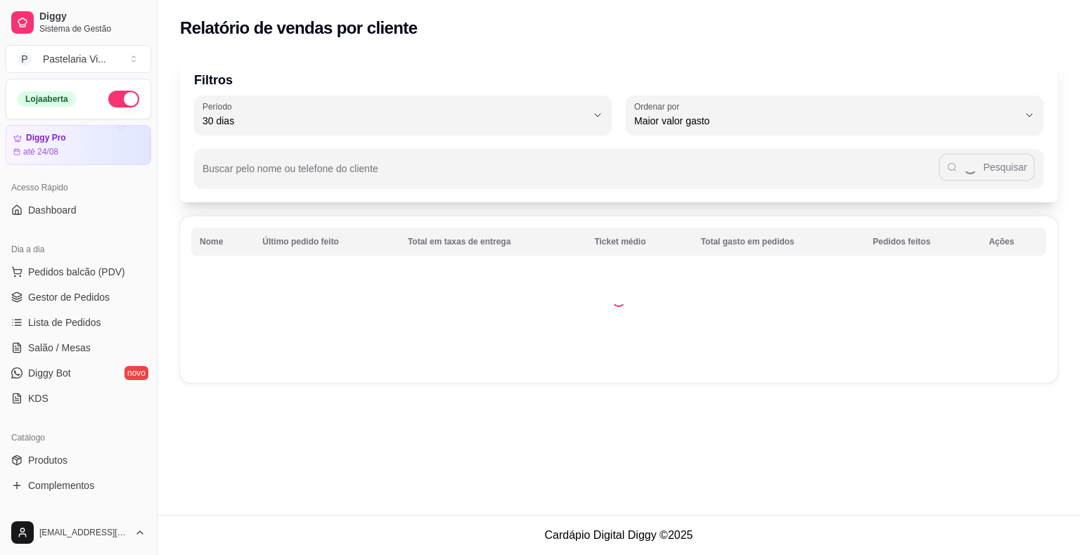
select select "30"
select select "HIGHEST_TOTAL_SPENT_WITH_ORDERS"
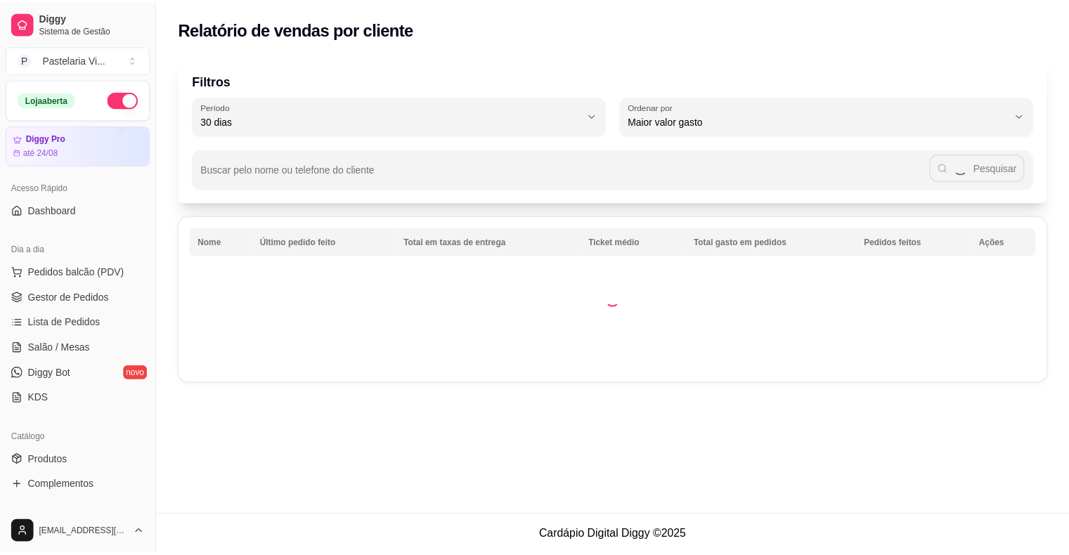
scroll to position [301, 0]
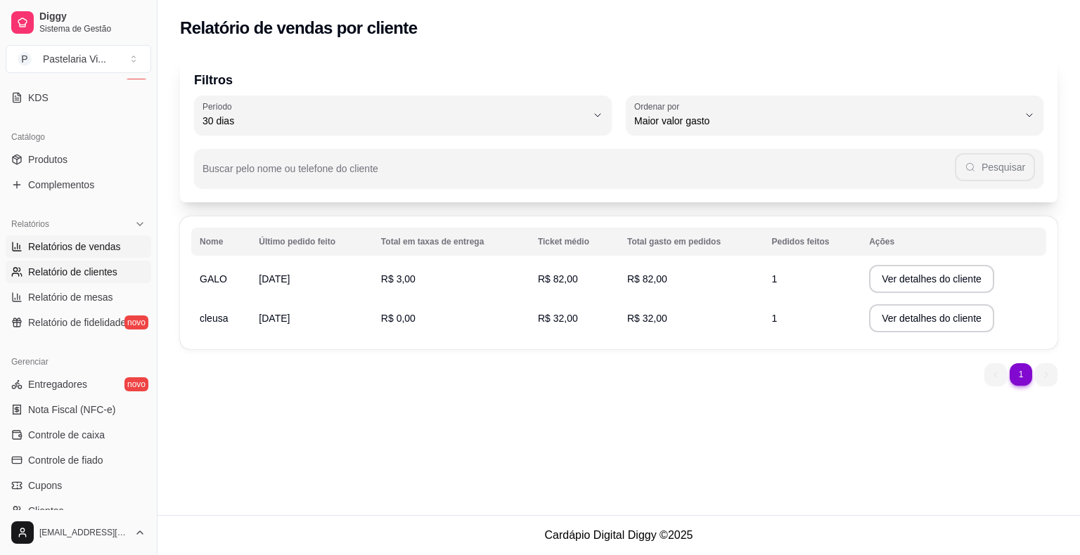
click at [99, 245] on span "Relatórios de vendas" at bounding box center [74, 247] width 93 height 14
select select "ALL"
select select "0"
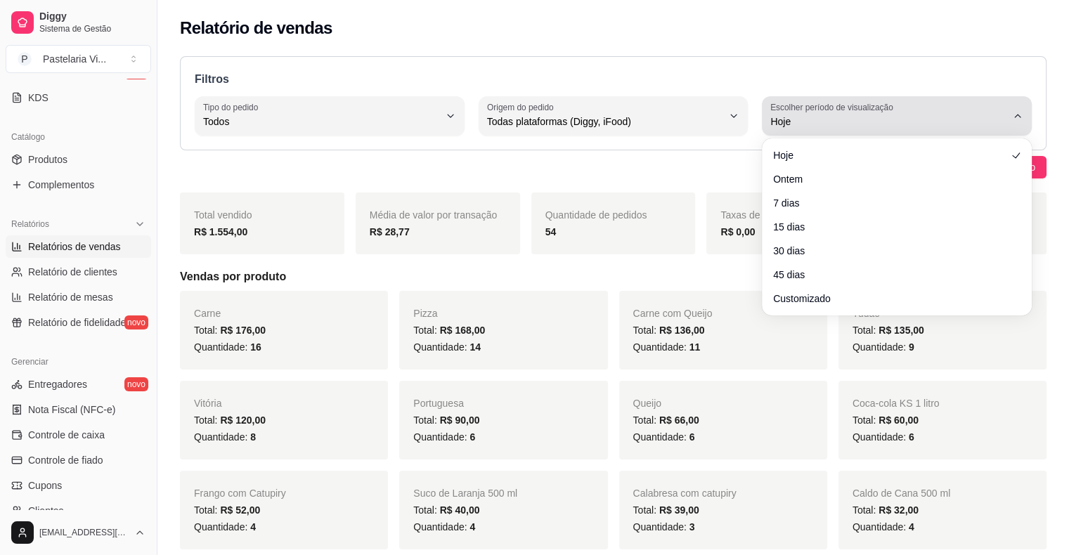
click at [898, 126] on span "Hoje" at bounding box center [888, 122] width 236 height 14
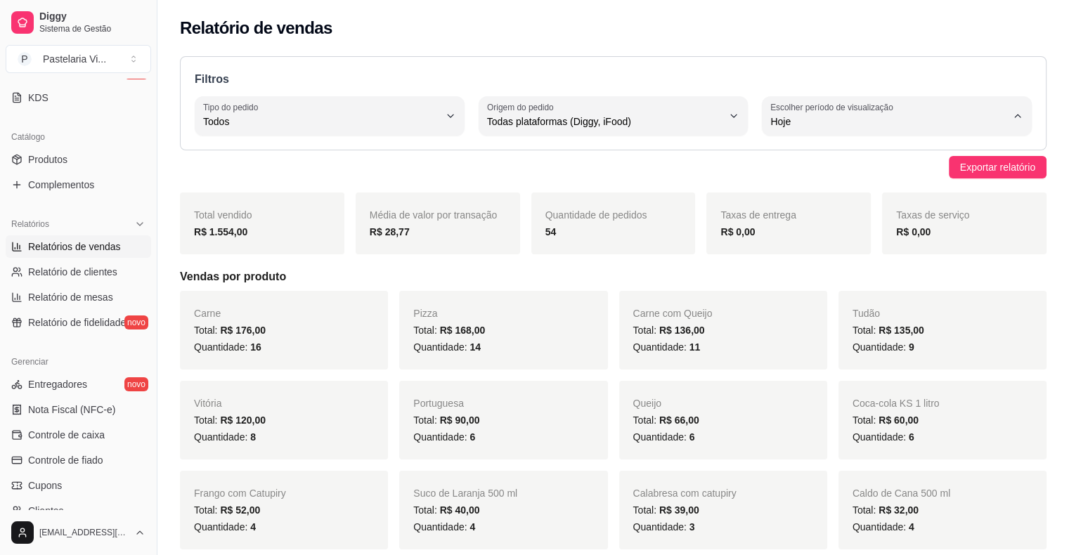
click at [836, 299] on span "Customizado" at bounding box center [890, 291] width 224 height 13
type input "-1"
select select "-1"
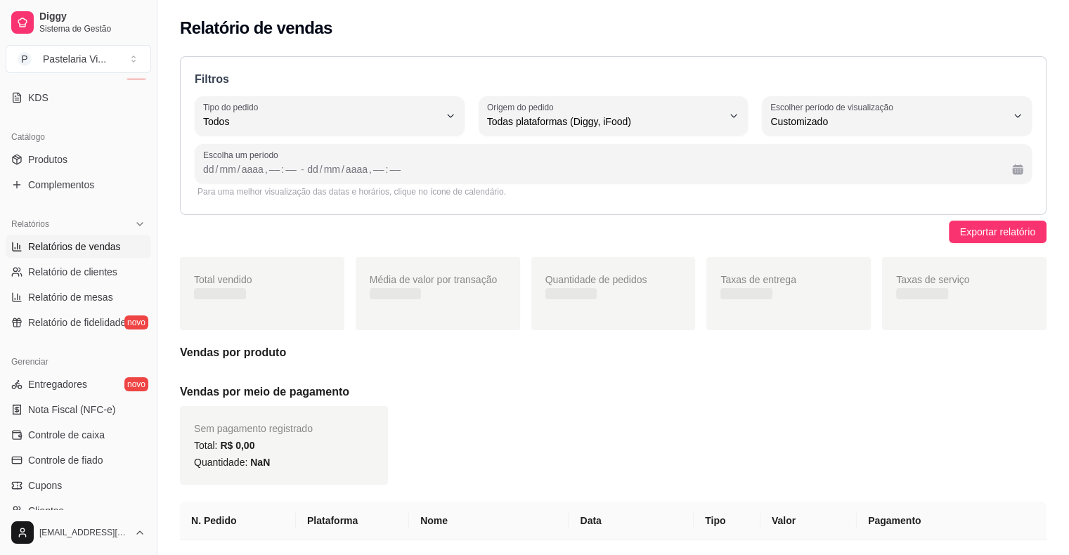
scroll to position [13, 0]
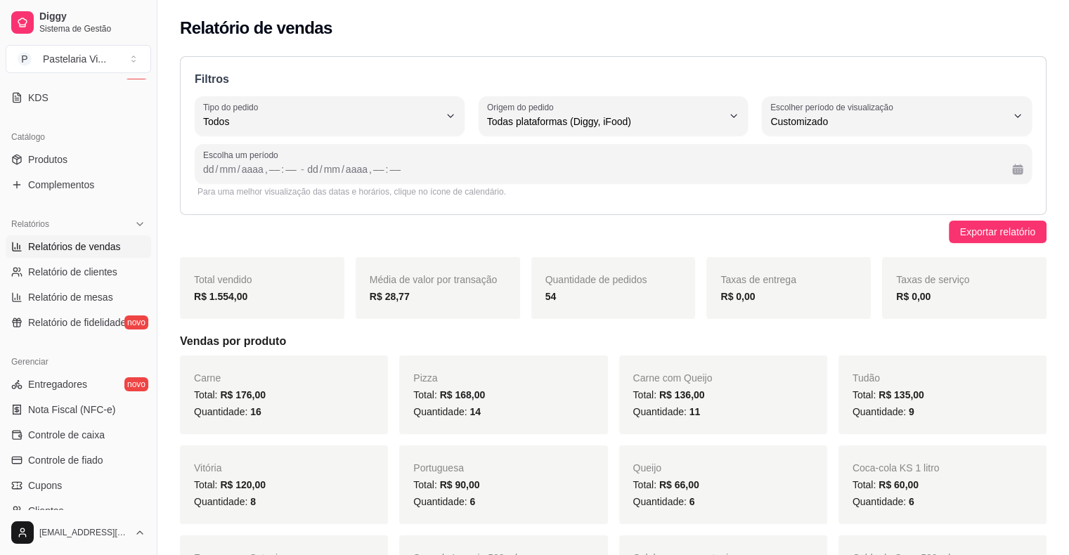
click at [498, 205] on div "Filtros ALL Tipo do pedido Todos Entrega Retirada Mesa Consumo local Tipo do pe…" at bounding box center [613, 135] width 867 height 159
click at [292, 194] on div "Para uma melhor visualização das datas e horários, clique no ícone de calendári…" at bounding box center [613, 191] width 831 height 11
click at [94, 160] on link "Produtos" at bounding box center [78, 159] width 145 height 22
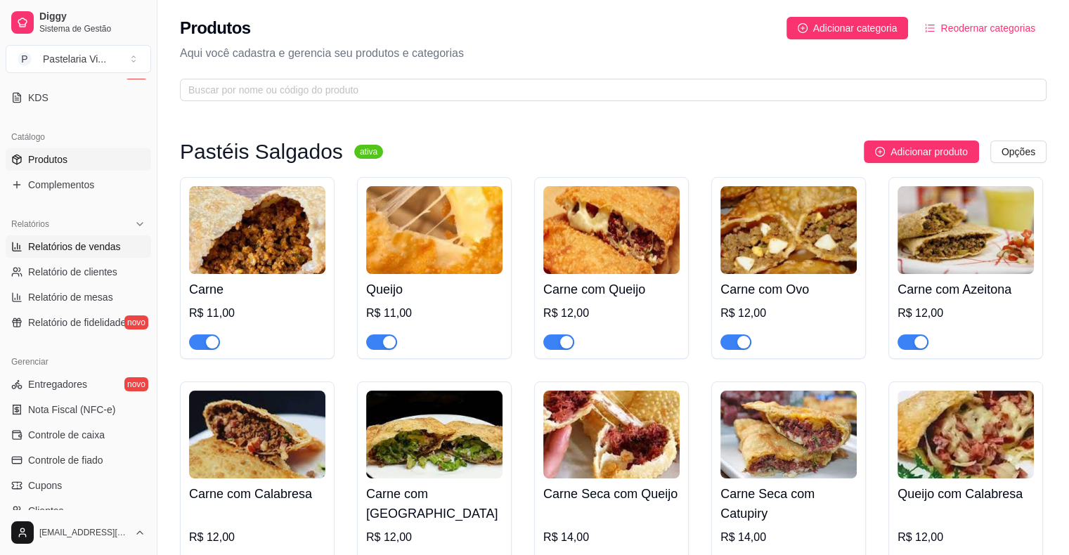
click at [60, 250] on span "Relatórios de vendas" at bounding box center [74, 247] width 93 height 14
select select "ALL"
select select "0"
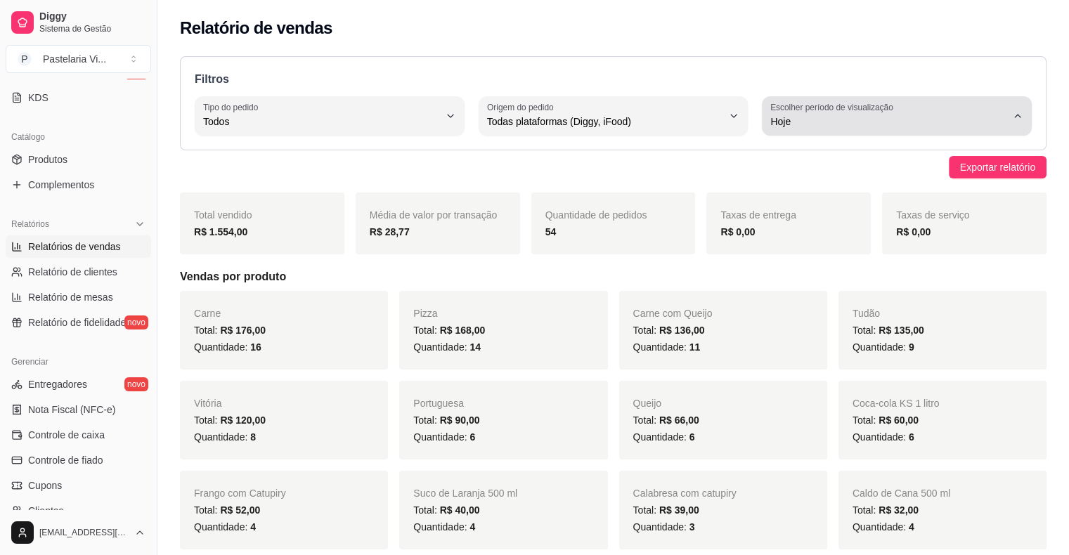
click at [914, 113] on div "Hoje" at bounding box center [888, 116] width 236 height 28
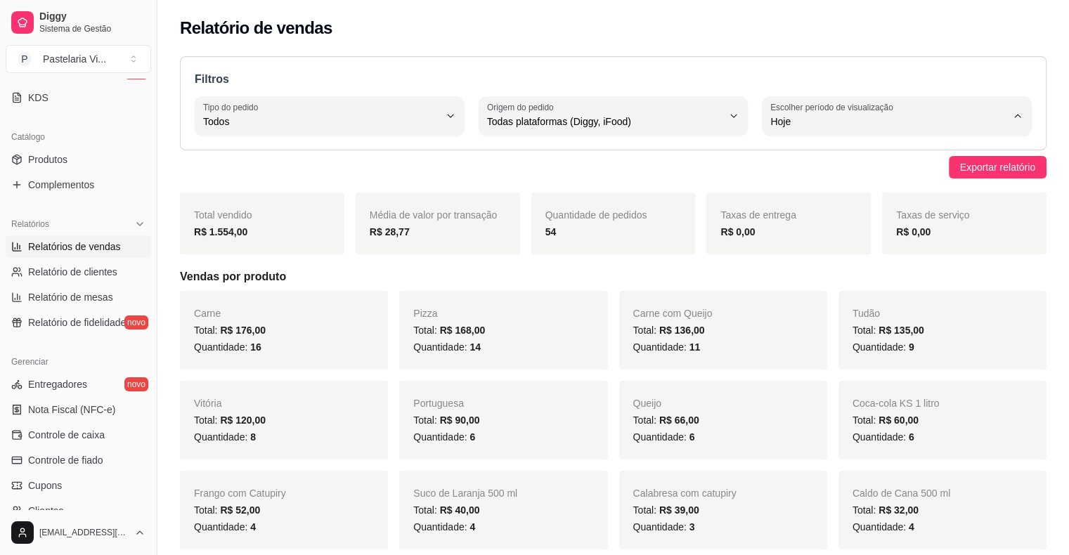
click at [864, 304] on li "Customizado" at bounding box center [897, 293] width 248 height 22
type input "-1"
select select "-1"
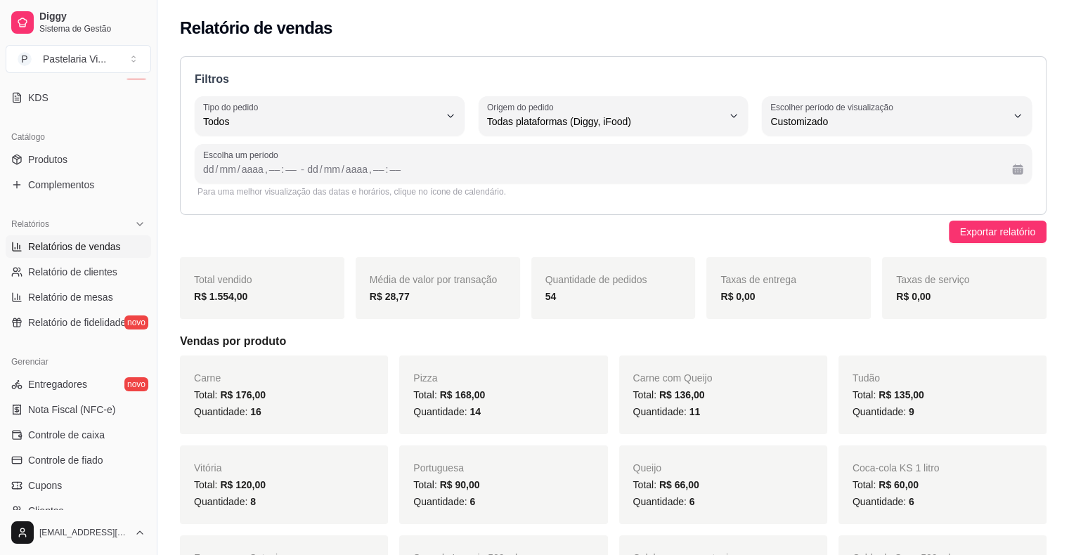
scroll to position [13, 0]
click at [207, 173] on div "dd" at bounding box center [209, 169] width 14 height 14
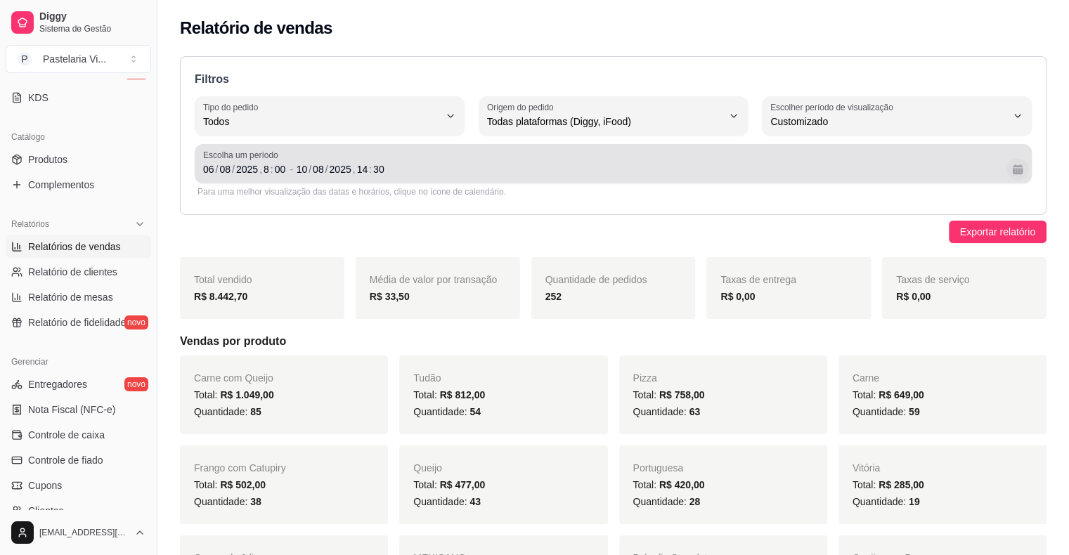
click at [1023, 170] on button "Calendário" at bounding box center [1017, 169] width 22 height 22
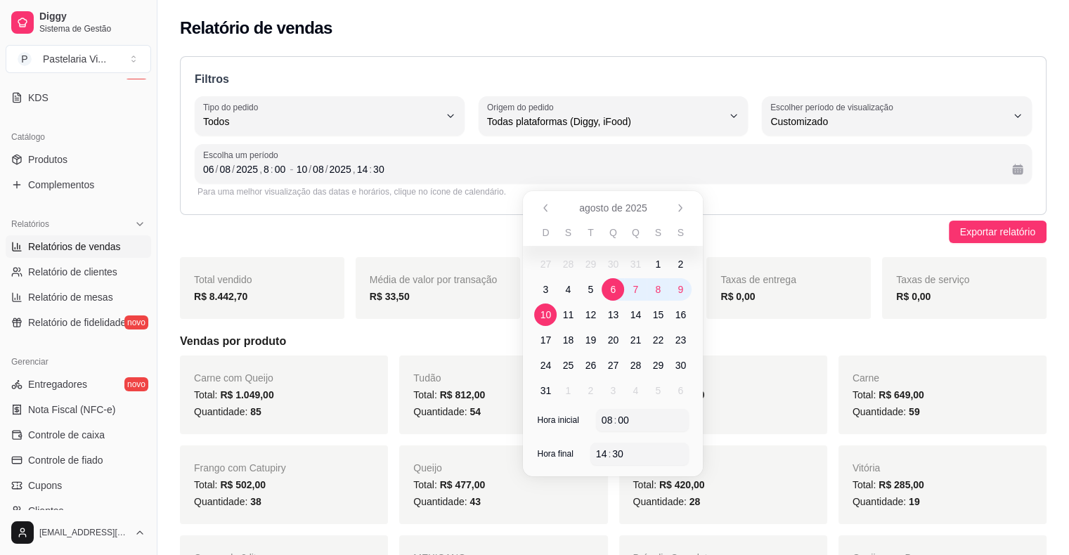
click at [551, 307] on span "10" at bounding box center [545, 315] width 22 height 22
click at [543, 311] on span "10" at bounding box center [545, 315] width 11 height 14
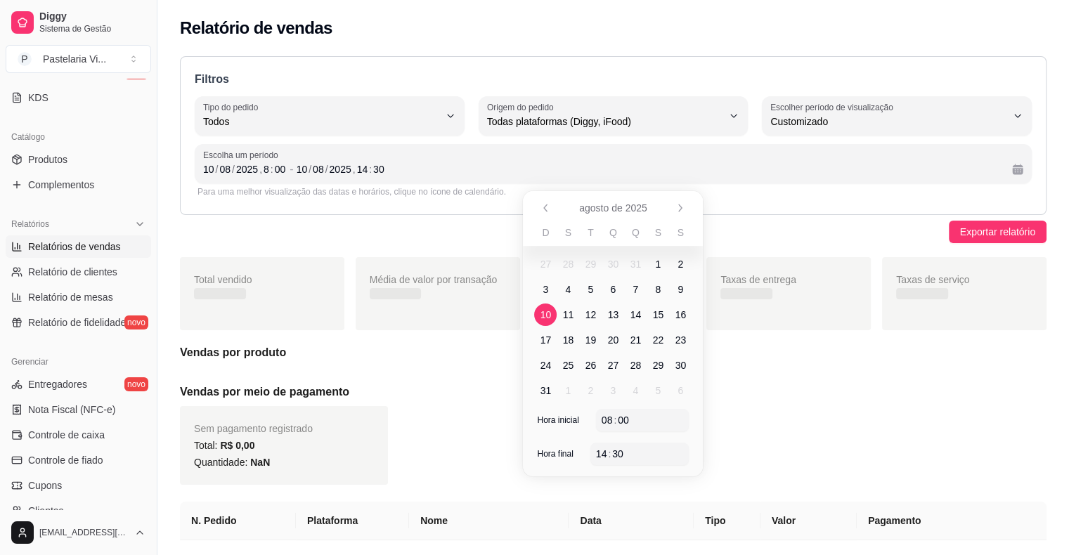
click at [543, 311] on span "10" at bounding box center [545, 315] width 11 height 14
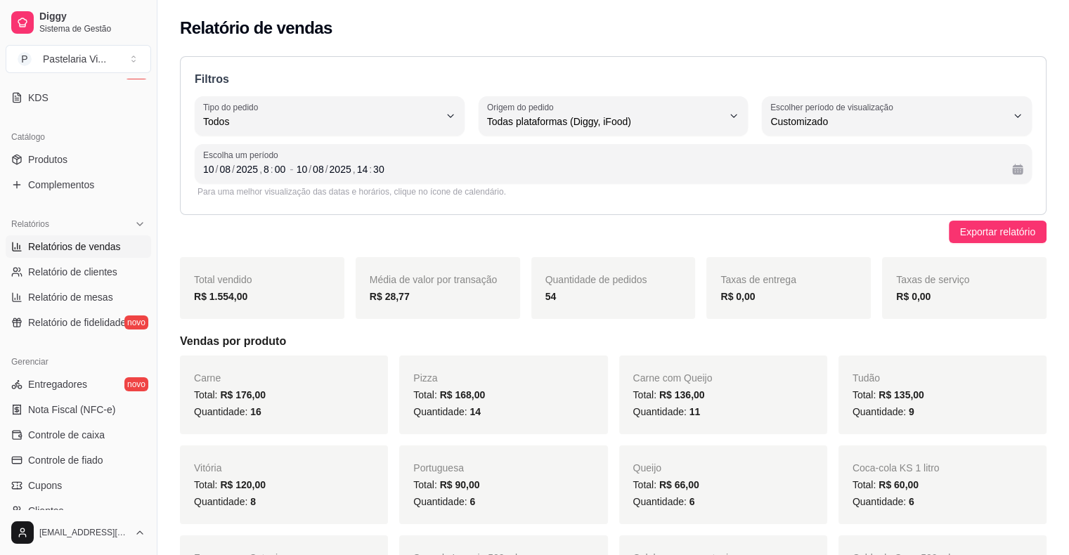
click at [447, 338] on h5 "Vendas por produto" at bounding box center [613, 341] width 867 height 17
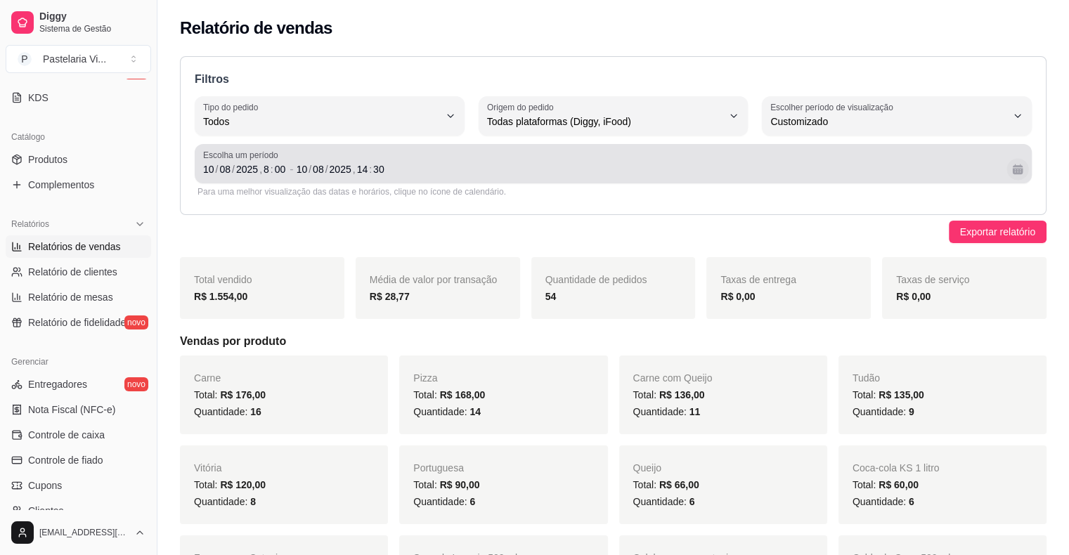
click at [1016, 177] on button "Calendário" at bounding box center [1017, 169] width 22 height 22
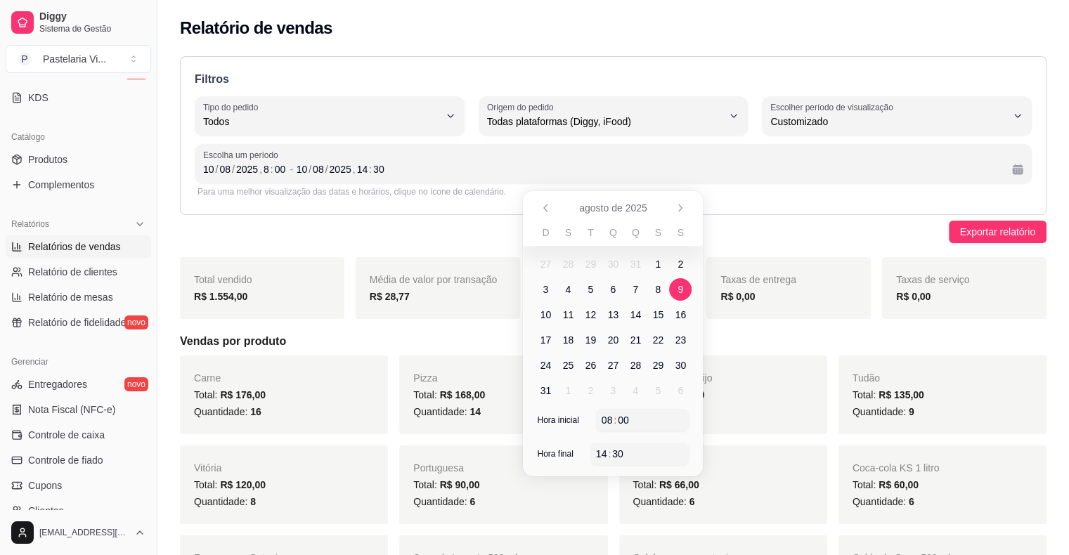
click at [683, 292] on span "9" at bounding box center [680, 289] width 22 height 22
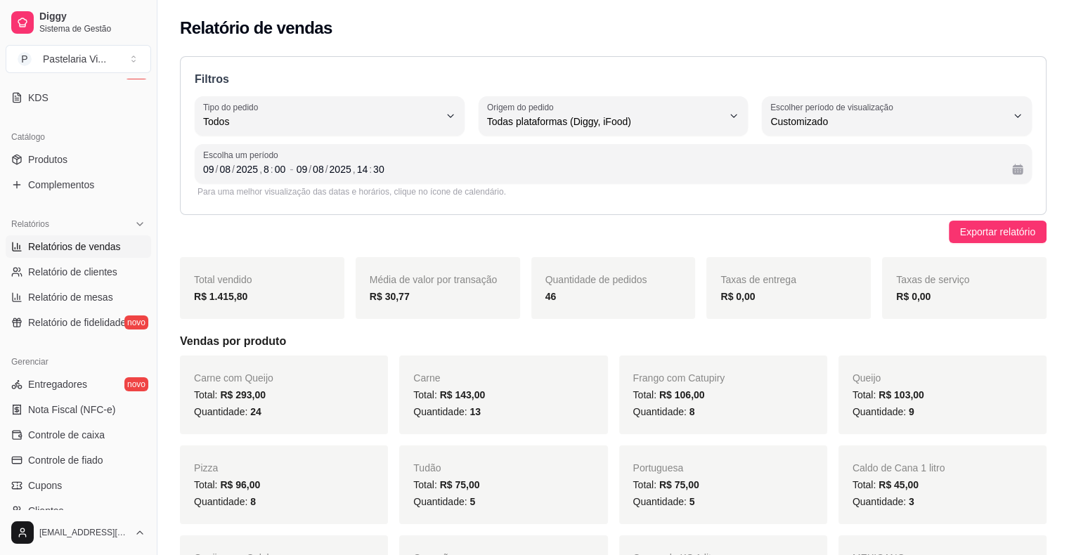
click at [486, 184] on div "Para uma melhor visualização das datas e horários, clique no ícone de calendári…" at bounding box center [613, 191] width 837 height 17
click at [509, 162] on div "[DATE] 14 : 30" at bounding box center [649, 169] width 704 height 17
click at [283, 232] on div "Exportar relatório" at bounding box center [613, 232] width 867 height 22
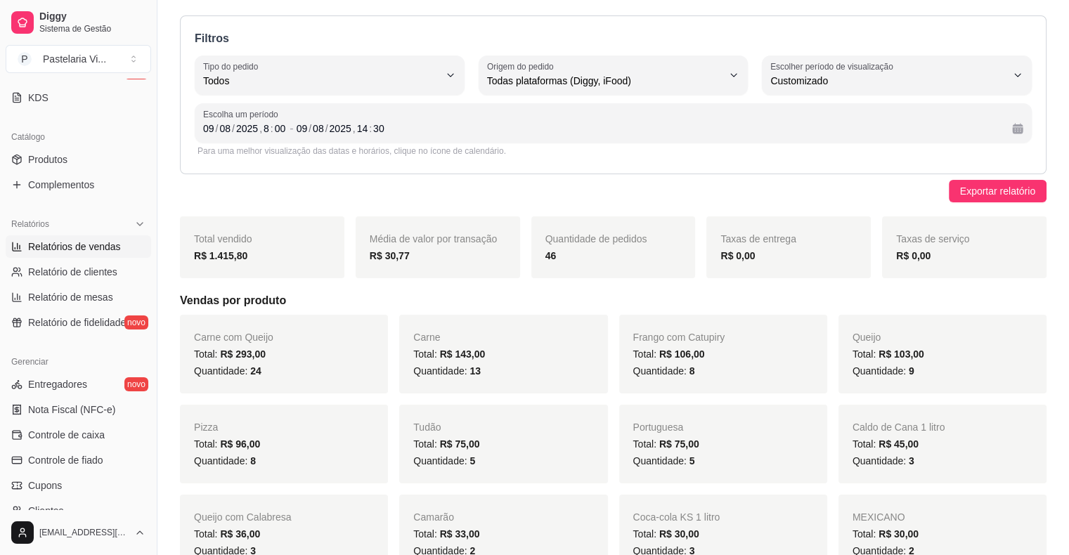
scroll to position [39, 0]
click at [569, 241] on span "Quantidade de pedidos" at bounding box center [596, 240] width 102 height 11
click at [545, 261] on strong "46" at bounding box center [550, 257] width 11 height 11
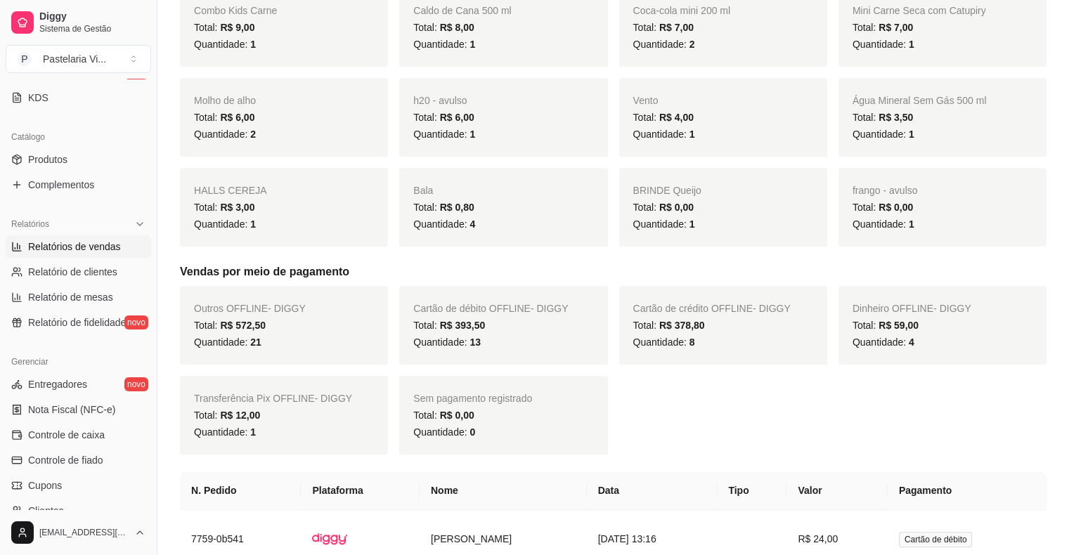
scroll to position [1105, 0]
click at [933, 198] on div "Total: R$ 0,00" at bounding box center [943, 206] width 180 height 17
drag, startPoint x: 939, startPoint y: 207, endPoint x: 917, endPoint y: 183, distance: 32.8
click at [917, 183] on div "frango - avulso Total: R$ 0,00 Quantidade: 1" at bounding box center [942, 206] width 208 height 79
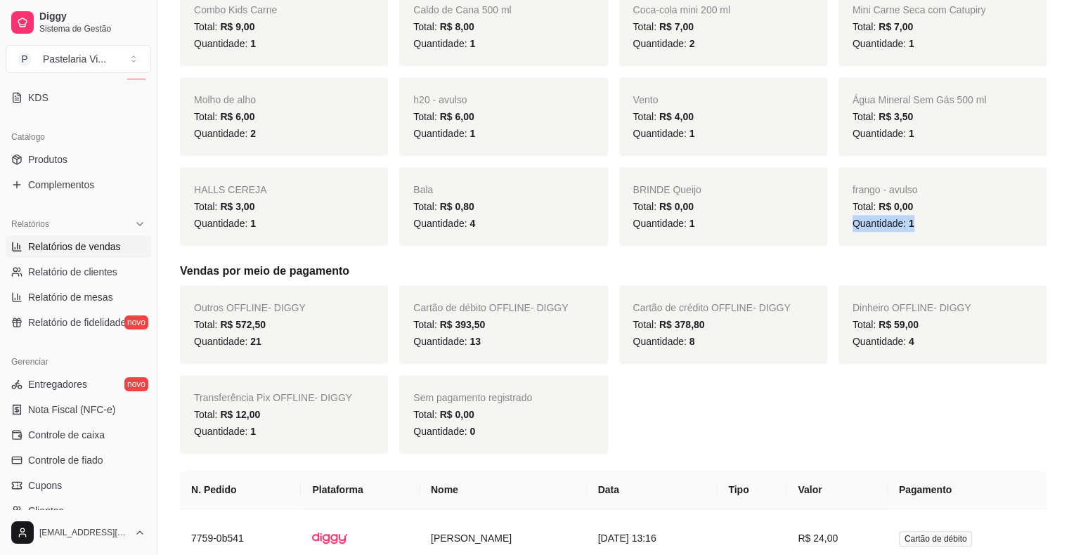
click at [917, 198] on div "Total: R$ 0,00" at bounding box center [943, 206] width 180 height 17
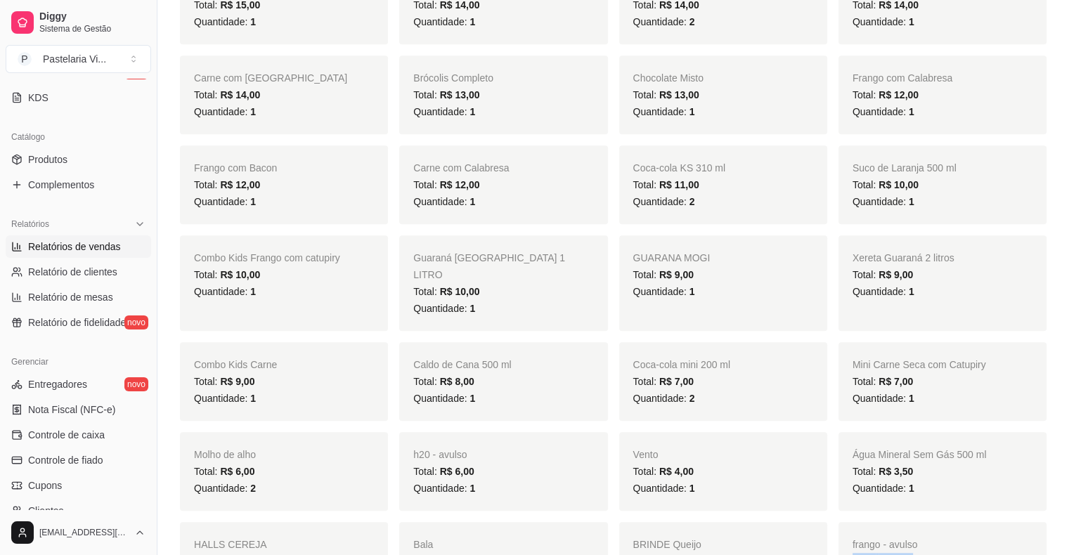
scroll to position [723, 0]
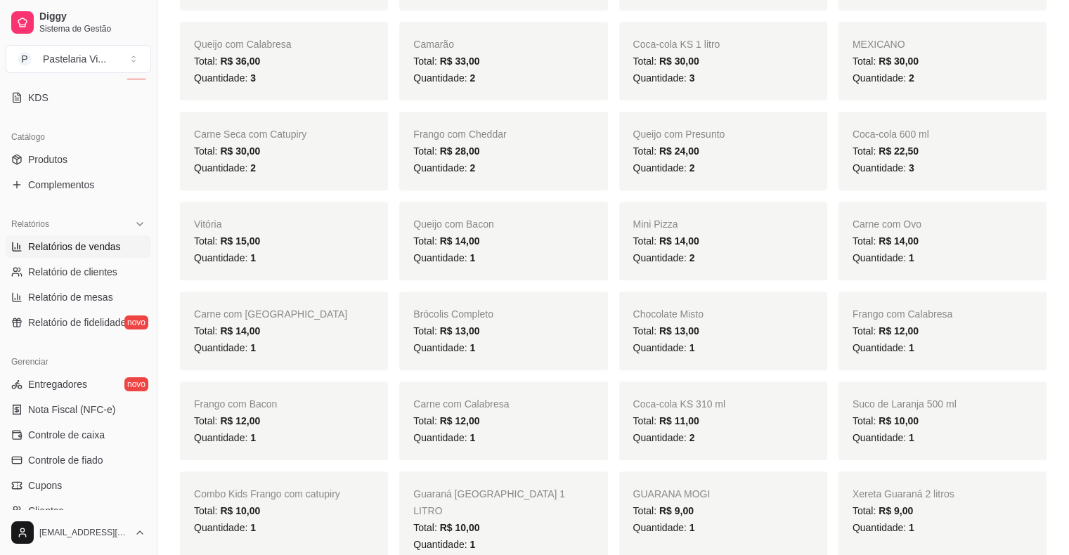
click at [939, 250] on div "Quantidade: 1" at bounding box center [943, 258] width 180 height 17
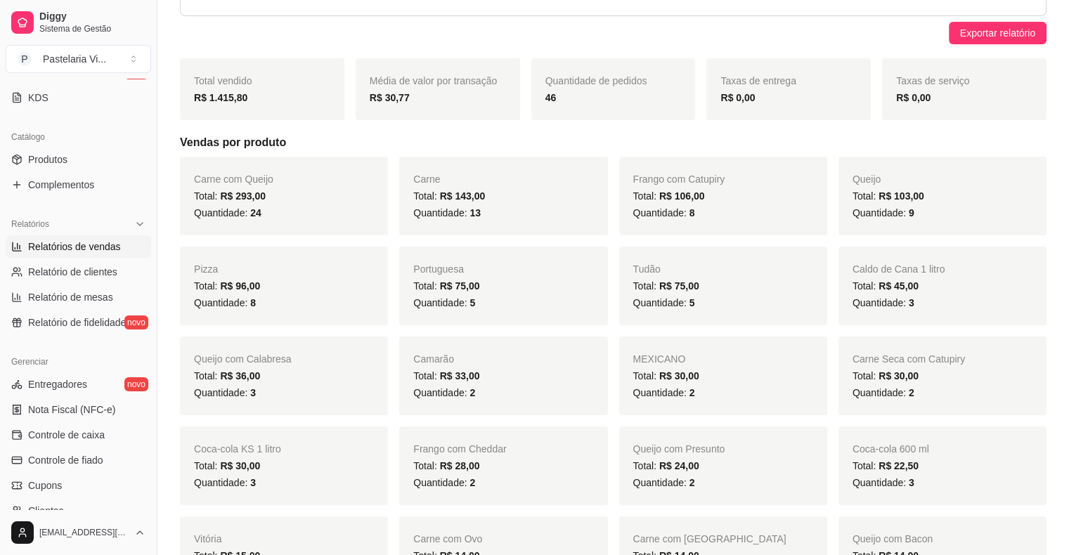
scroll to position [0, 0]
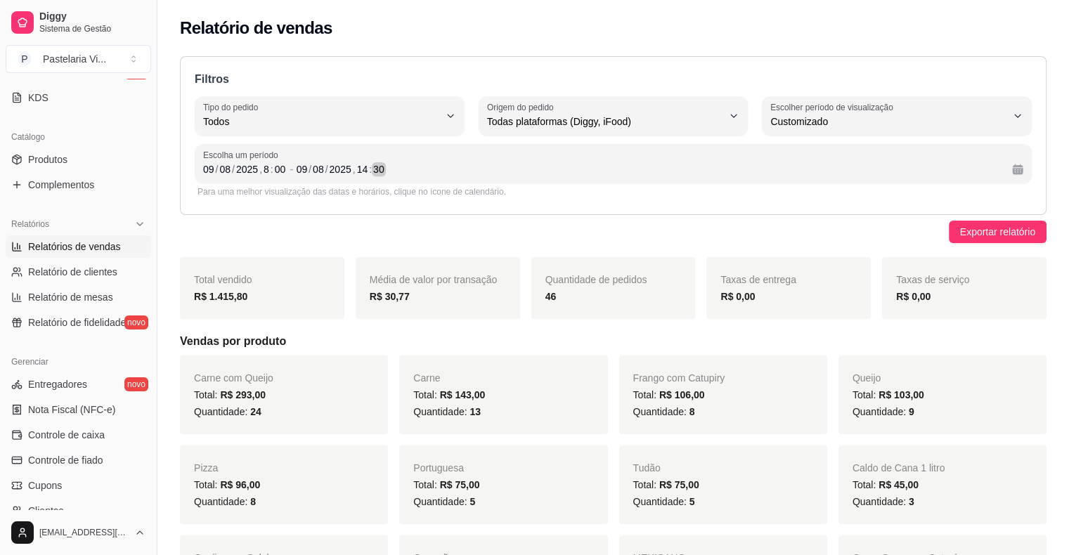
click at [390, 170] on div "[DATE] 14 : 30" at bounding box center [649, 169] width 704 height 17
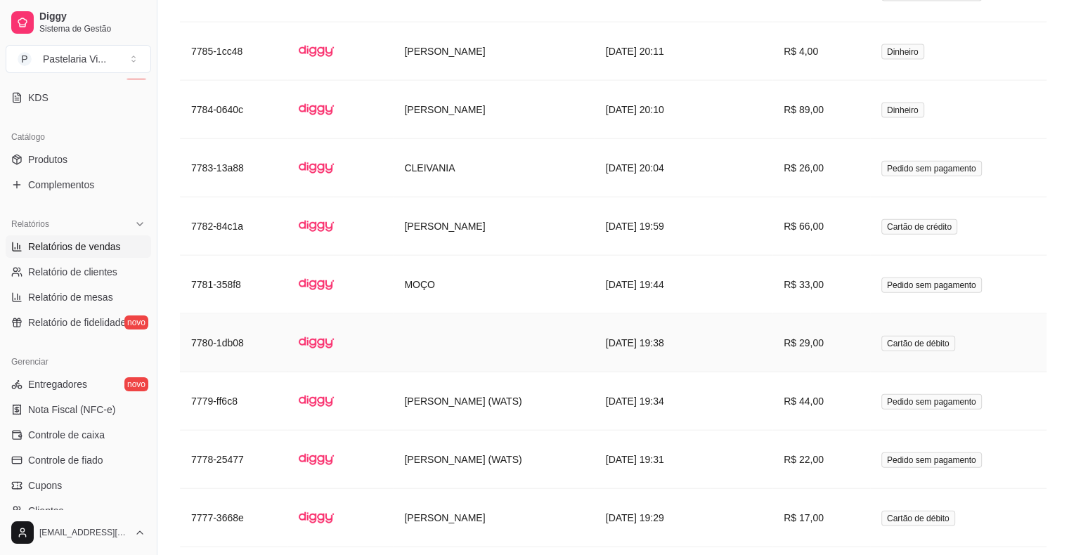
scroll to position [3266, 0]
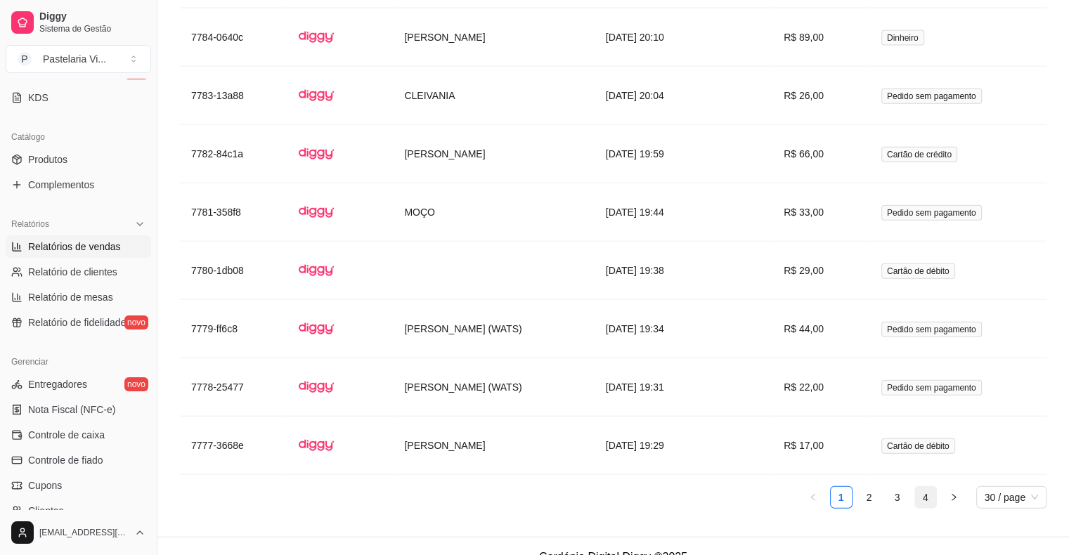
click at [931, 487] on link "4" at bounding box center [925, 497] width 21 height 21
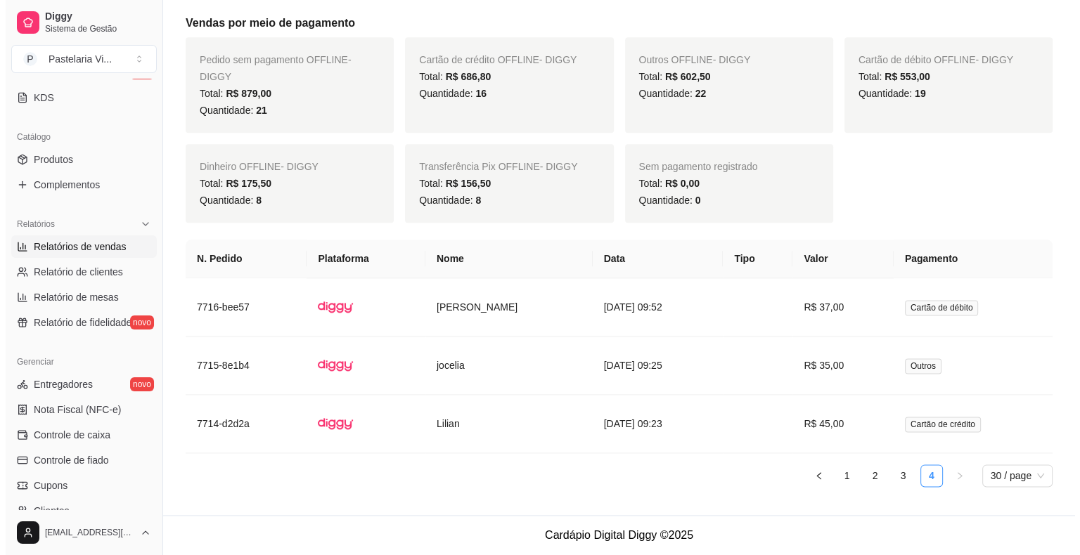
scroll to position [1695, 0]
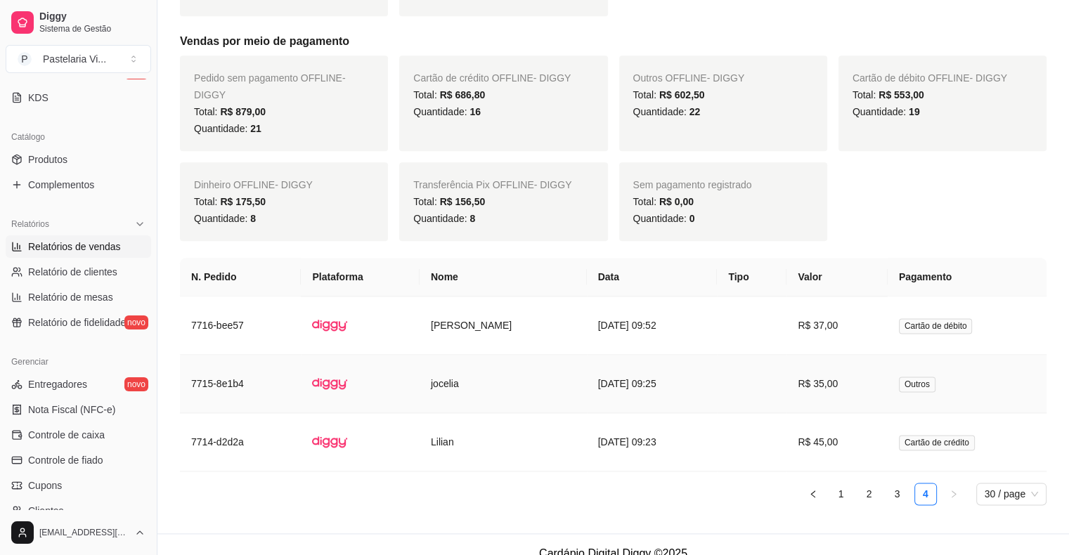
click at [837, 384] on td "R$ 35,00" at bounding box center [836, 384] width 101 height 58
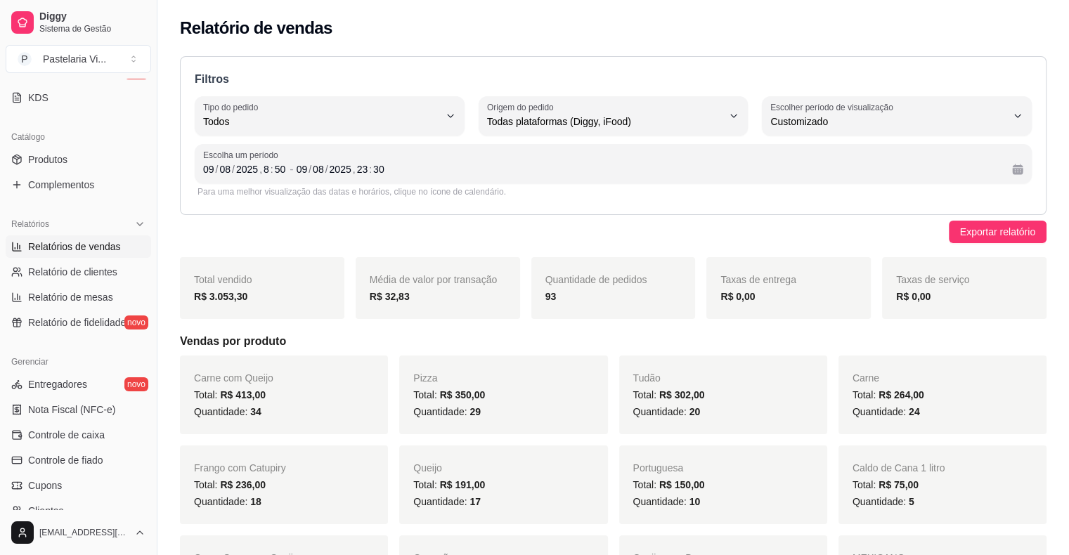
scroll to position [0, 0]
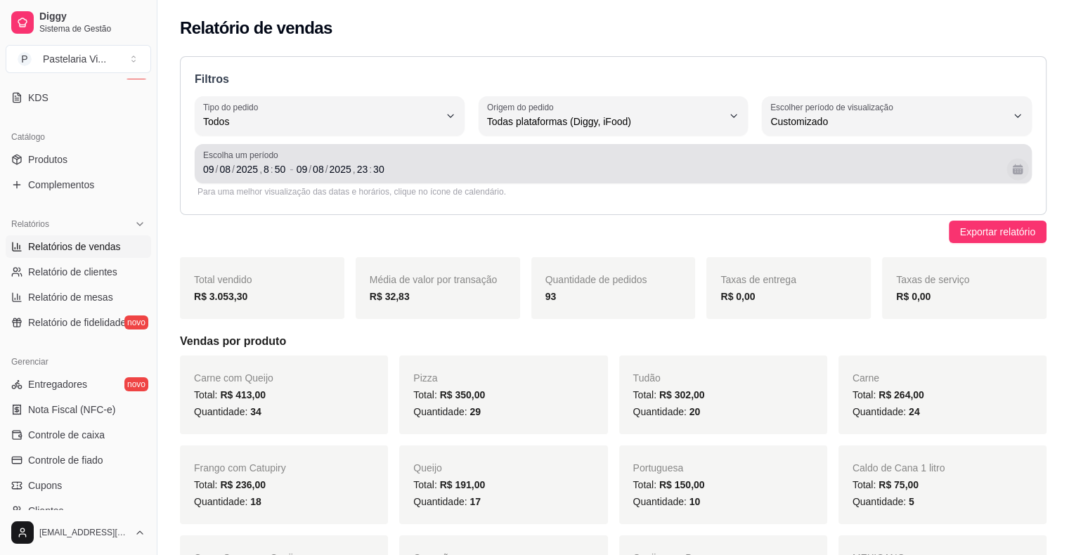
click at [1015, 174] on button "Calendário" at bounding box center [1017, 169] width 22 height 22
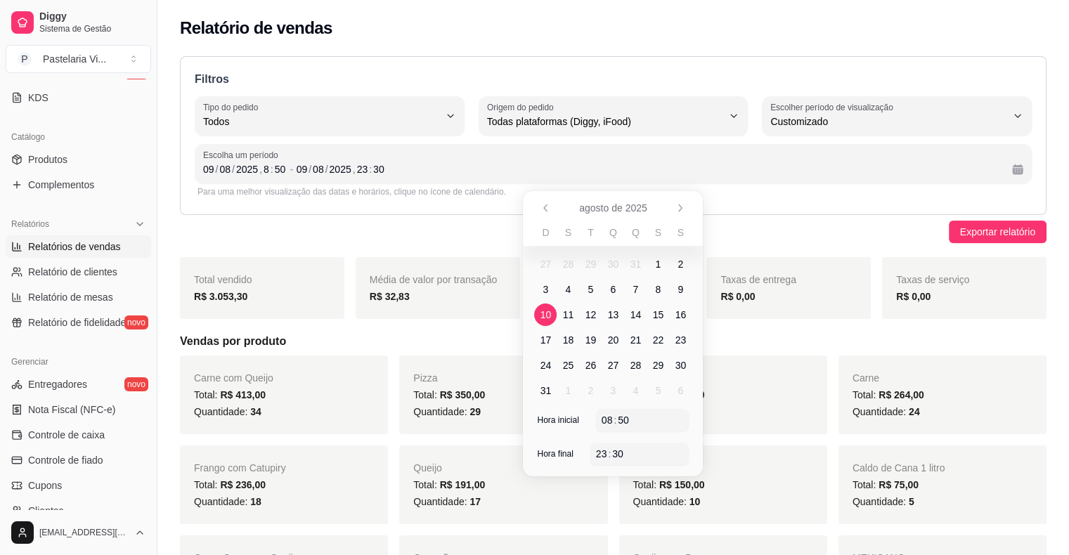
click at [543, 325] on span "10" at bounding box center [545, 315] width 22 height 22
click at [551, 317] on span "10" at bounding box center [545, 315] width 22 height 22
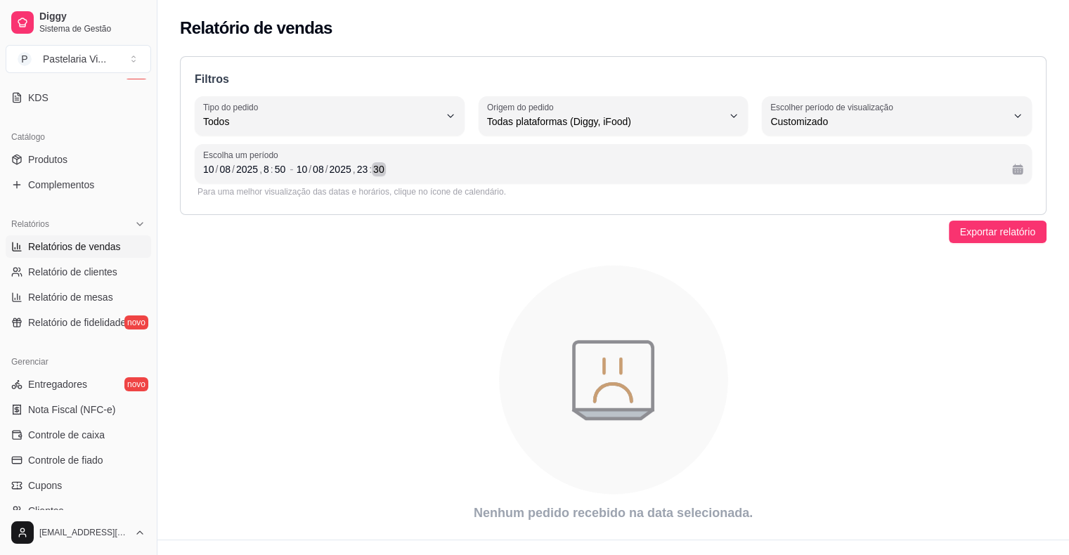
click at [415, 167] on div "[DATE] 23 : 30" at bounding box center [649, 169] width 704 height 17
click at [1006, 163] on div "[DATE] 8 : 50 - [DATE] 23 : 30" at bounding box center [613, 169] width 820 height 17
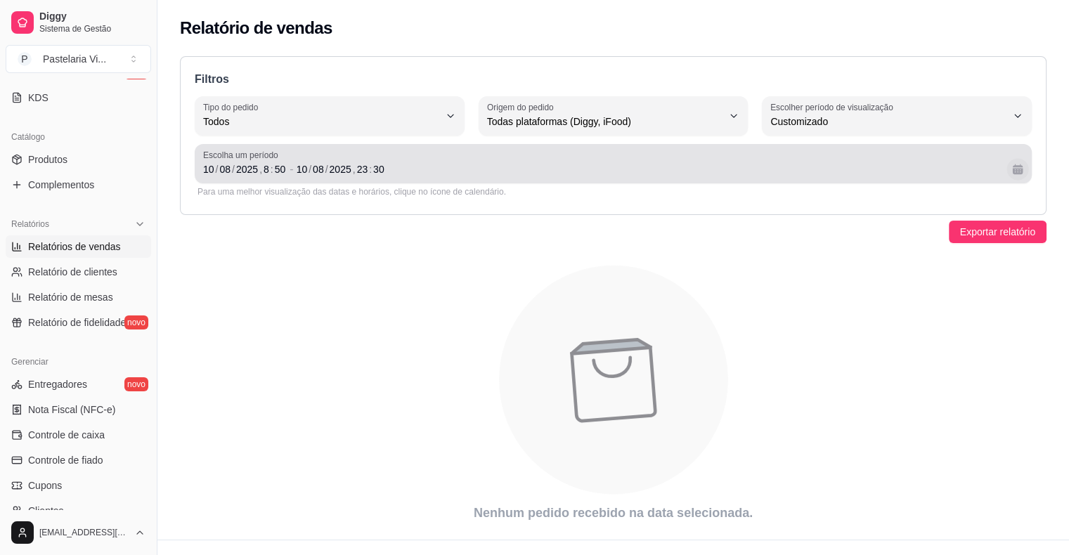
click at [1010, 167] on button "Calendário" at bounding box center [1017, 169] width 22 height 22
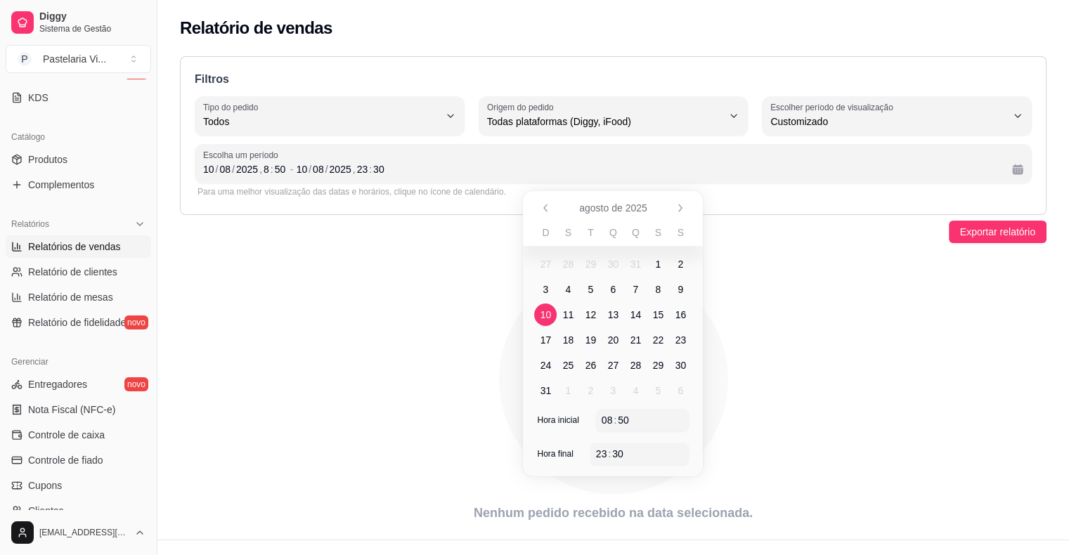
click at [542, 320] on span "10" at bounding box center [545, 315] width 11 height 14
click at [543, 321] on span "10" at bounding box center [545, 315] width 22 height 22
click at [543, 320] on span "10" at bounding box center [545, 315] width 11 height 14
click at [543, 323] on span "10" at bounding box center [545, 315] width 22 height 22
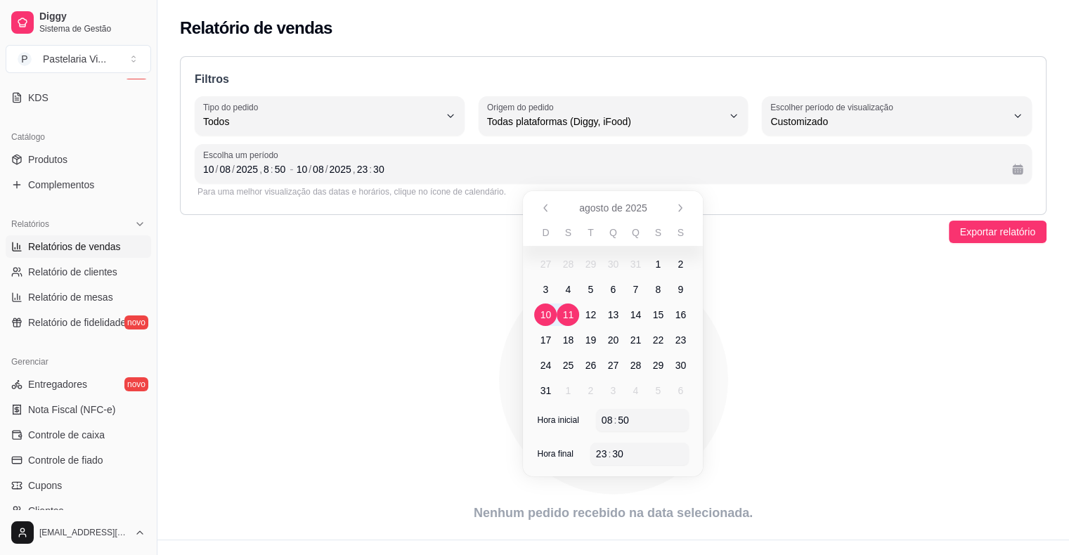
click at [565, 316] on span "11" at bounding box center [568, 315] width 11 height 14
click at [675, 289] on span "9" at bounding box center [680, 289] width 22 height 22
click at [681, 285] on span "9" at bounding box center [681, 290] width 6 height 14
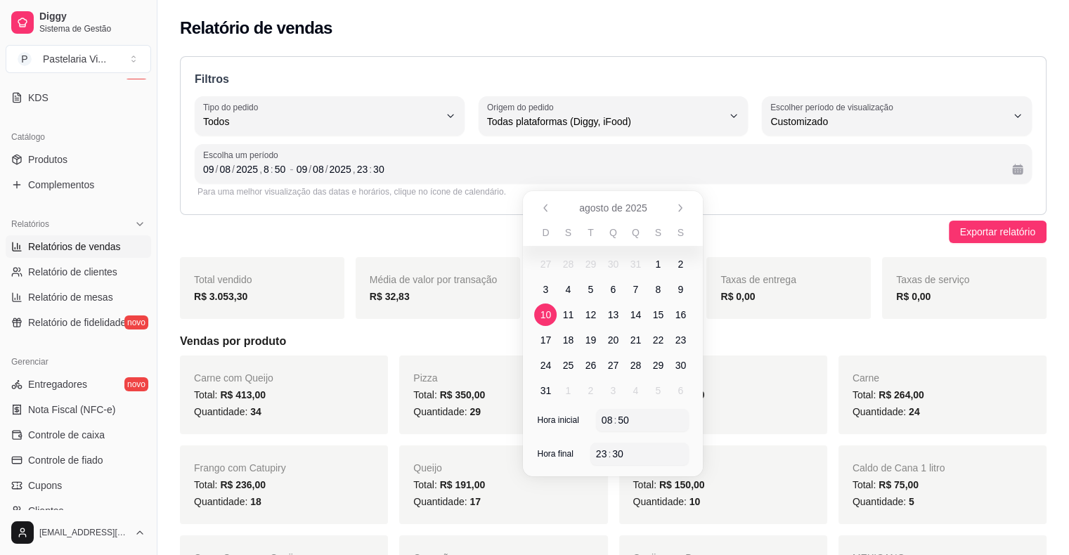
click at [542, 314] on span "10" at bounding box center [545, 315] width 11 height 14
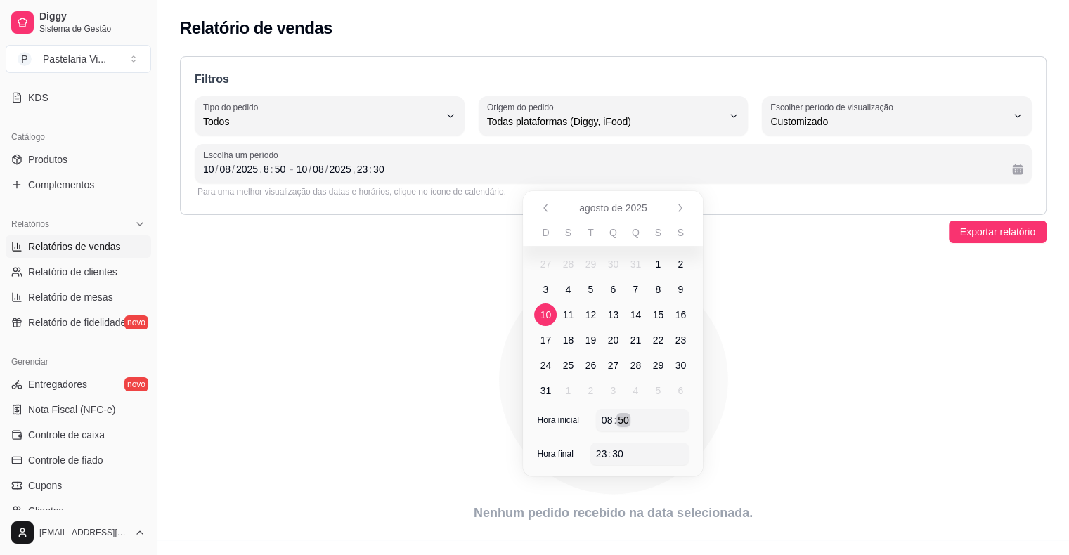
click at [639, 412] on div "08 : 50" at bounding box center [643, 420] width 82 height 17
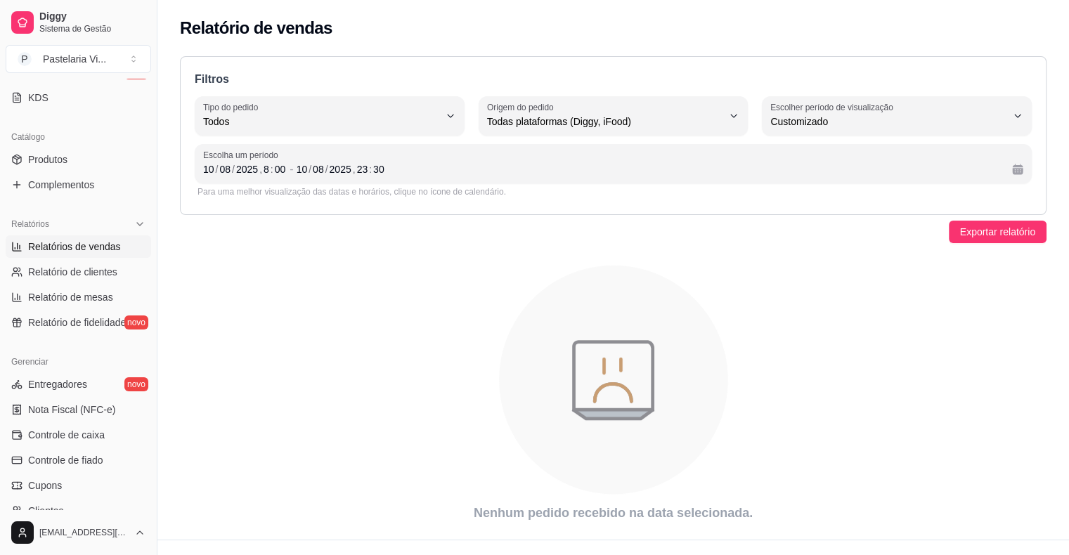
click at [874, 235] on div "Exportar relatório" at bounding box center [613, 232] width 867 height 22
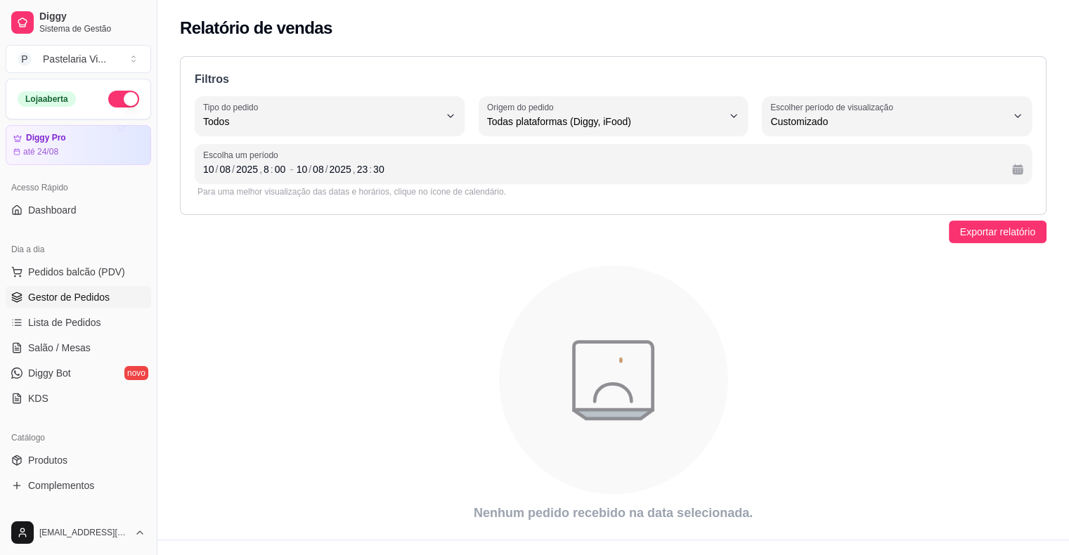
click at [63, 303] on span "Gestor de Pedidos" at bounding box center [69, 297] width 82 height 14
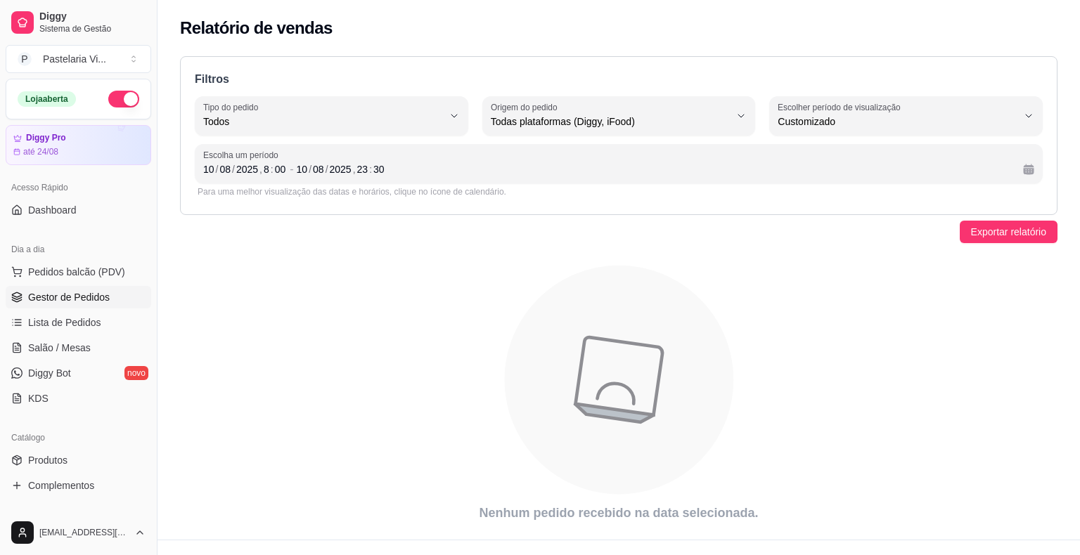
click at [63, 303] on span "Gestor de Pedidos" at bounding box center [69, 297] width 82 height 14
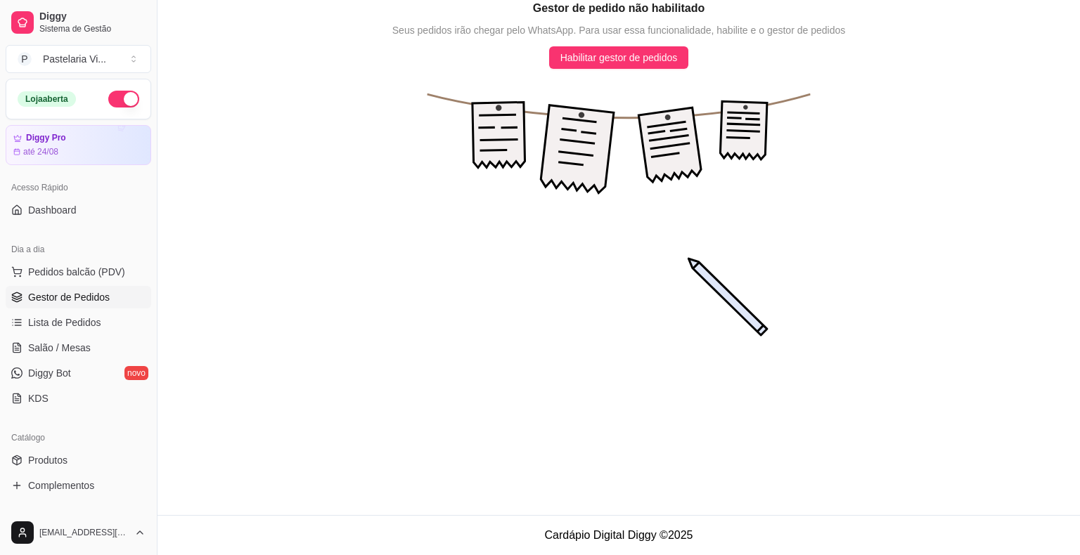
click at [70, 334] on ul "Pedidos balcão (PDV) Gestor de Pedidos Lista de Pedidos Salão / Mesas Diggy Bot…" at bounding box center [78, 335] width 145 height 149
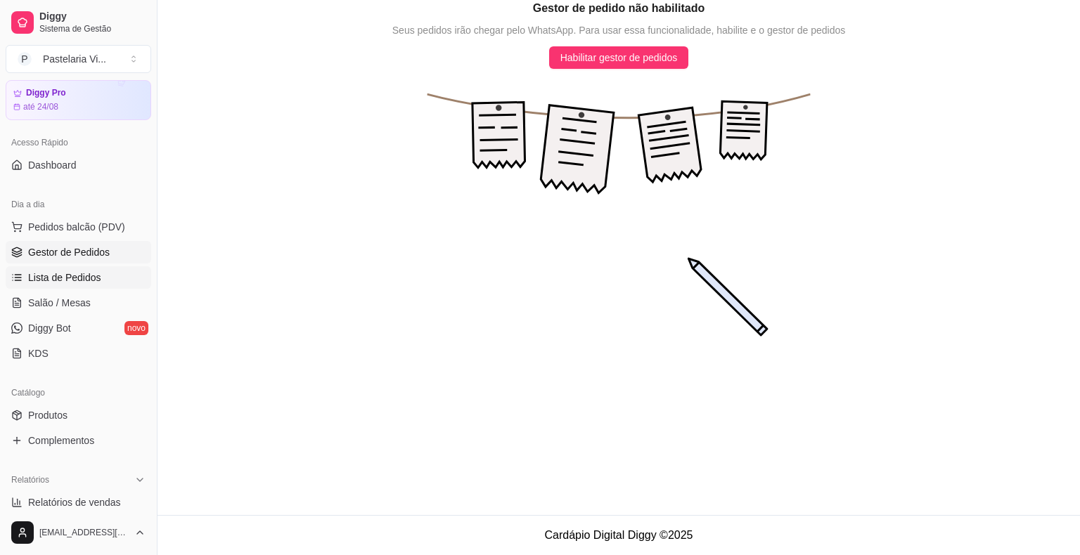
scroll to position [56, 0]
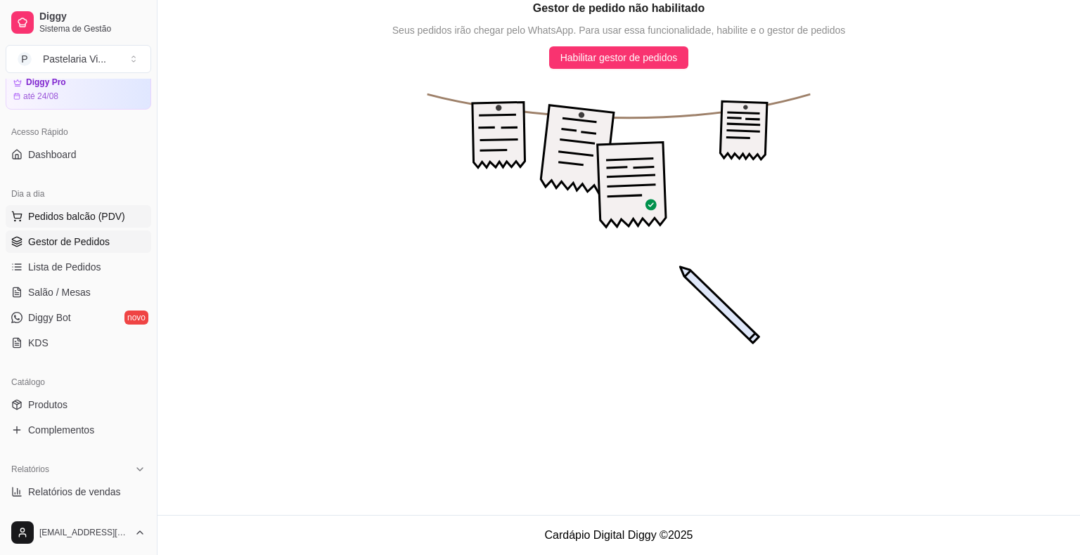
click at [82, 223] on button "Pedidos balcão (PDV)" at bounding box center [78, 216] width 145 height 22
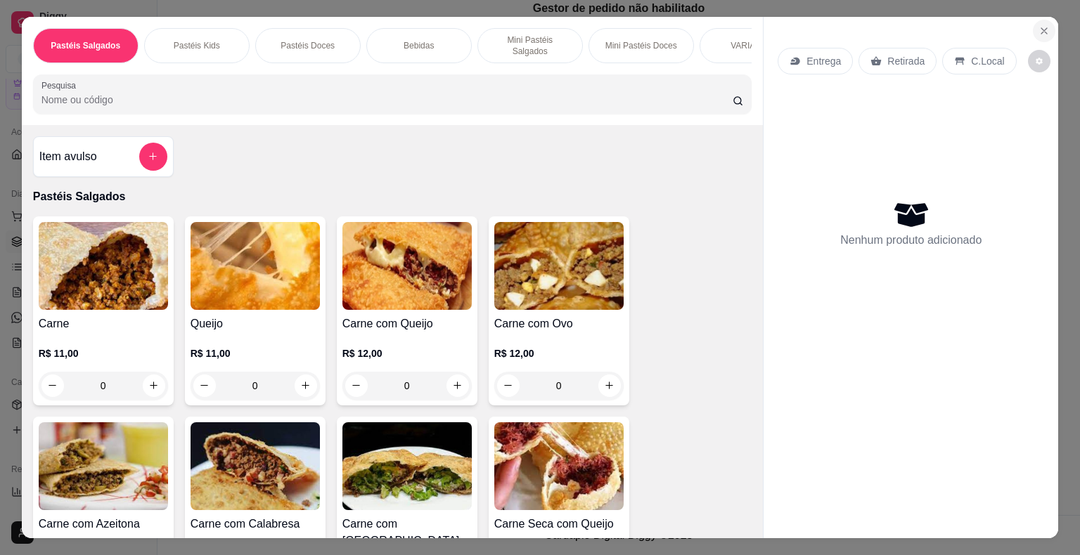
click at [1038, 27] on icon "Close" at bounding box center [1043, 30] width 11 height 11
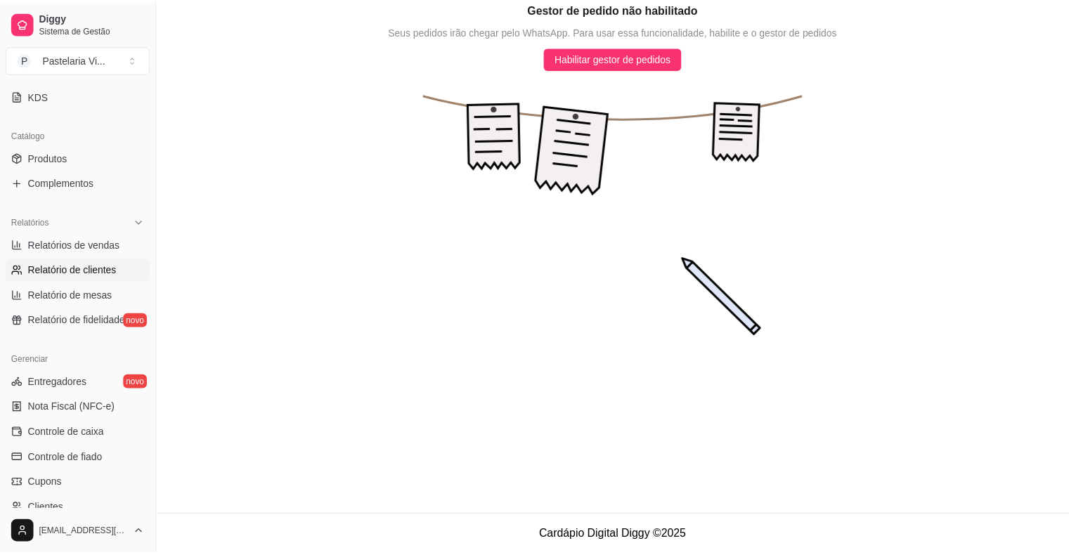
scroll to position [299, 0]
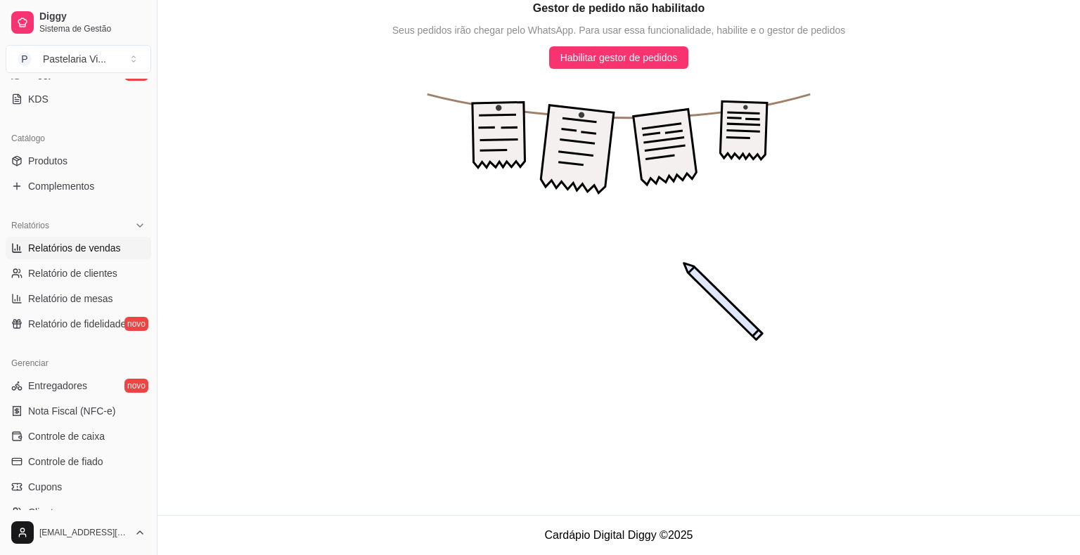
click at [89, 254] on link "Relatórios de vendas" at bounding box center [78, 248] width 145 height 22
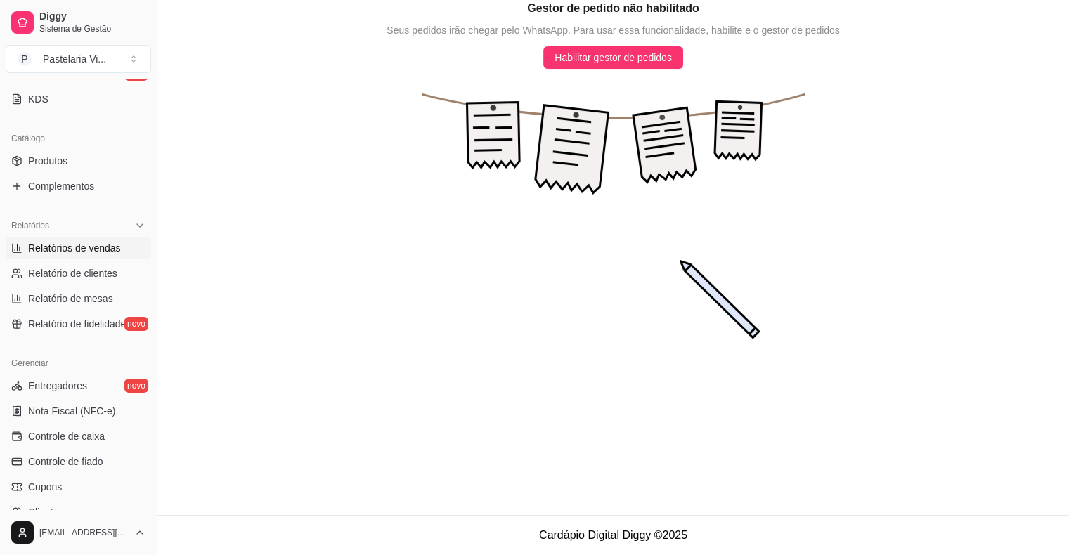
select select "ALL"
select select "0"
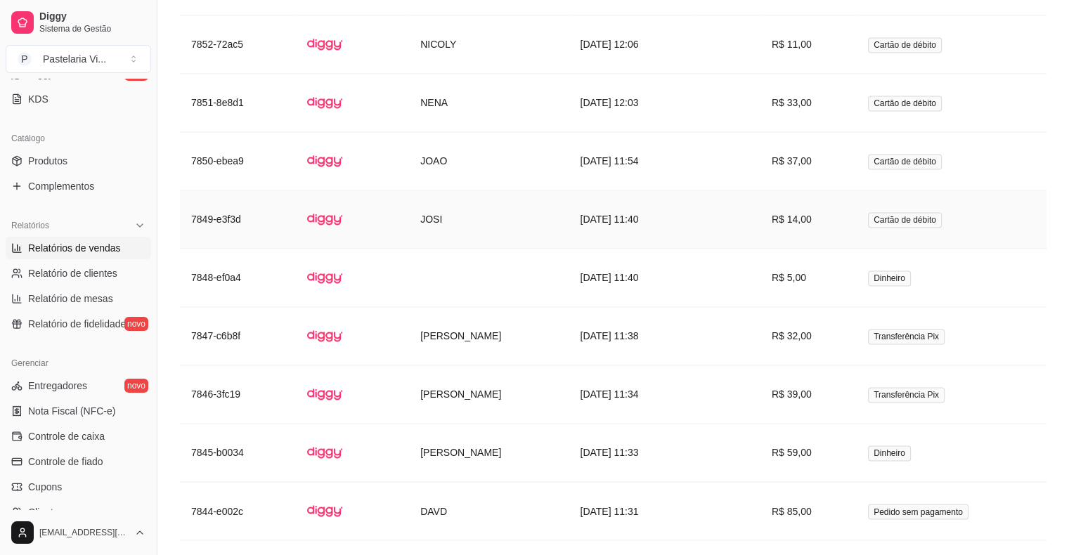
scroll to position [2246, 0]
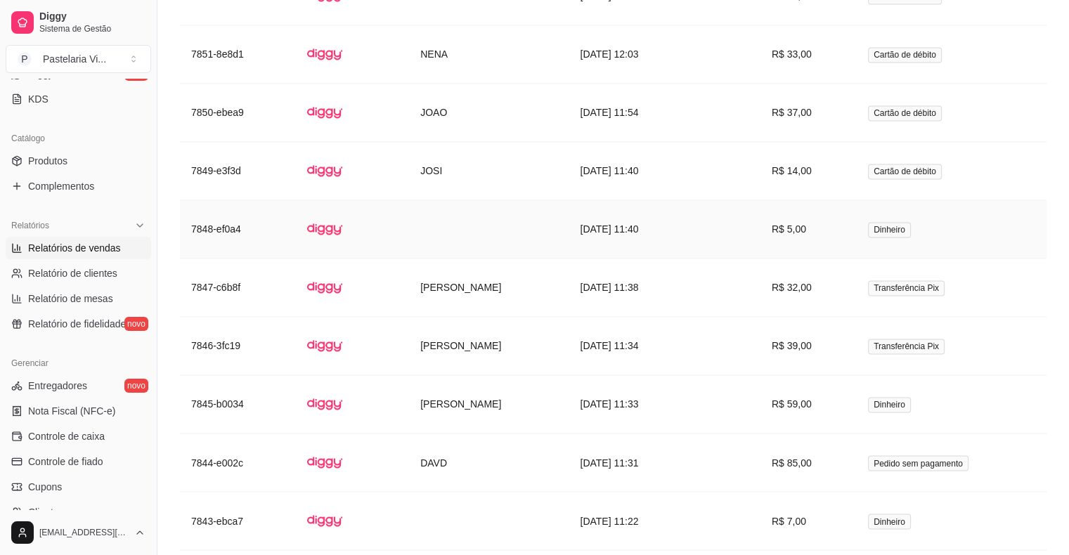
click at [835, 228] on td "R$ 5,00" at bounding box center [808, 229] width 96 height 58
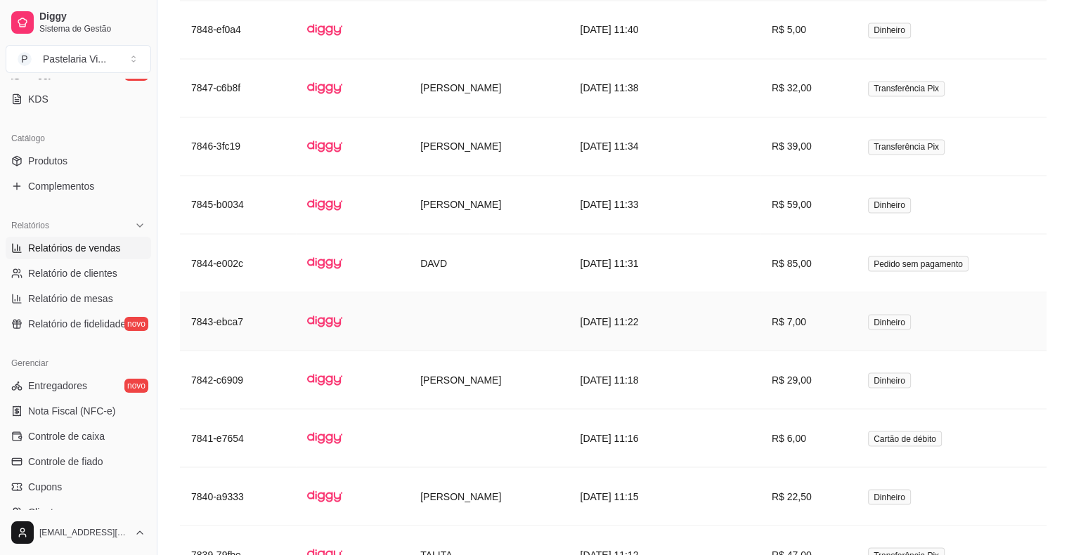
scroll to position [2446, 0]
click at [708, 327] on td at bounding box center [727, 321] width 67 height 58
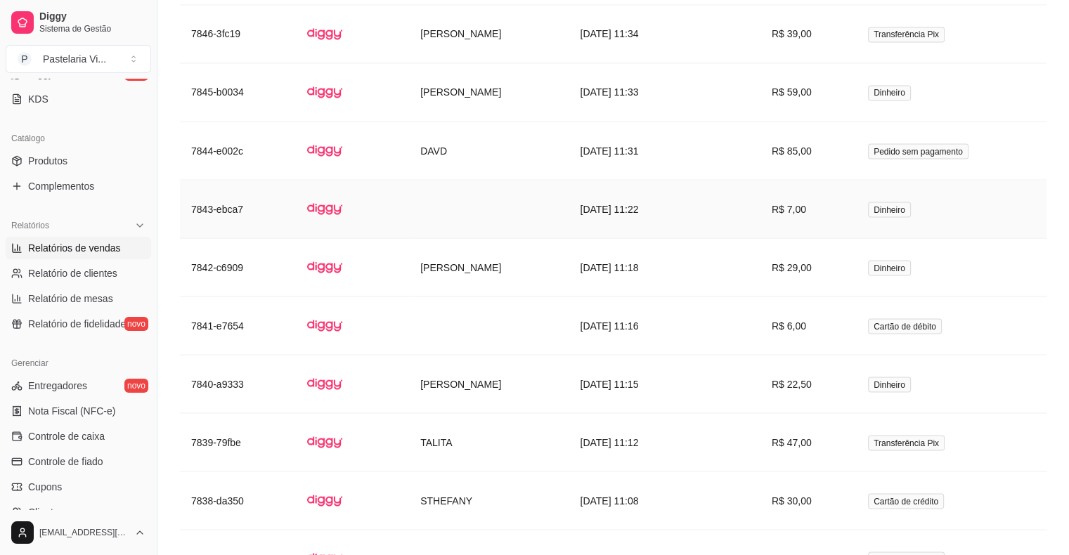
scroll to position [2558, 0]
click at [476, 329] on td at bounding box center [489, 326] width 160 height 58
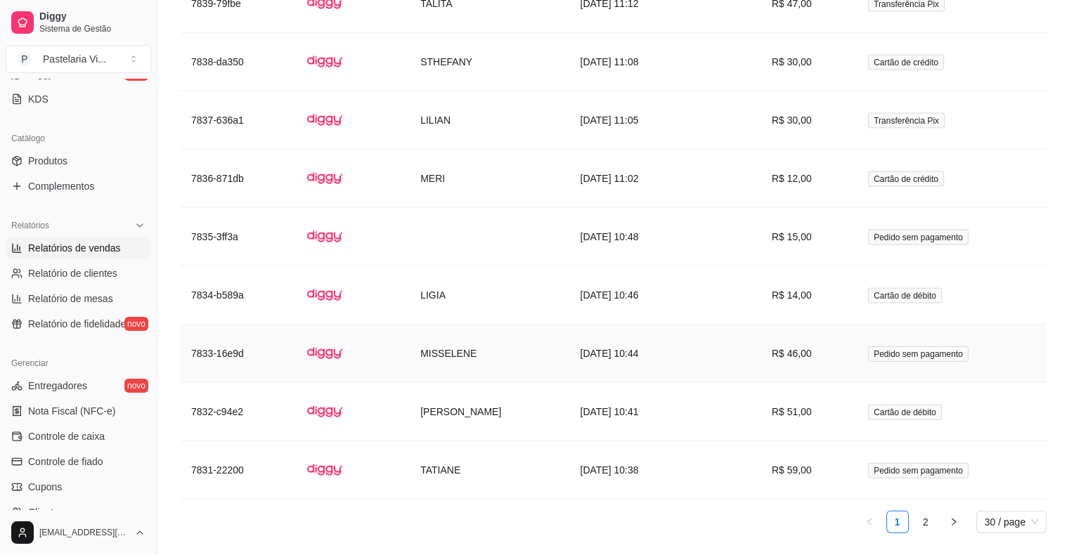
scroll to position [3038, 0]
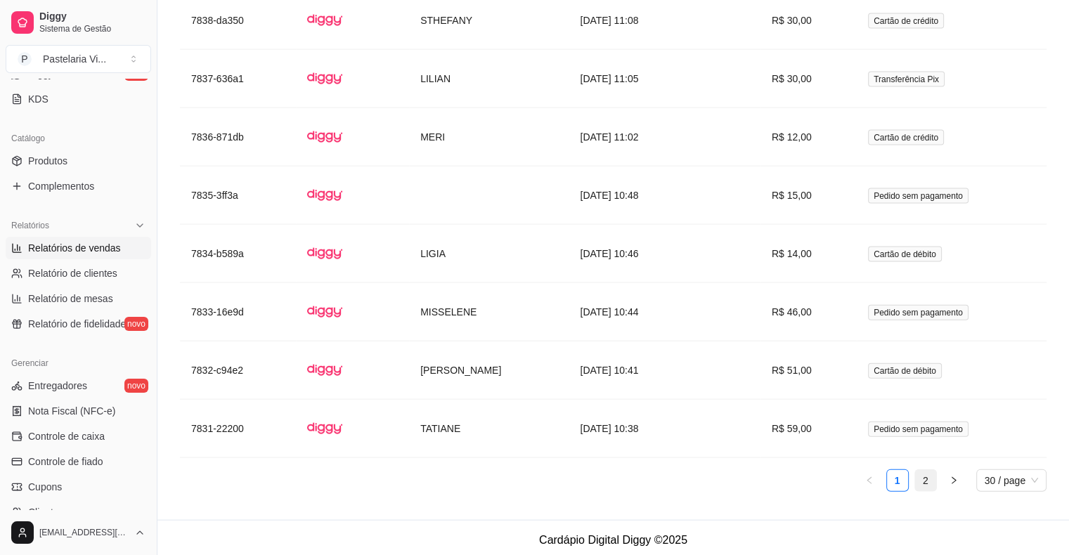
click at [928, 483] on link "2" at bounding box center [925, 480] width 21 height 21
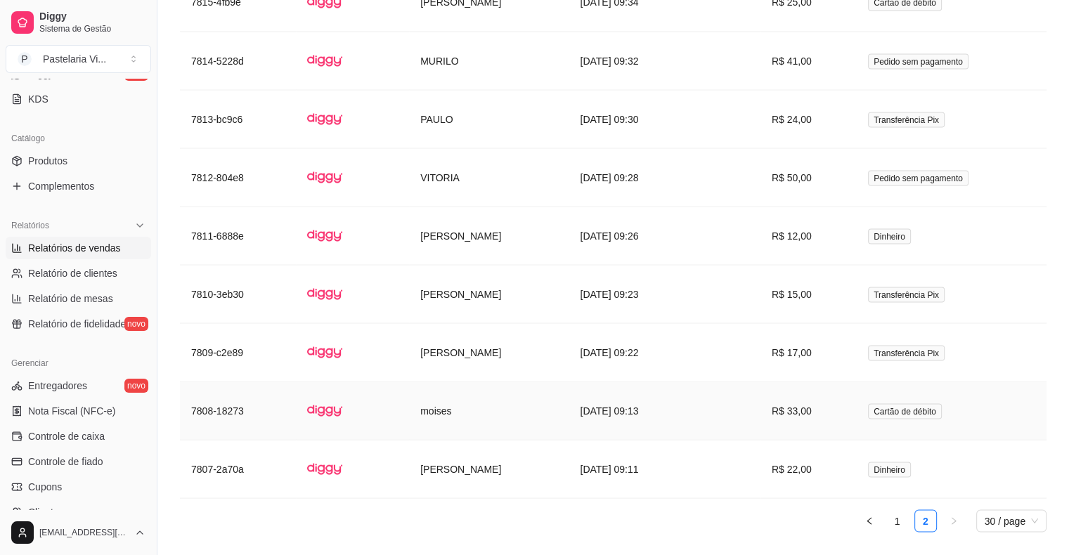
scroll to position [2689, 0]
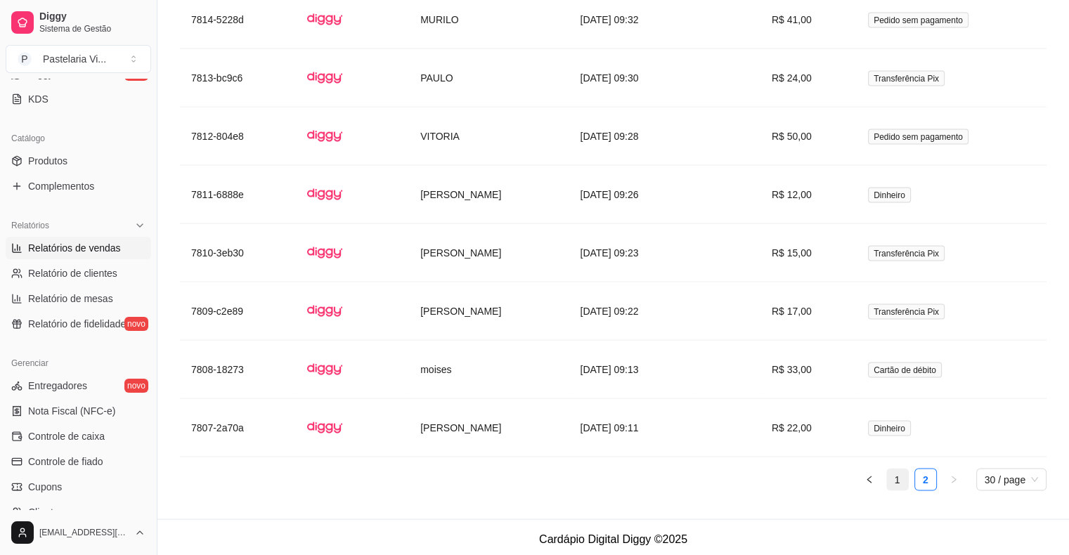
click at [898, 474] on link "1" at bounding box center [897, 480] width 21 height 21
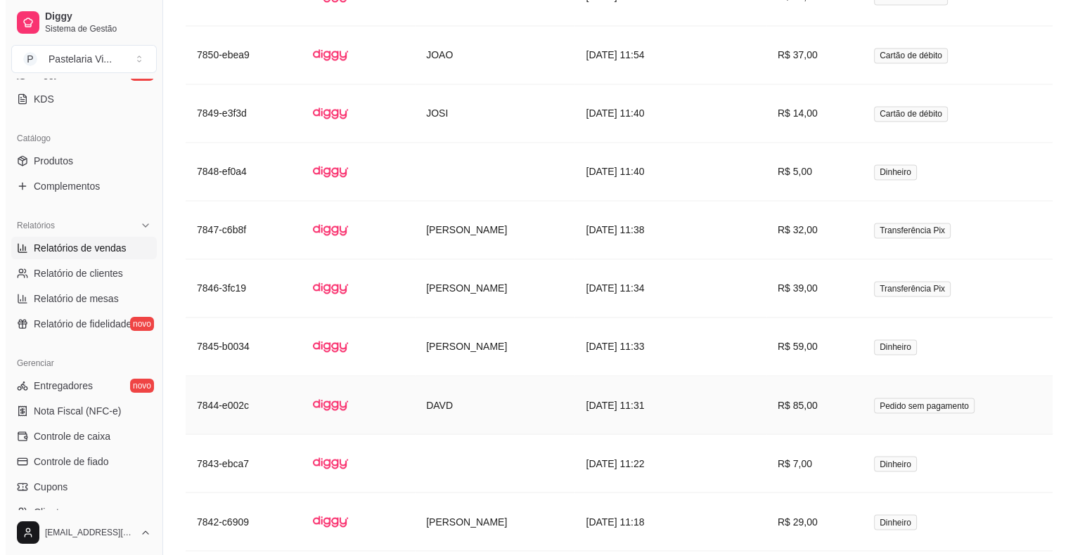
scroll to position [2305, 0]
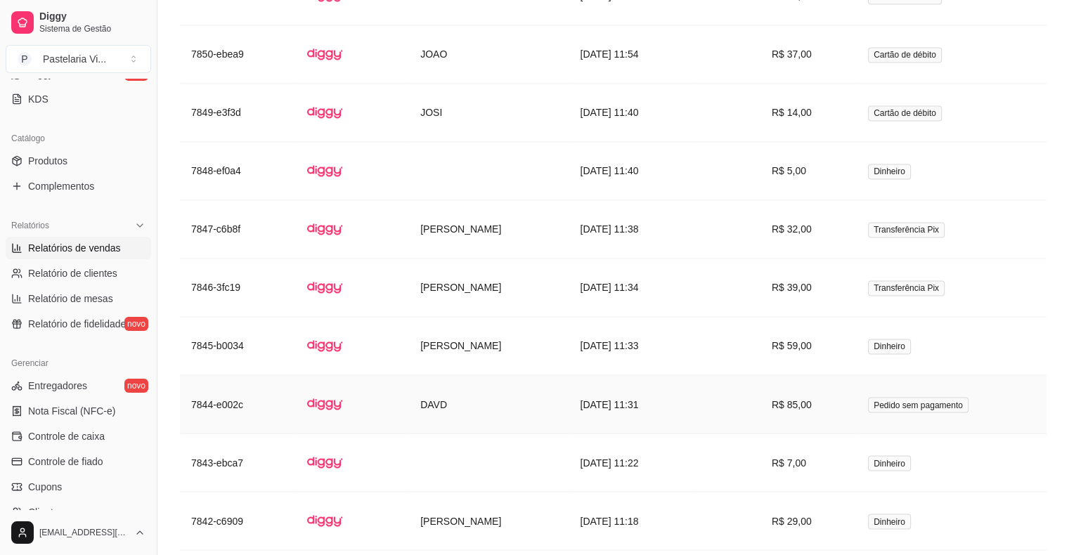
click at [928, 399] on span "Pedido sem pagamento" at bounding box center [918, 404] width 101 height 15
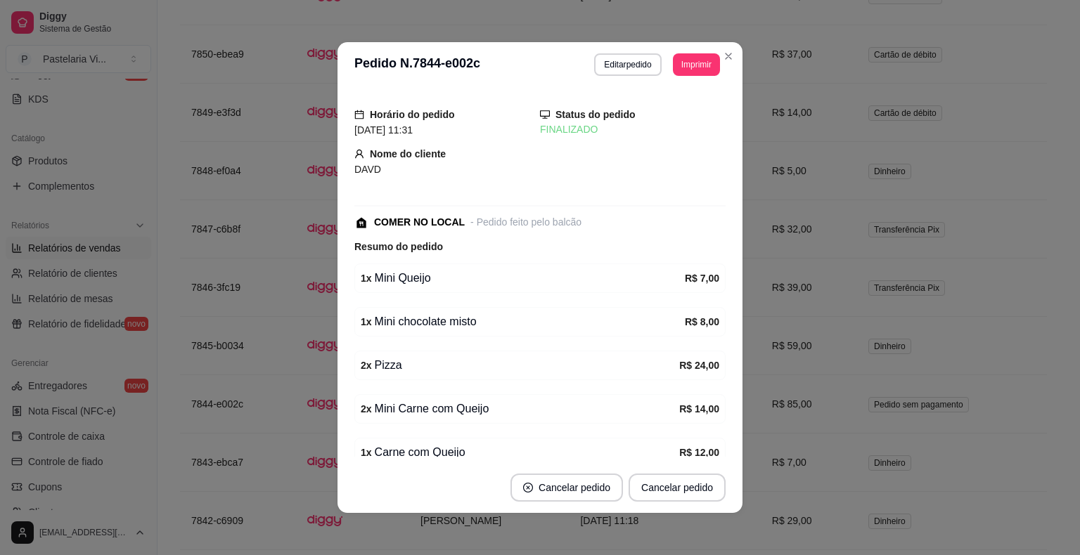
scroll to position [48, 0]
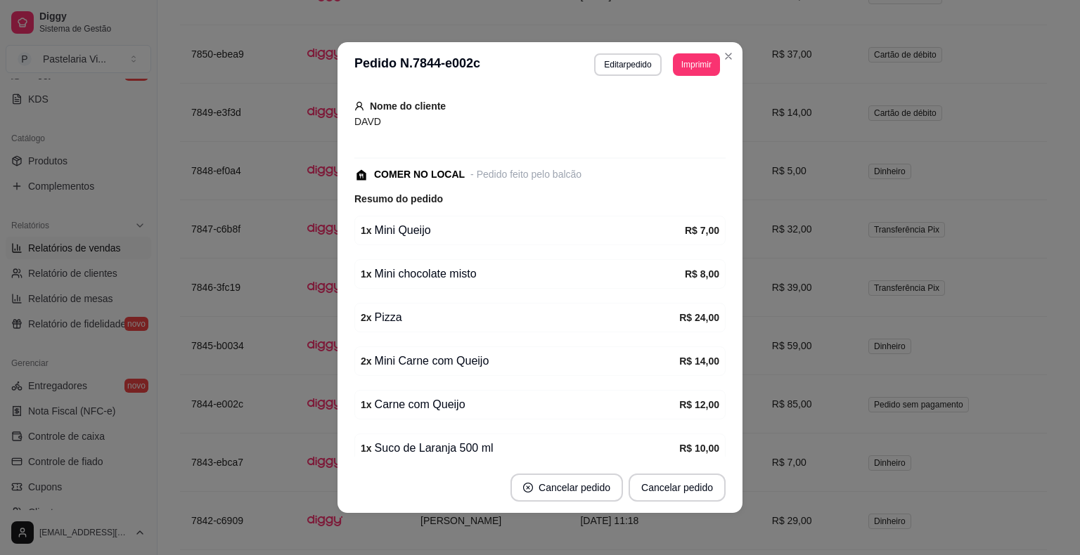
click at [599, 77] on header "**********" at bounding box center [539, 64] width 405 height 45
click at [614, 63] on button "Editar pedido" at bounding box center [627, 64] width 65 height 22
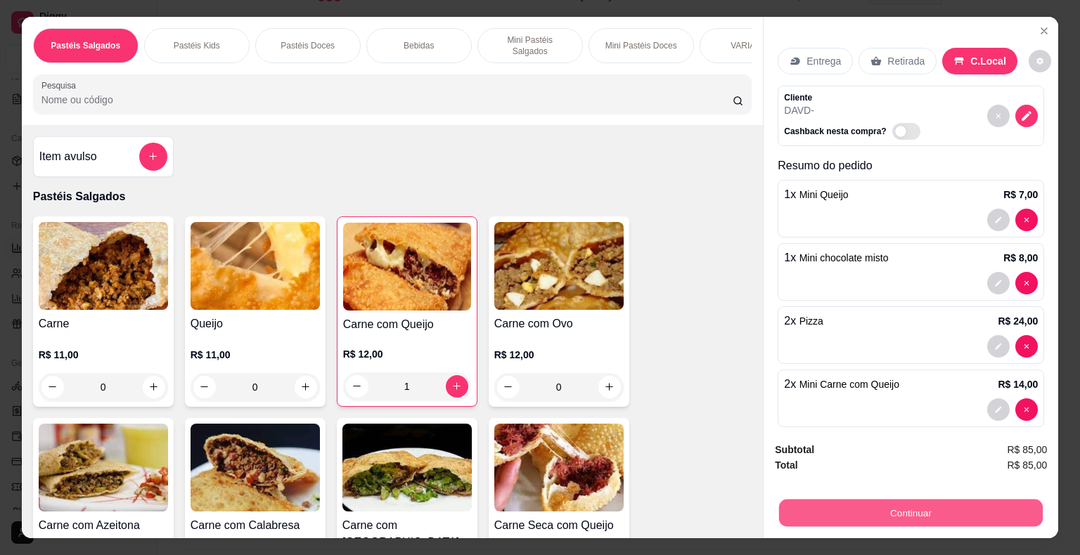
click at [897, 503] on button "Continuar" at bounding box center [911, 513] width 264 height 27
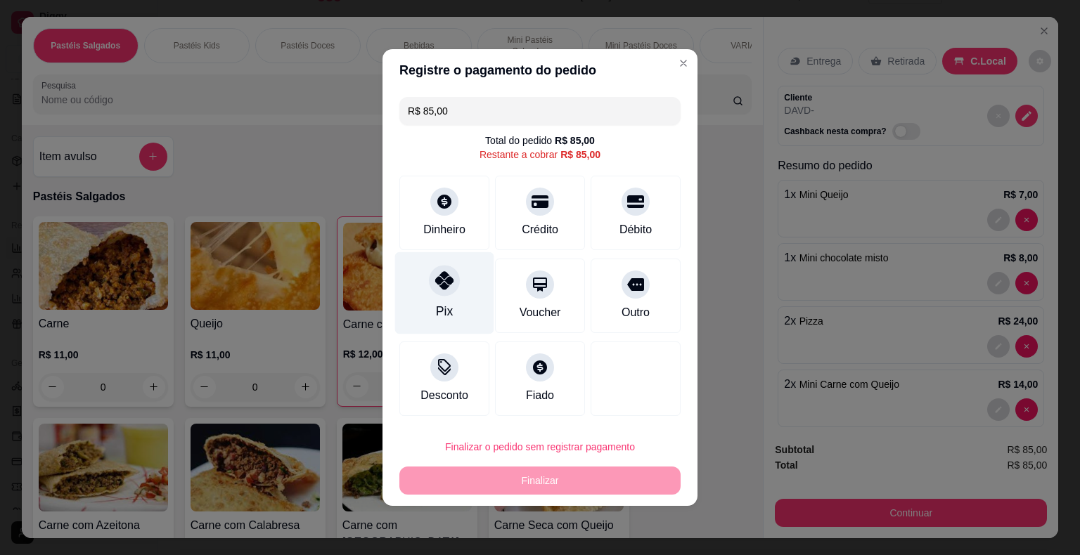
click at [436, 305] on div "Pix" at bounding box center [444, 311] width 17 height 18
type input "R$ 0,00"
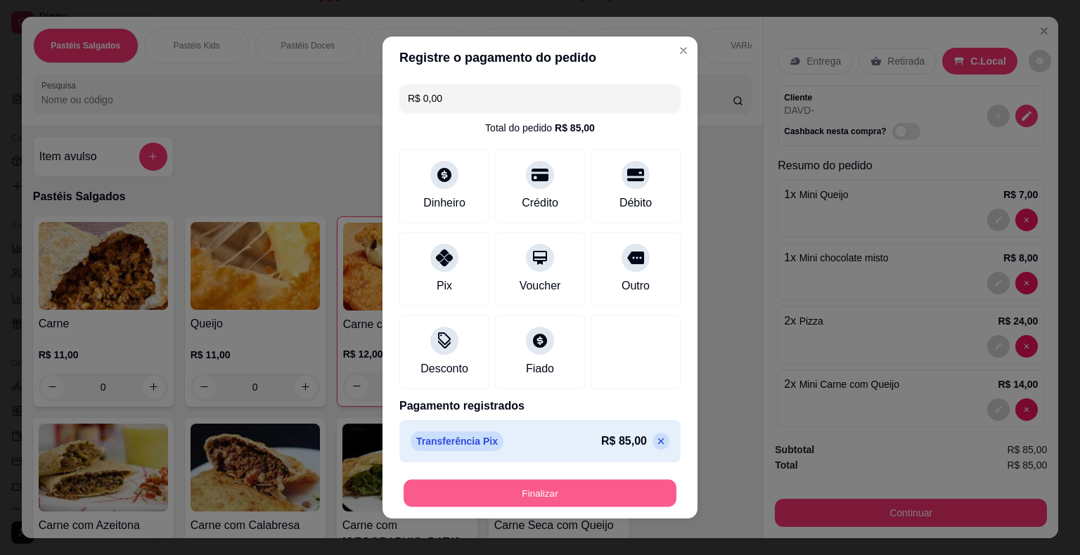
click at [485, 496] on button "Finalizar" at bounding box center [539, 493] width 273 height 27
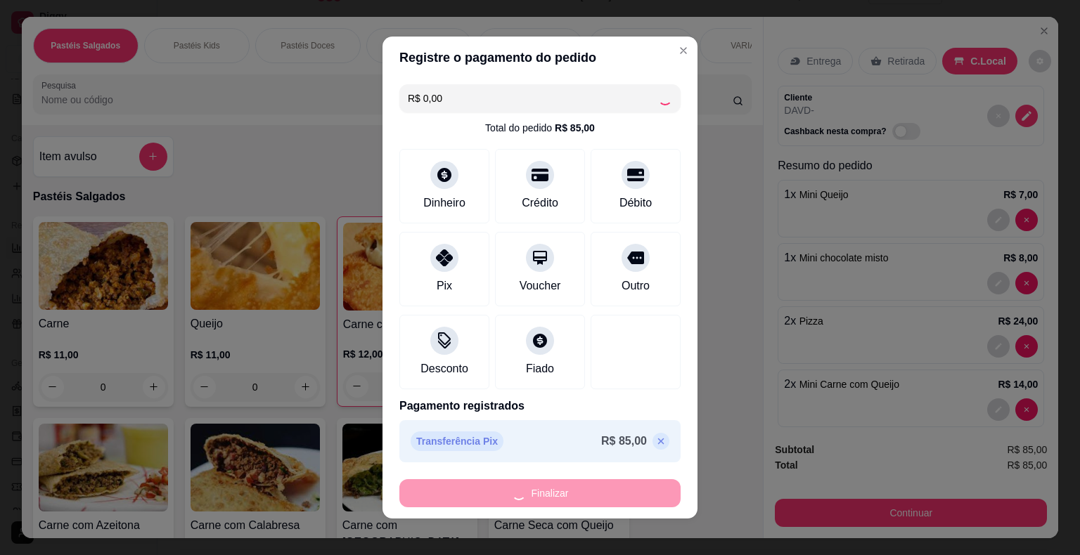
type input "0"
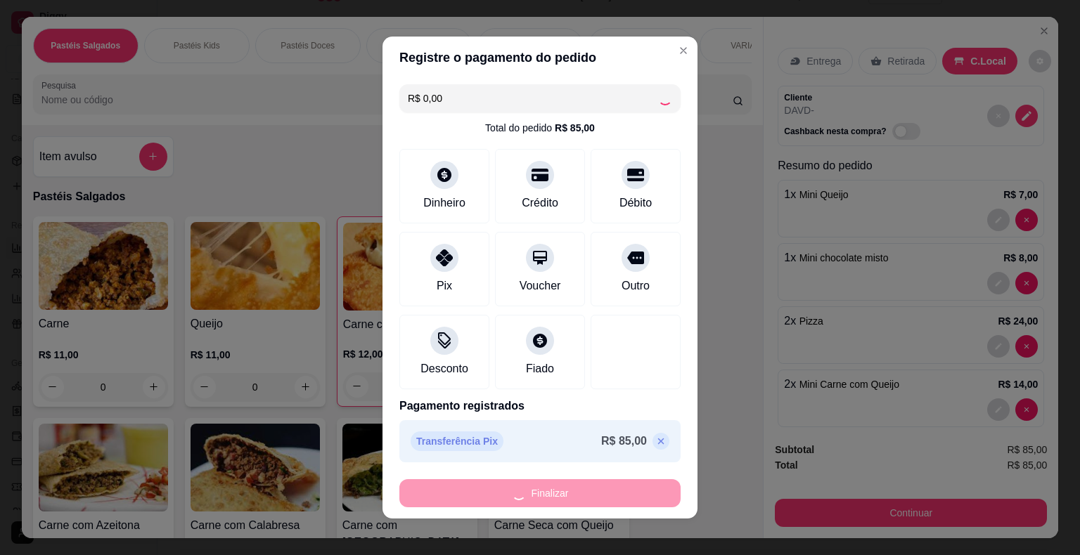
type input "0"
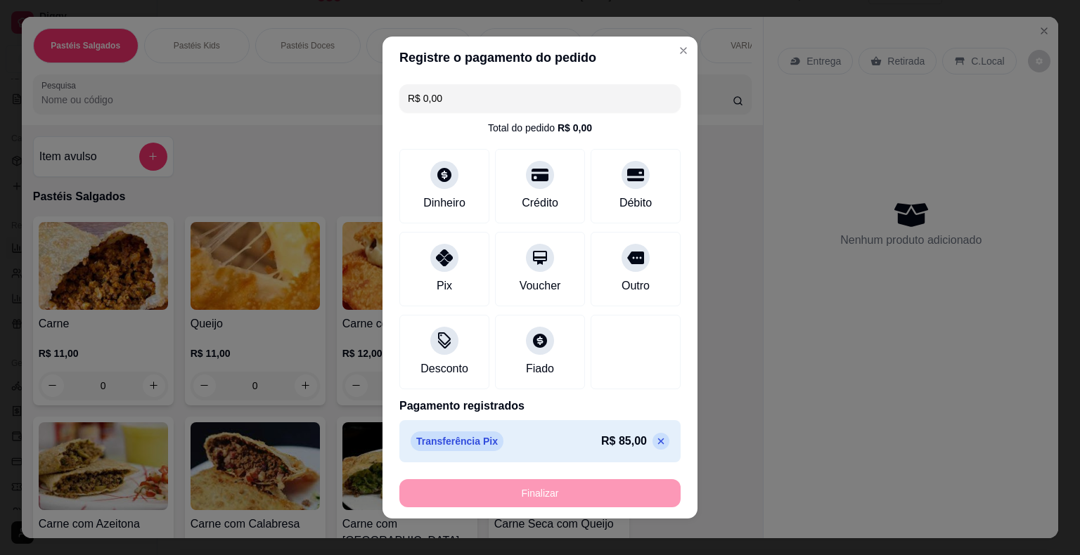
type input "-R$ 85,00"
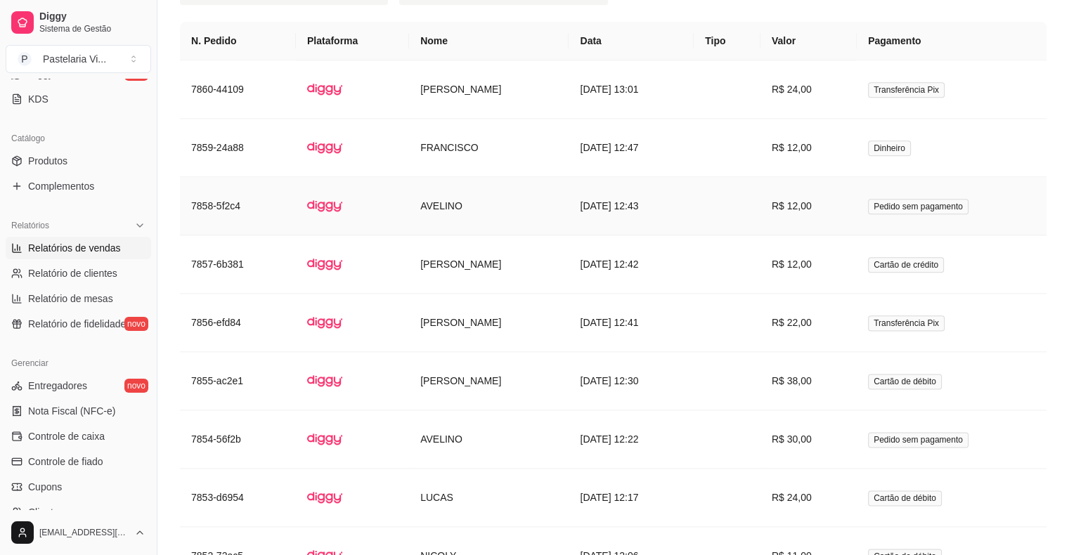
scroll to position [1687, 0]
click at [1001, 434] on td "Pedido sem pagamento" at bounding box center [952, 439] width 190 height 58
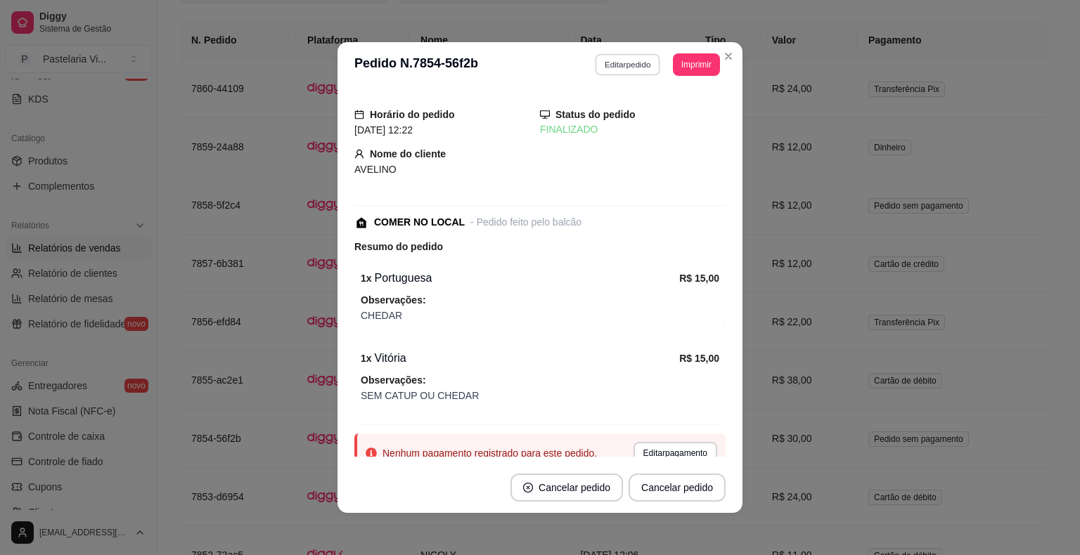
click at [618, 58] on button "Editar pedido" at bounding box center [627, 64] width 65 height 22
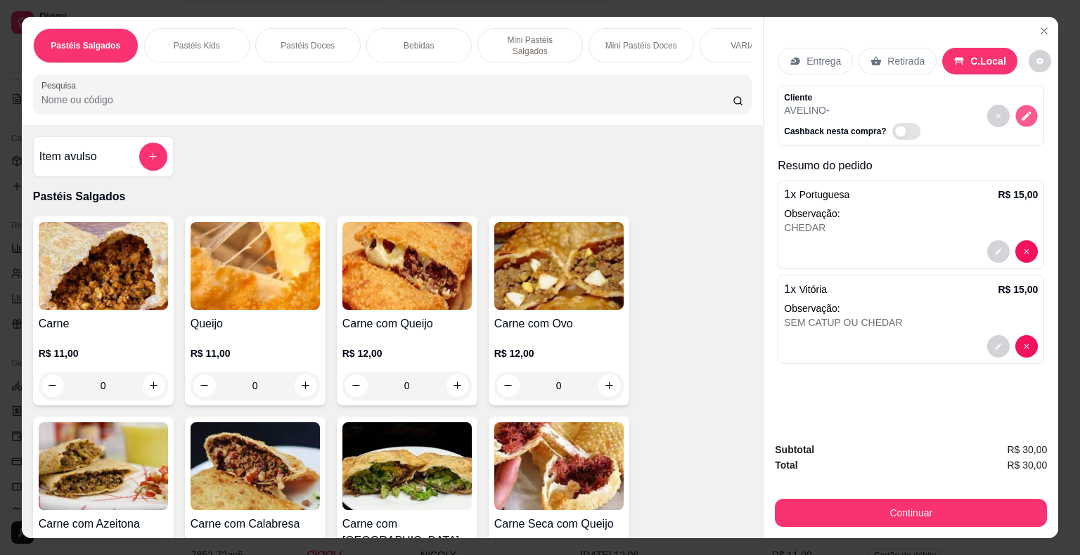
click at [1023, 110] on icon "decrease-product-quantity" at bounding box center [1027, 116] width 12 height 12
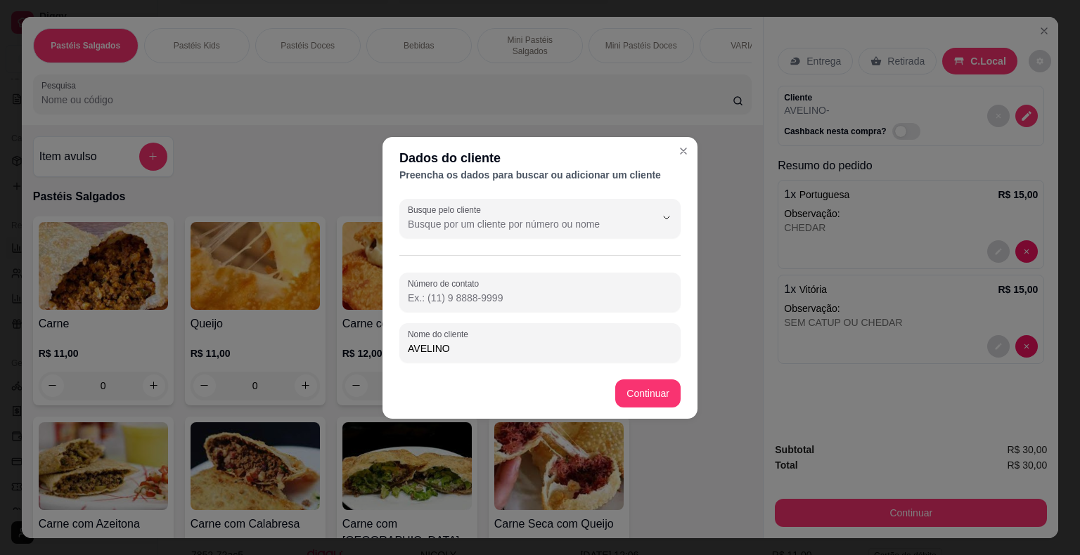
click at [411, 349] on input "AVELINO" at bounding box center [540, 349] width 264 height 14
click at [411, 349] on input "[PERSON_NAME]" at bounding box center [540, 349] width 264 height 14
type input "Edison AVELINO"
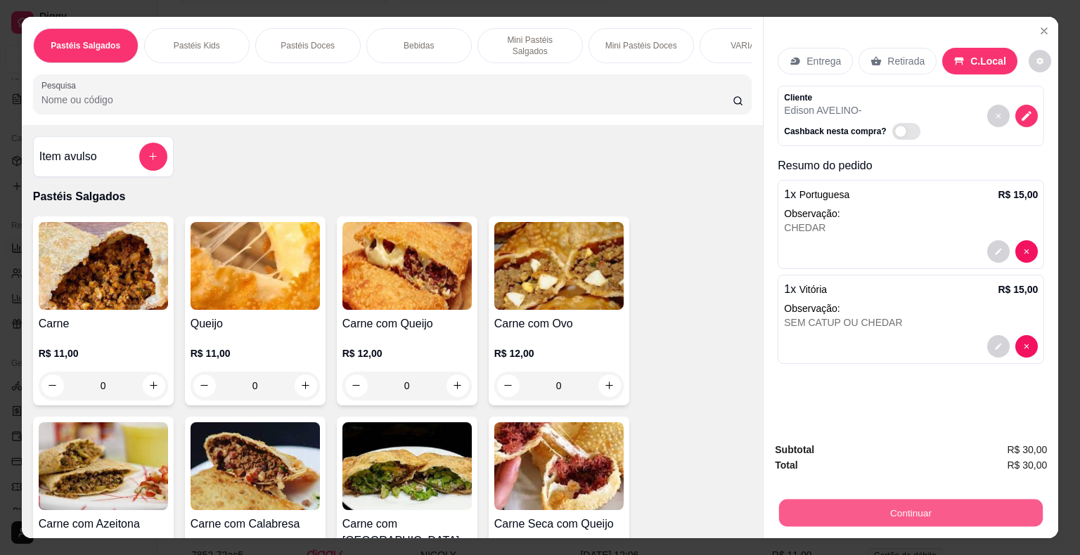
click at [922, 506] on button "Continuar" at bounding box center [911, 513] width 264 height 27
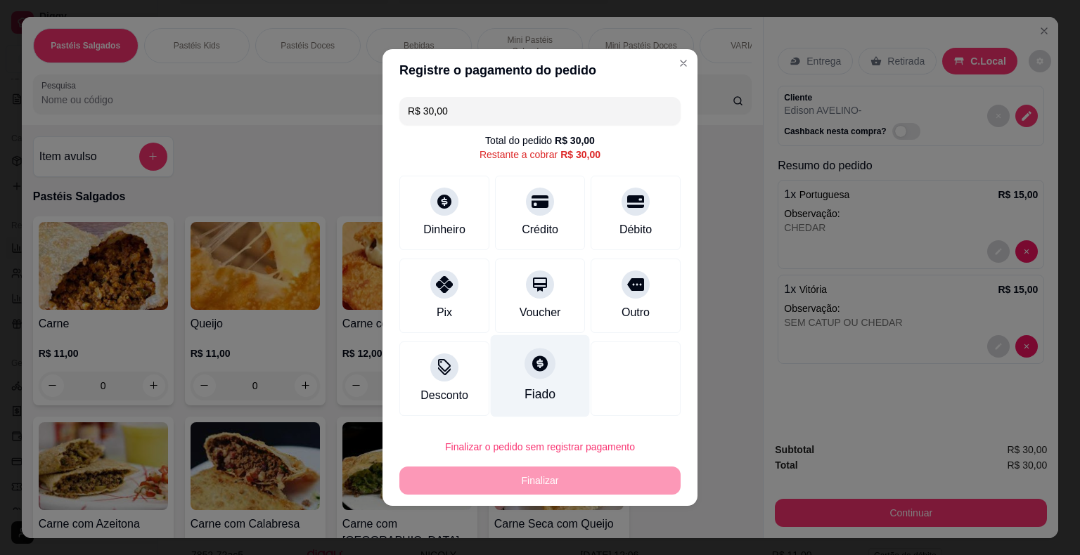
click at [554, 371] on div "Fiado" at bounding box center [540, 376] width 99 height 82
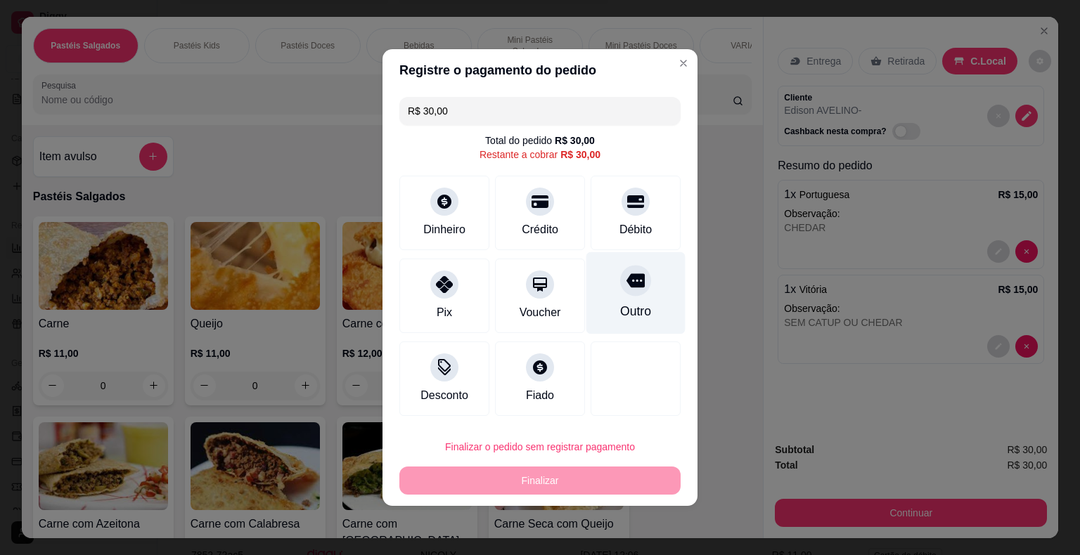
click at [640, 280] on div at bounding box center [635, 280] width 31 height 31
type input "R$ 0,00"
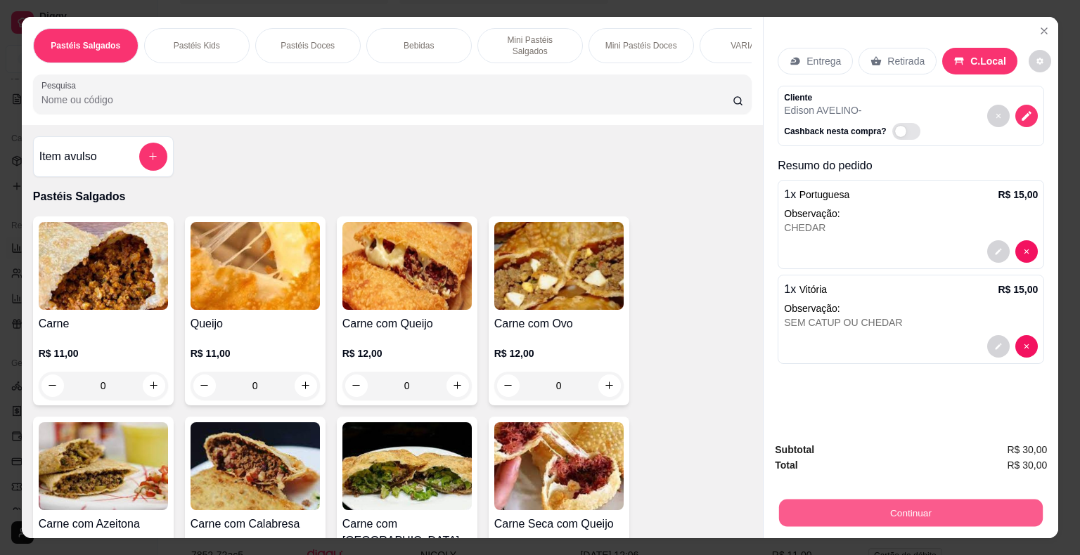
click at [914, 514] on button "Continuar" at bounding box center [911, 513] width 264 height 27
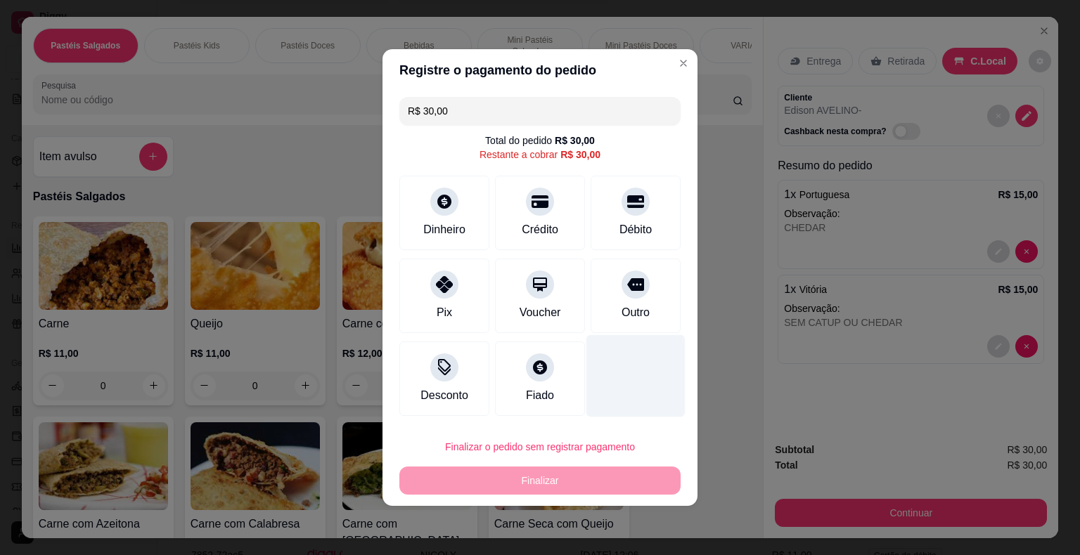
click at [604, 356] on div at bounding box center [635, 376] width 99 height 82
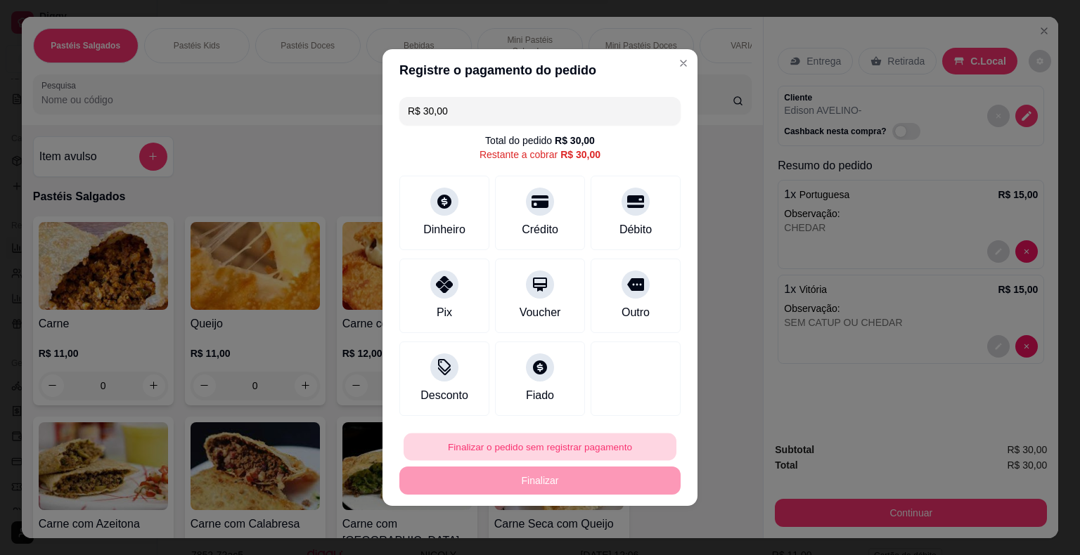
click at [594, 450] on button "Finalizar o pedido sem registrar pagamento" at bounding box center [539, 447] width 273 height 27
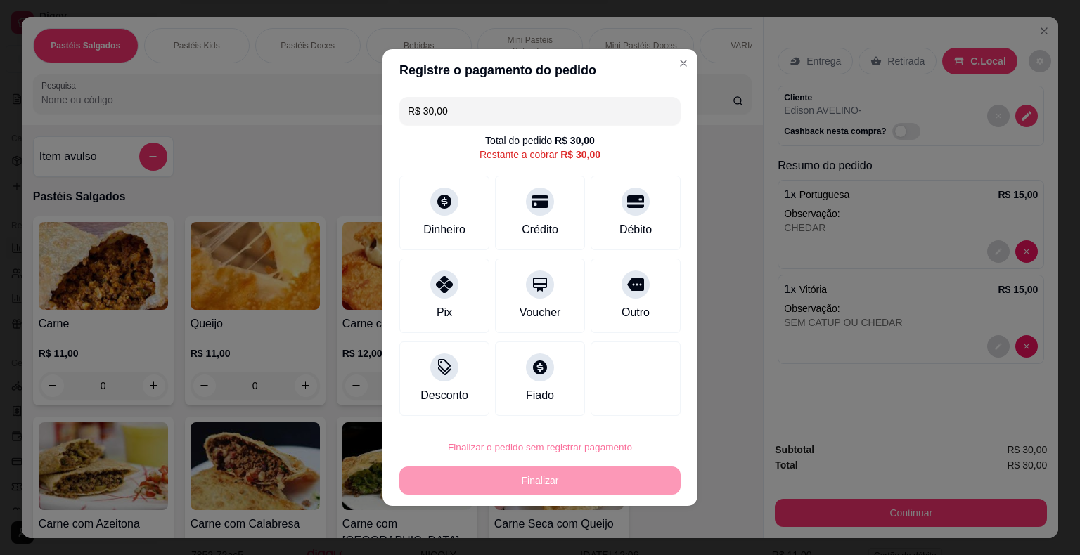
click at [624, 399] on button "Confirmar" at bounding box center [625, 406] width 50 height 21
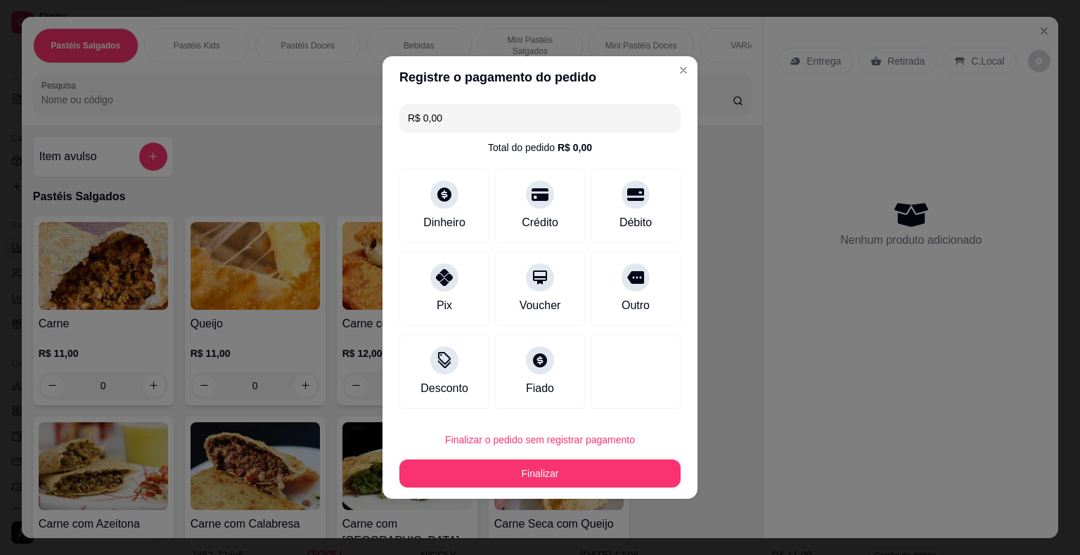
type input "R$ 0,00"
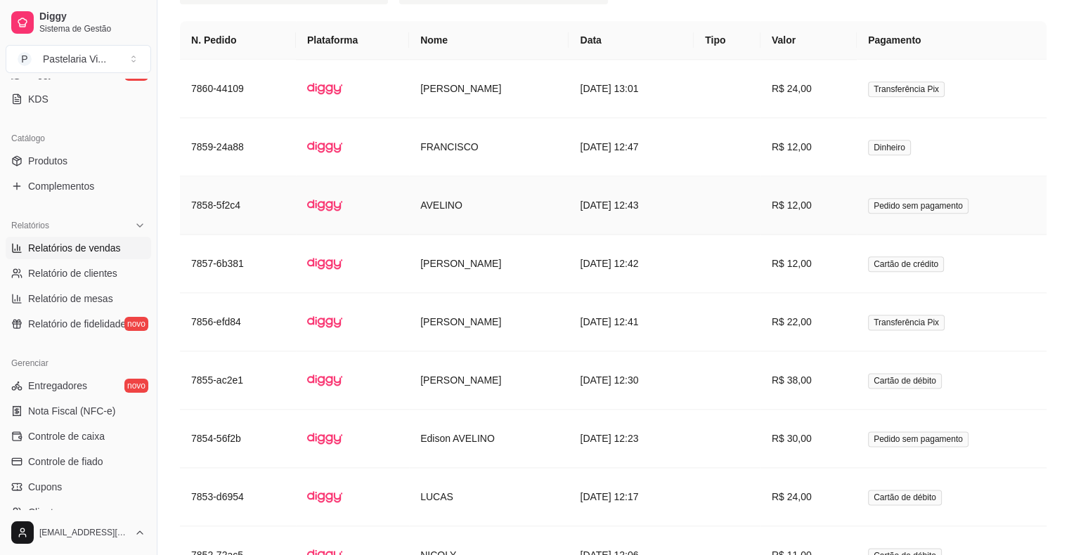
click at [503, 202] on td "AVELINO" at bounding box center [489, 205] width 160 height 58
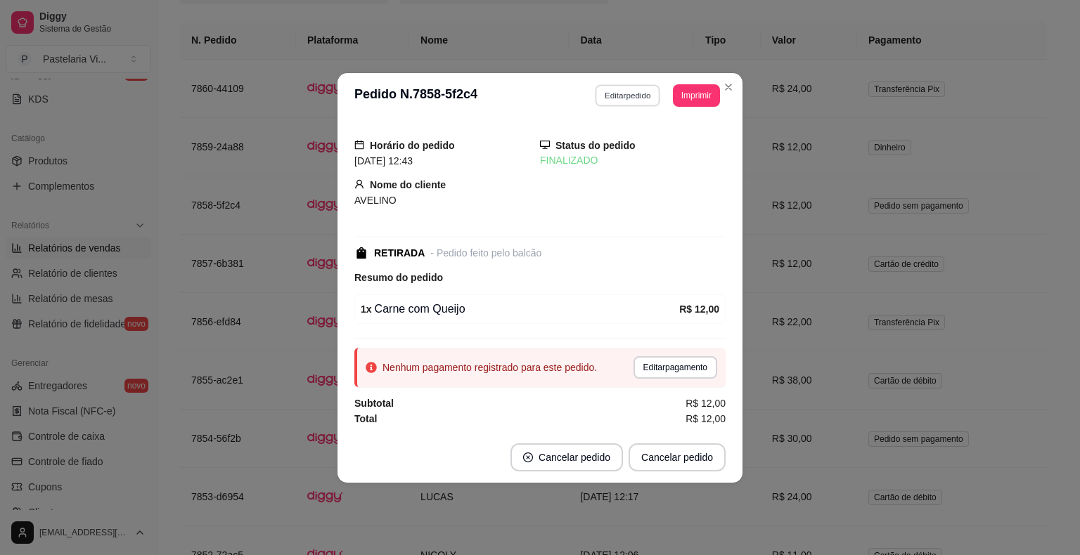
click at [630, 94] on button "Editar pedido" at bounding box center [627, 95] width 65 height 22
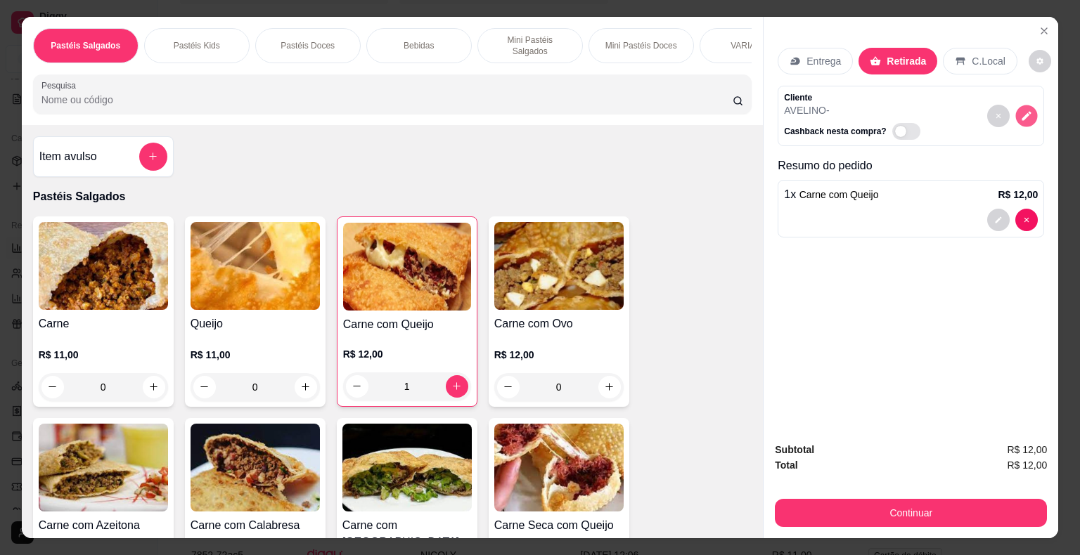
click at [1021, 116] on icon "decrease-product-quantity" at bounding box center [1027, 116] width 12 height 12
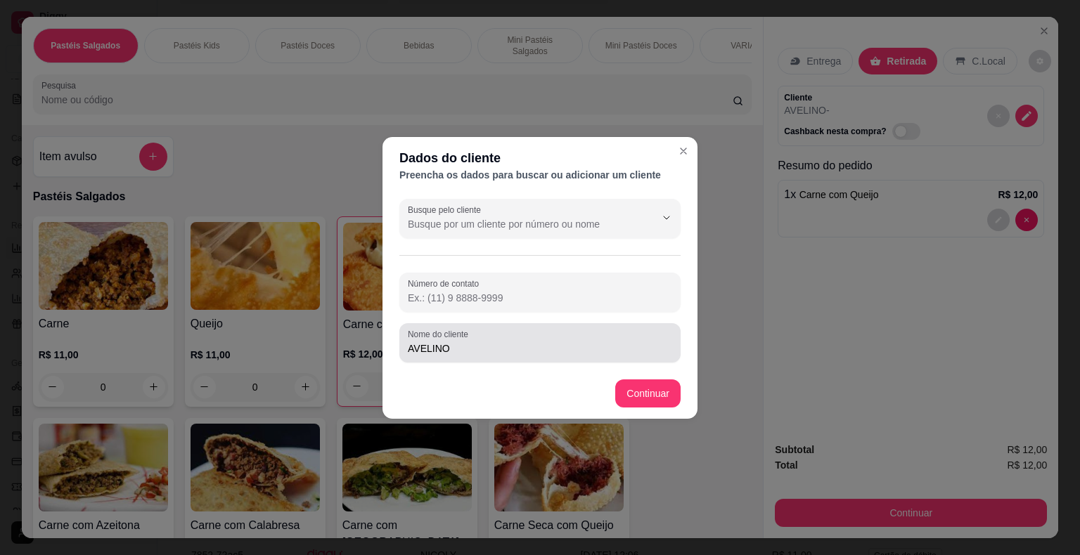
click at [407, 350] on div "Nome do cliente AVELINO" at bounding box center [539, 342] width 281 height 39
type input "Edison AVELINO"
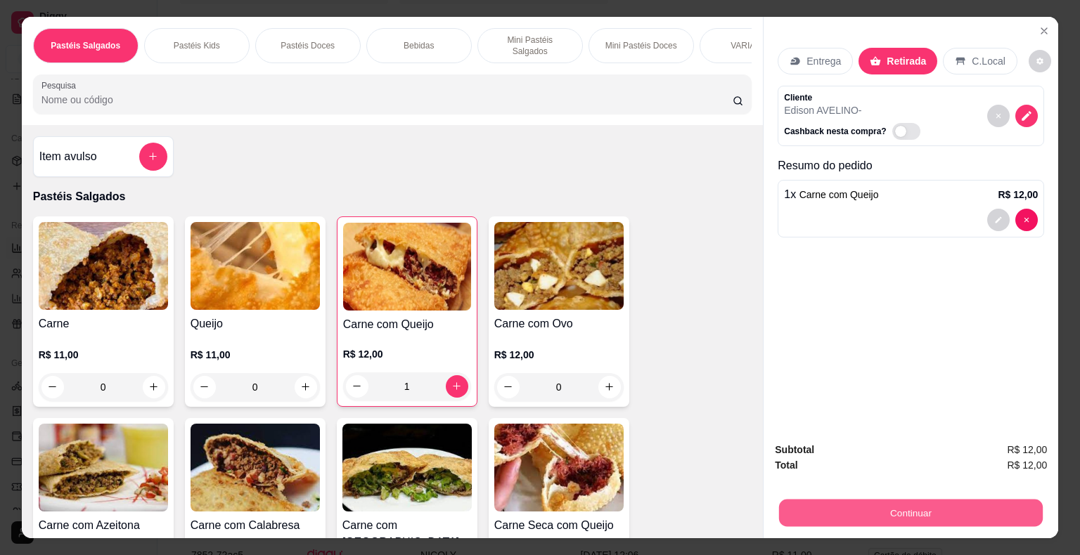
click at [893, 515] on button "Continuar" at bounding box center [911, 513] width 264 height 27
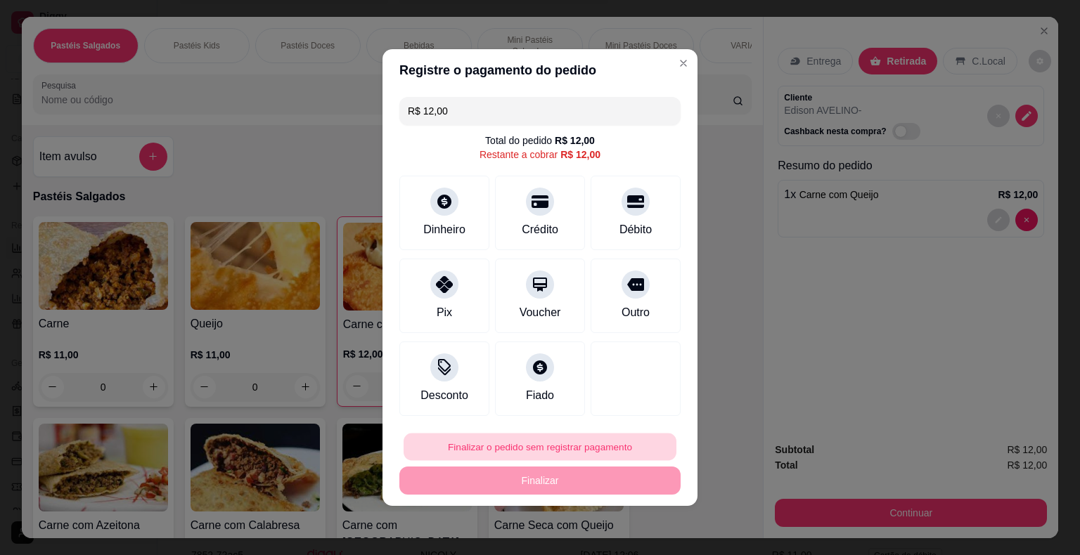
click at [595, 446] on button "Finalizar o pedido sem registrar pagamento" at bounding box center [539, 447] width 273 height 27
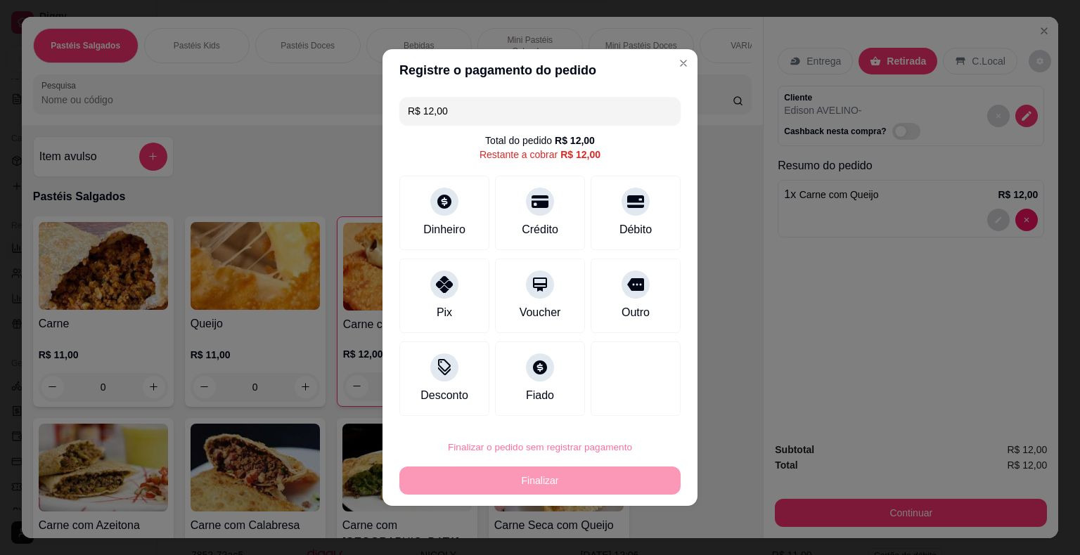
click at [640, 399] on button "Confirmar" at bounding box center [625, 406] width 50 height 21
type input "0"
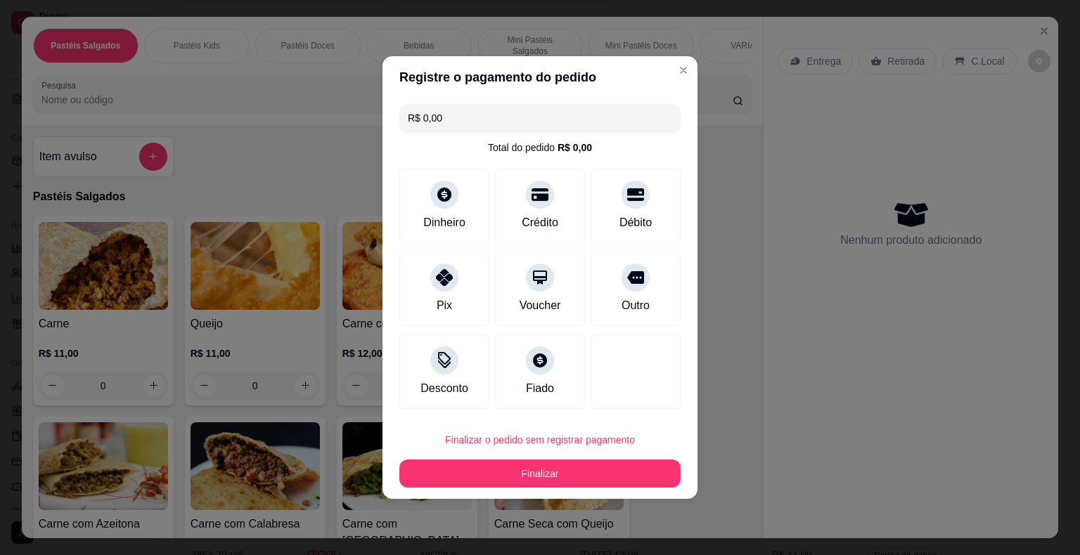
type input "R$ 0,00"
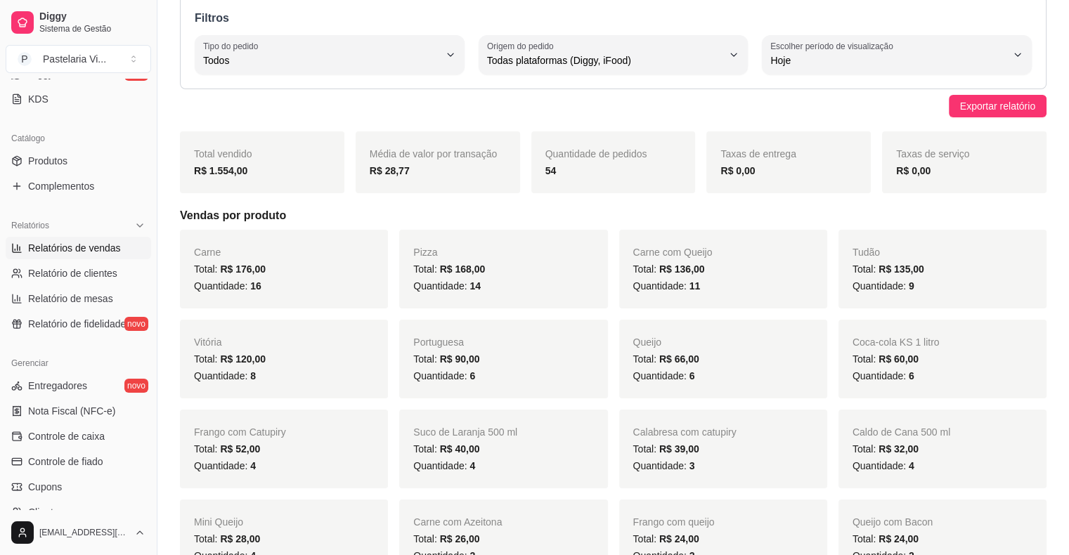
scroll to position [0, 0]
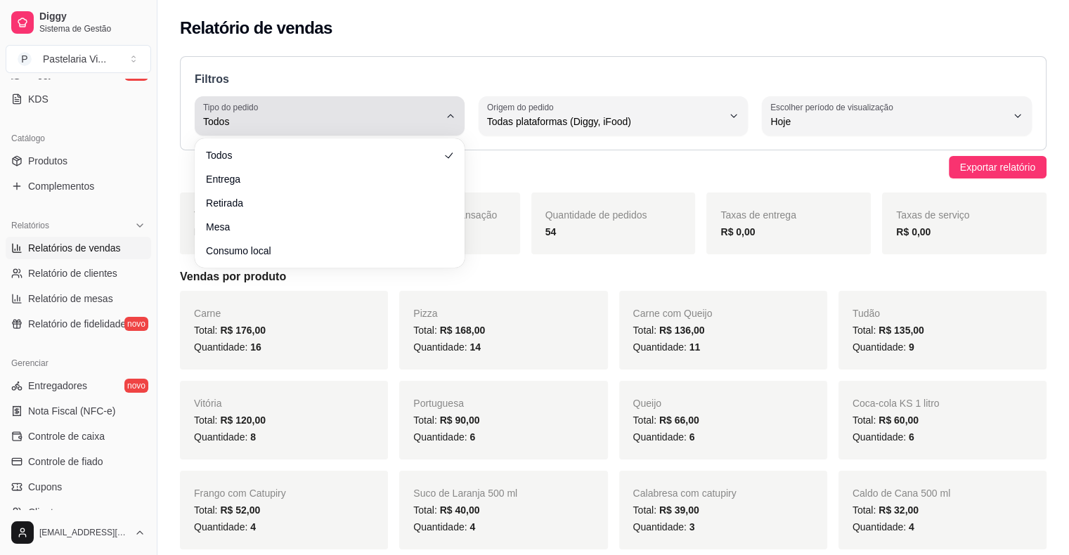
click at [429, 108] on div "Todos" at bounding box center [321, 116] width 236 height 28
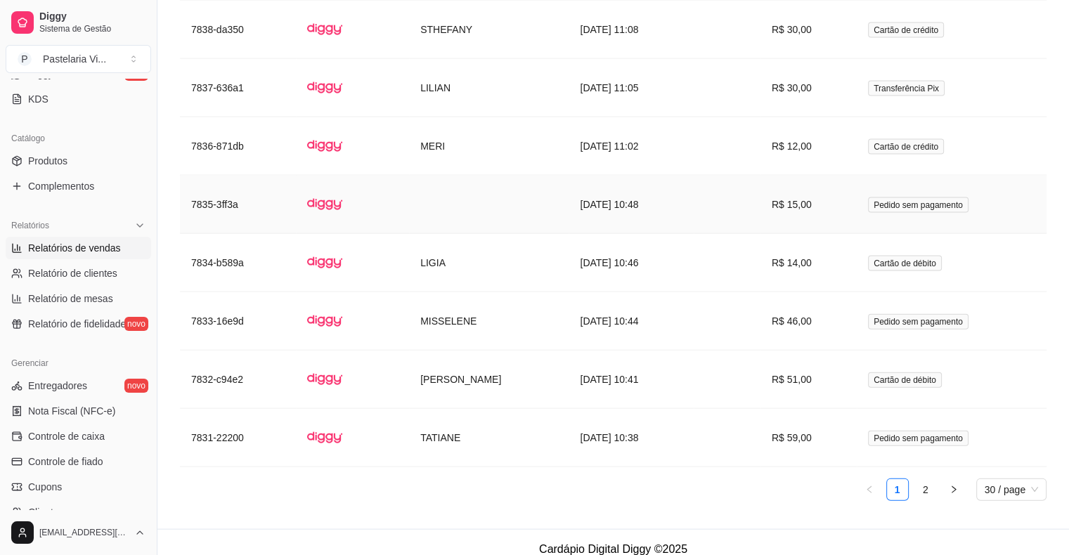
scroll to position [3038, 0]
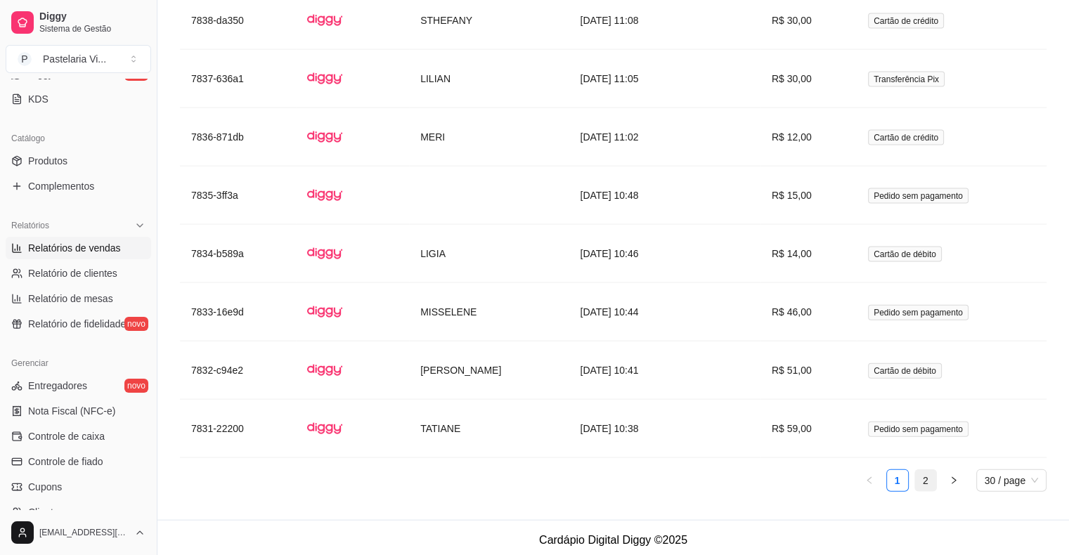
click at [931, 479] on link "2" at bounding box center [925, 480] width 21 height 21
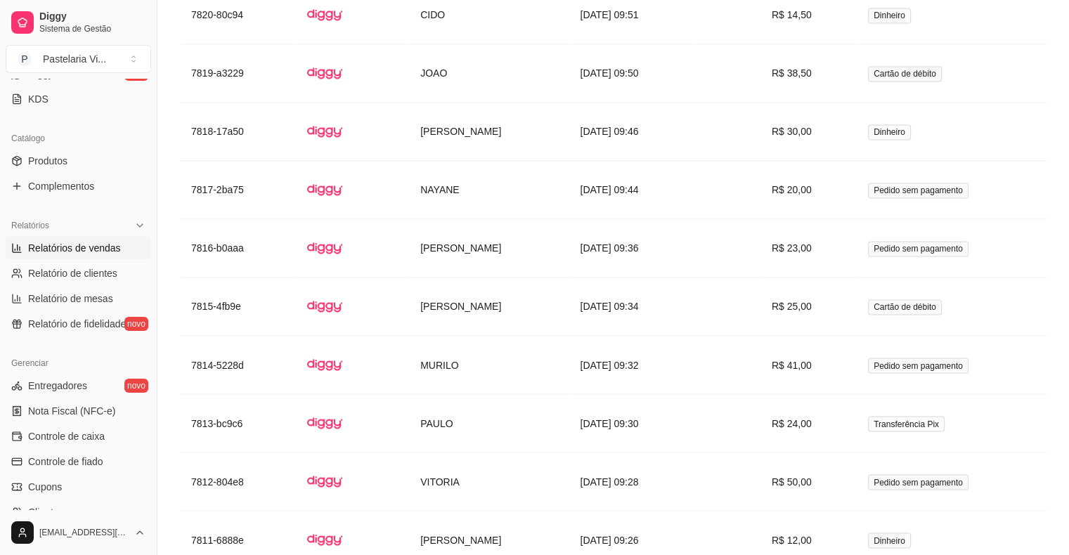
scroll to position [2689, 0]
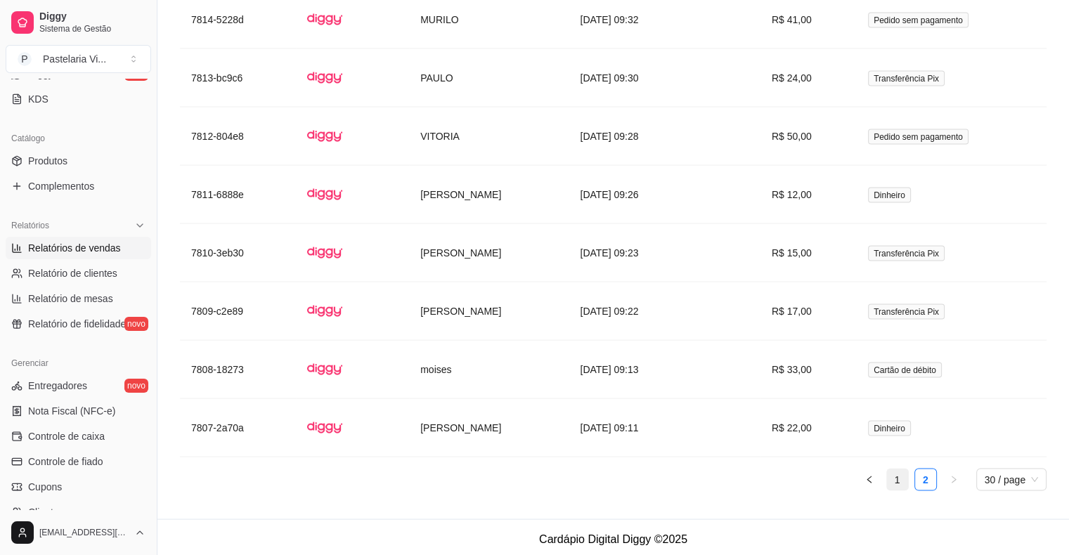
click at [899, 481] on link "1" at bounding box center [897, 480] width 21 height 21
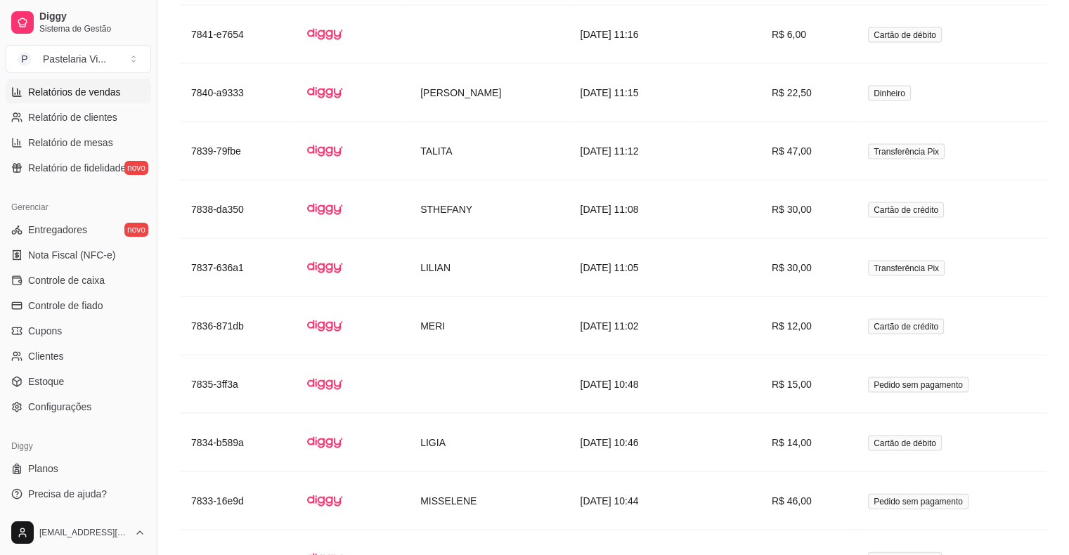
scroll to position [2850, 0]
click at [59, 461] on link "Planos" at bounding box center [78, 469] width 145 height 22
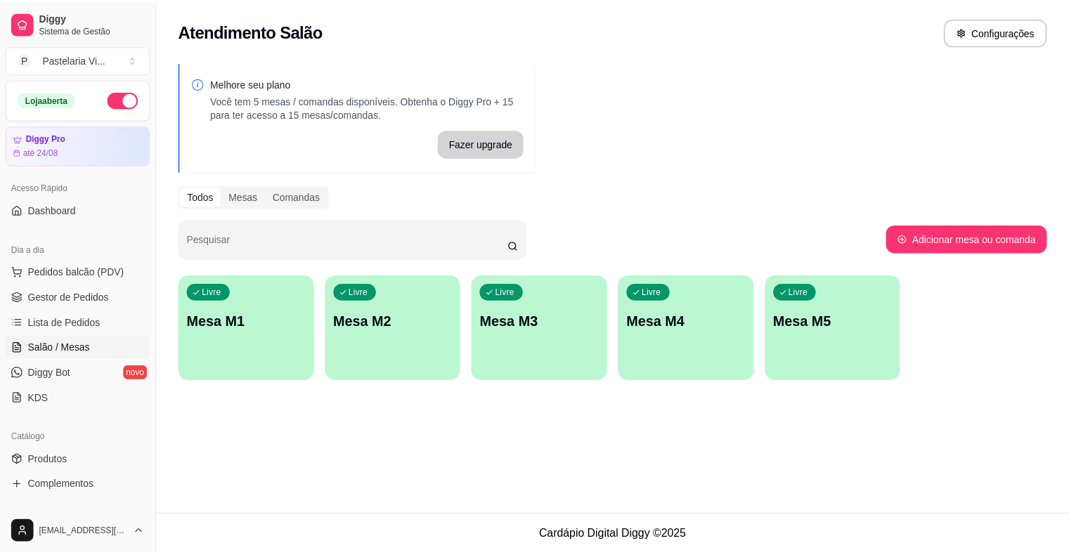
scroll to position [96, 0]
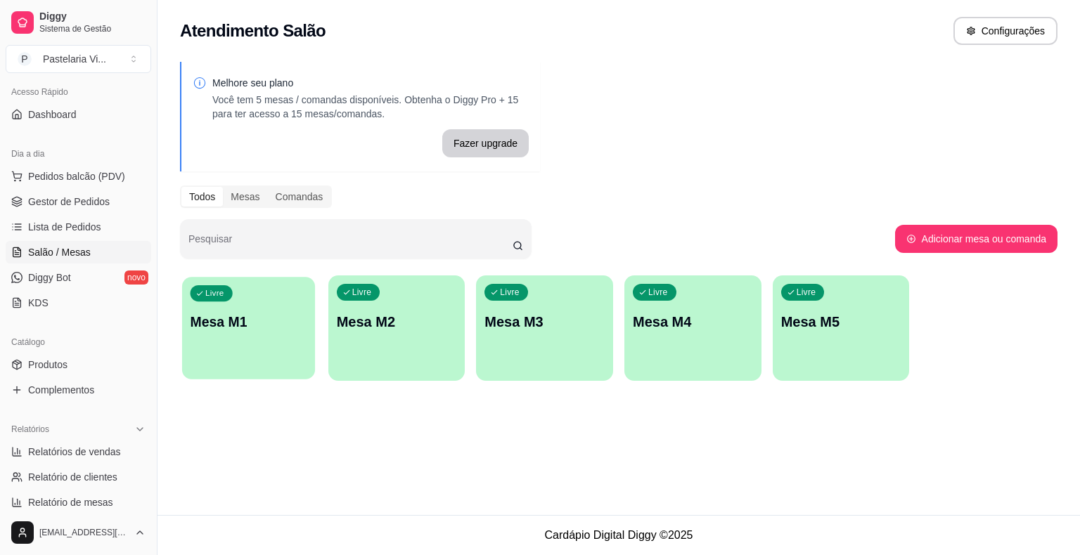
click at [247, 342] on div "Livre Mesa M1" at bounding box center [248, 320] width 133 height 86
click at [559, 448] on div "Atendimento Salão Configurações Melhore seu plano Você tem 5 mesas / comandas d…" at bounding box center [618, 257] width 922 height 515
click at [261, 206] on div "Mesas" at bounding box center [245, 197] width 44 height 20
click at [223, 187] on input "Mesas" at bounding box center [223, 187] width 0 height 0
click at [285, 195] on div "Comandas" at bounding box center [299, 197] width 63 height 20
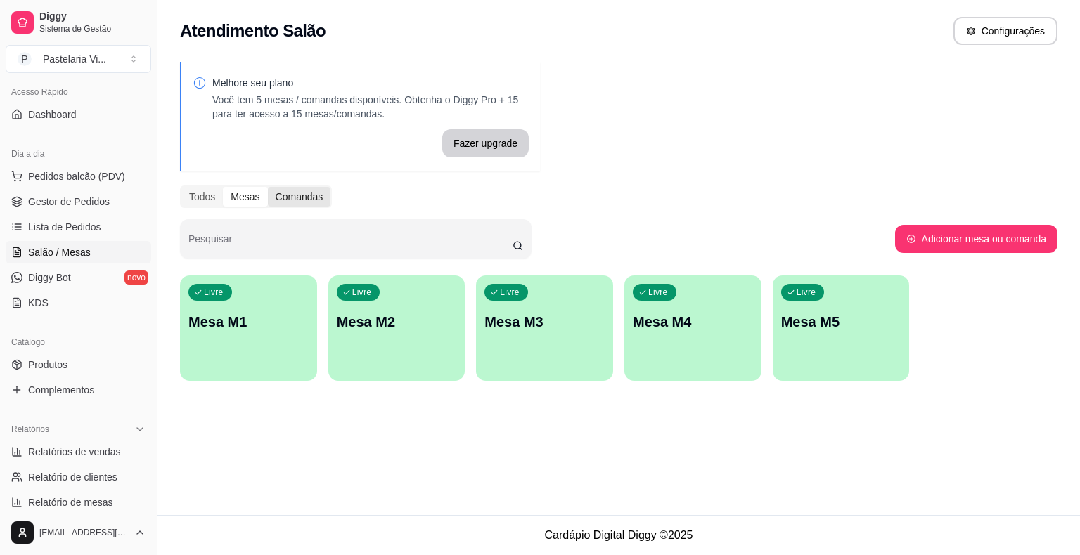
click at [268, 187] on input "Comandas" at bounding box center [268, 187] width 0 height 0
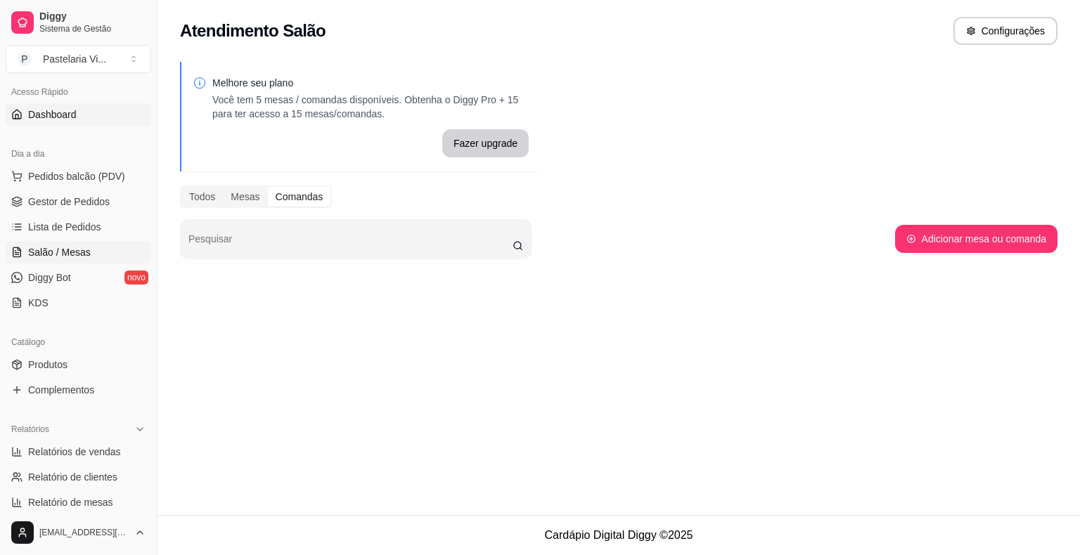
click at [71, 112] on span "Dashboard" at bounding box center [52, 115] width 48 height 14
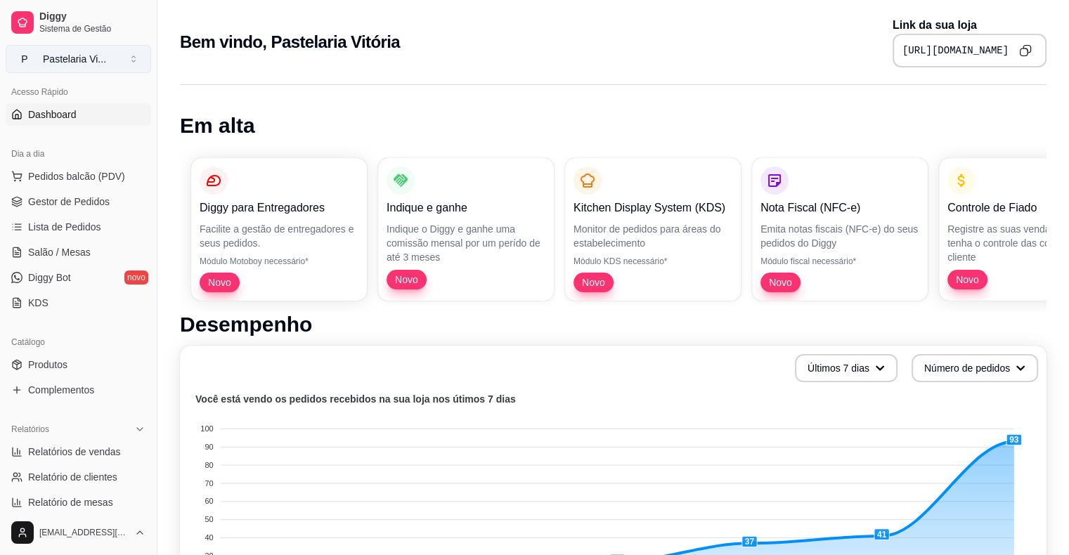
click at [131, 62] on button "P Pastelaria Vi ..." at bounding box center [78, 59] width 145 height 28
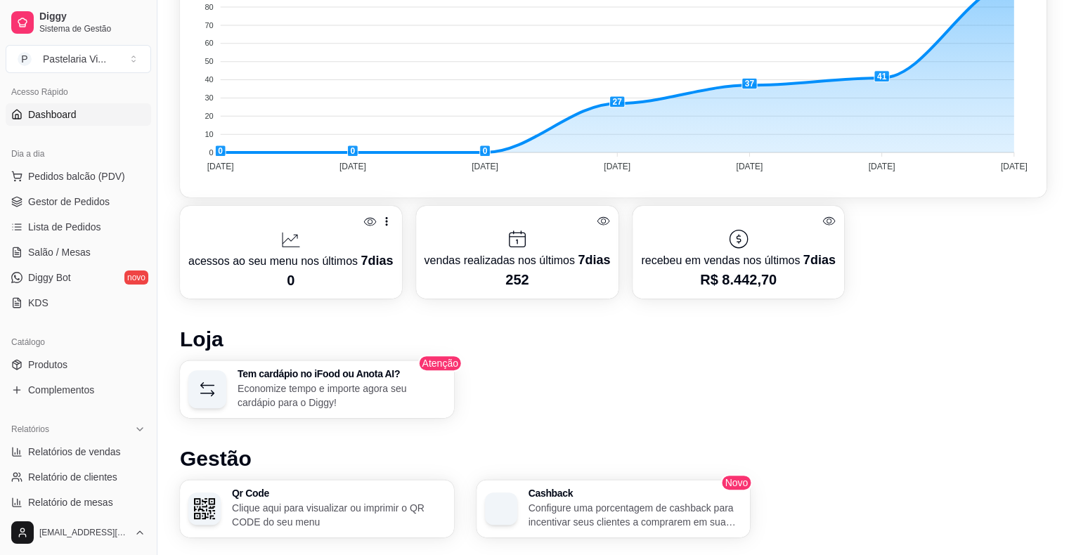
scroll to position [458, 0]
click at [96, 273] on link "Diggy Bot novo" at bounding box center [78, 277] width 145 height 22
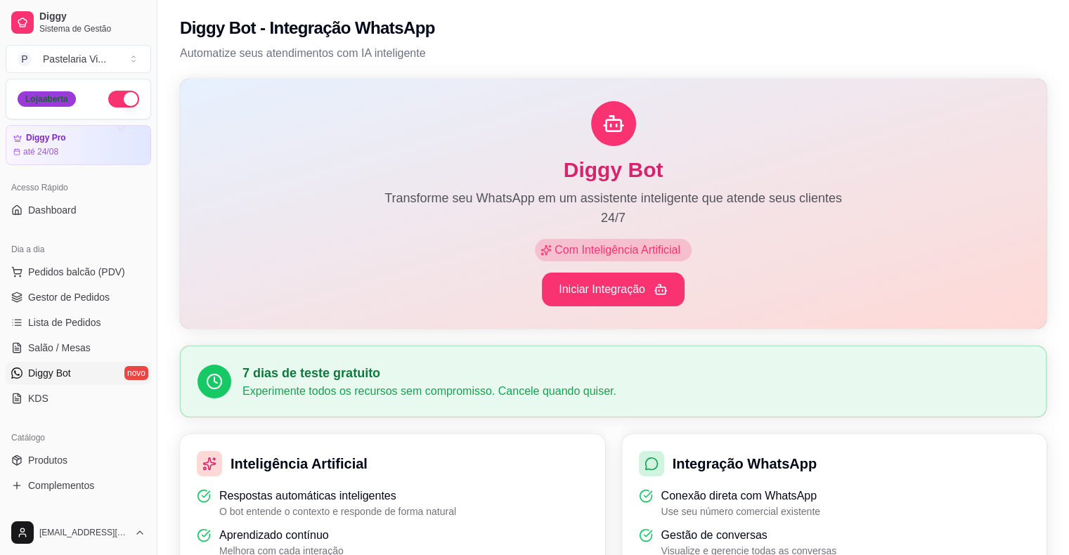
click at [48, 98] on div "Loja aberta" at bounding box center [47, 98] width 58 height 15
click at [67, 271] on span "Pedidos balcão (PDV)" at bounding box center [76, 272] width 97 height 14
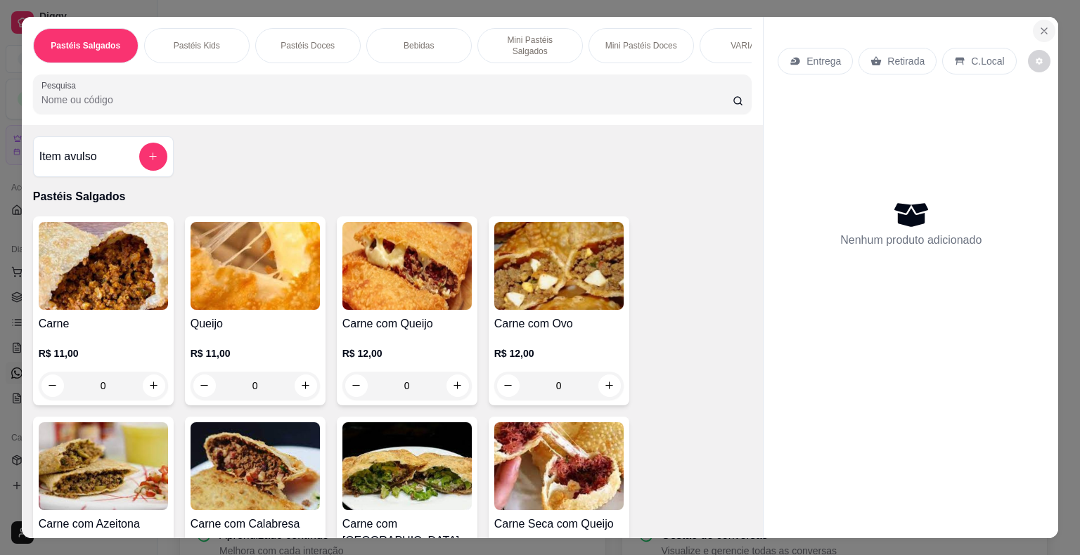
click at [1046, 32] on button "Close" at bounding box center [1043, 31] width 22 height 22
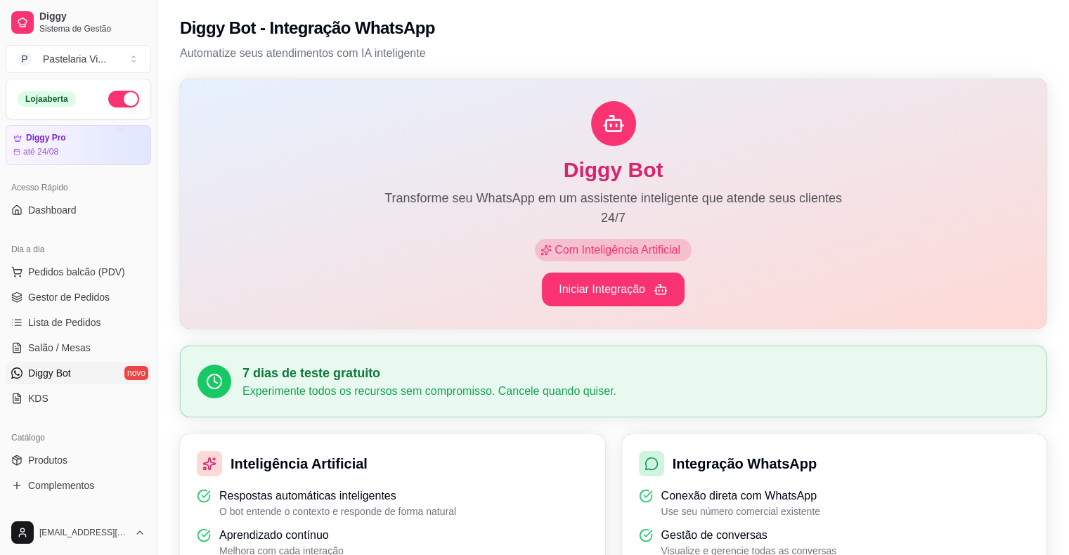
click at [115, 98] on button "button" at bounding box center [123, 99] width 31 height 17
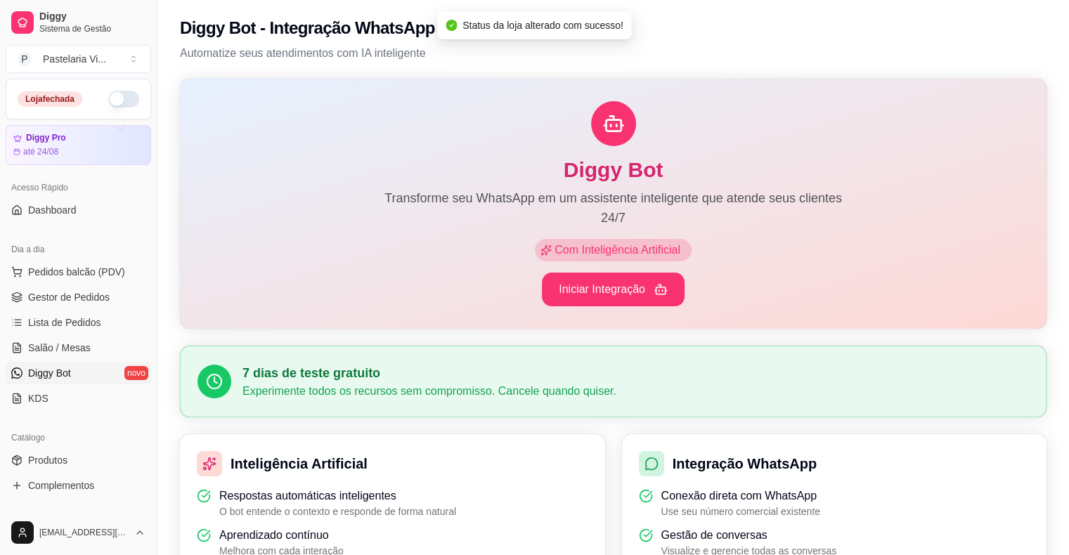
click at [115, 98] on button "button" at bounding box center [123, 99] width 31 height 17
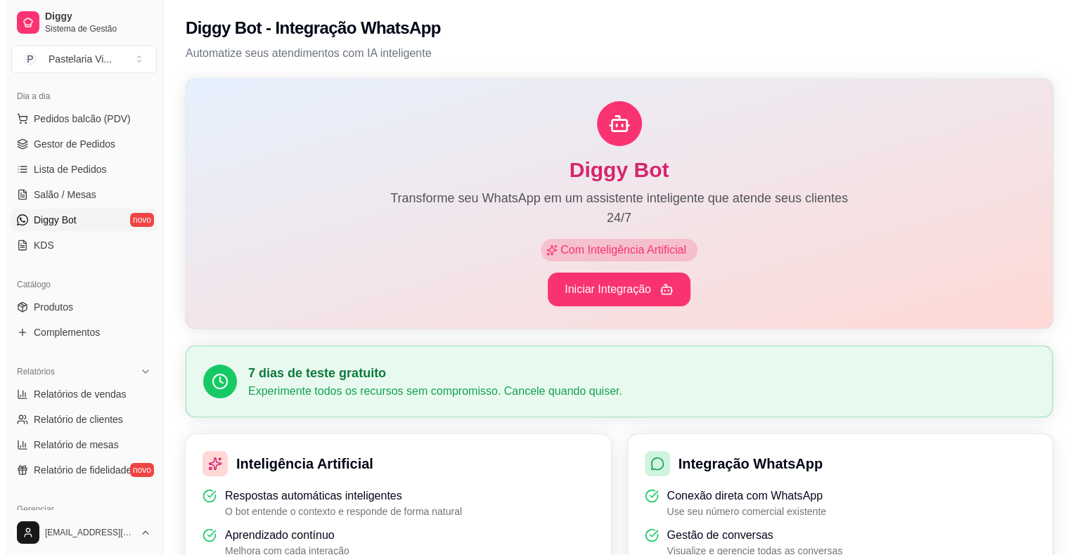
scroll to position [163, 0]
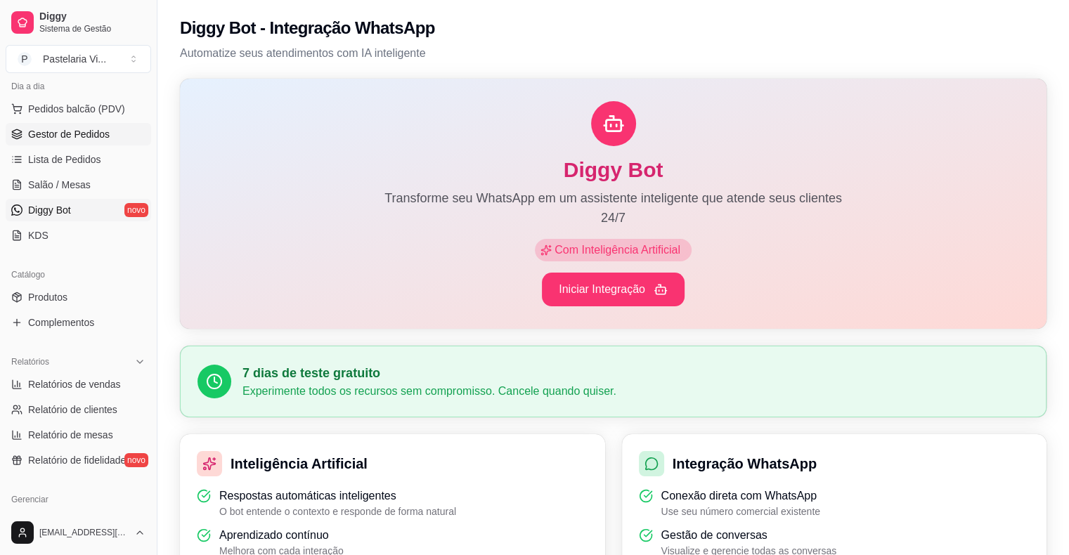
click at [108, 143] on link "Gestor de Pedidos" at bounding box center [78, 134] width 145 height 22
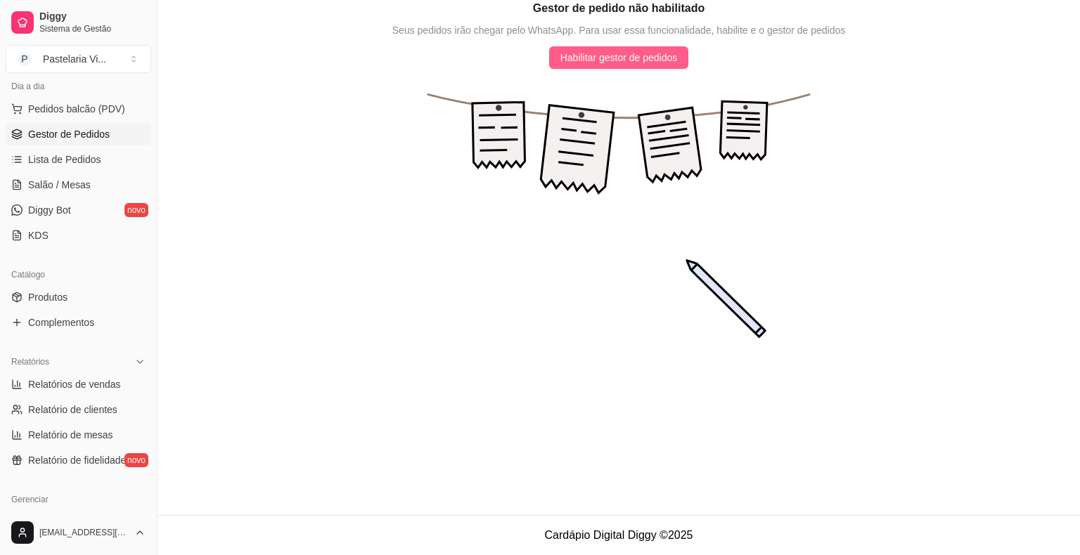
click at [617, 63] on span "Habilitar gestor de pedidos" at bounding box center [618, 57] width 117 height 15
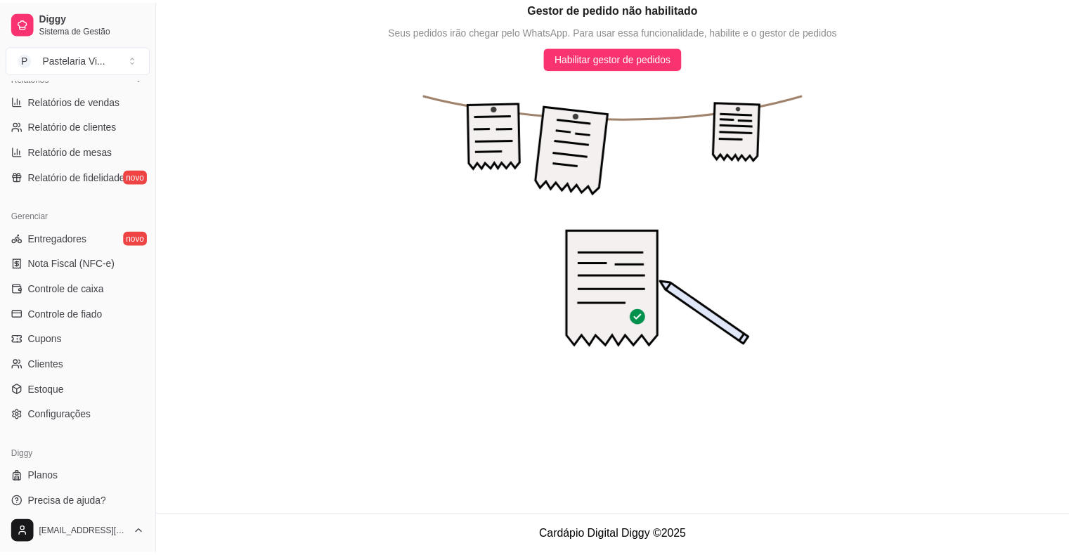
scroll to position [455, 0]
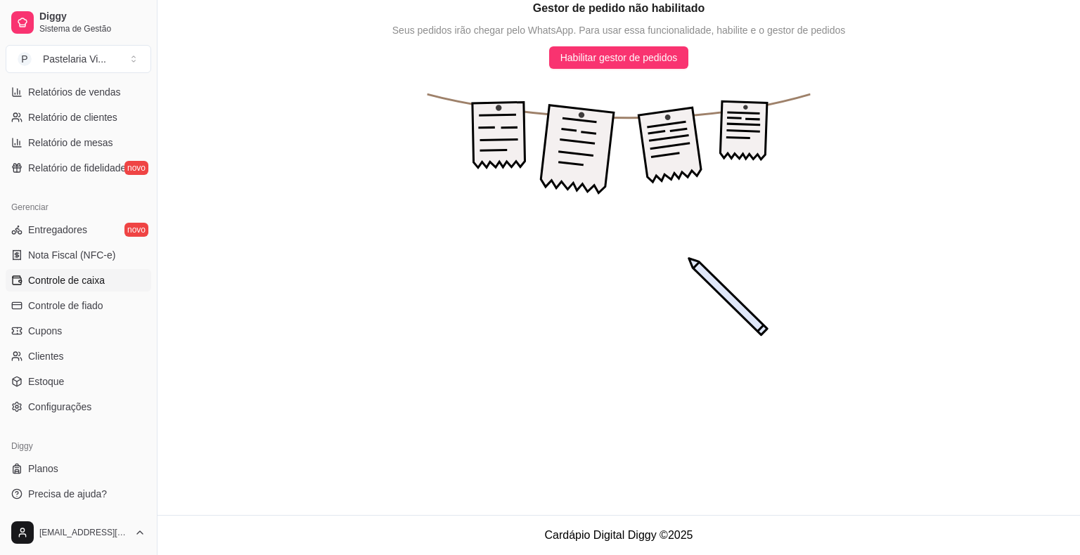
click at [87, 279] on span "Controle de caixa" at bounding box center [66, 280] width 77 height 14
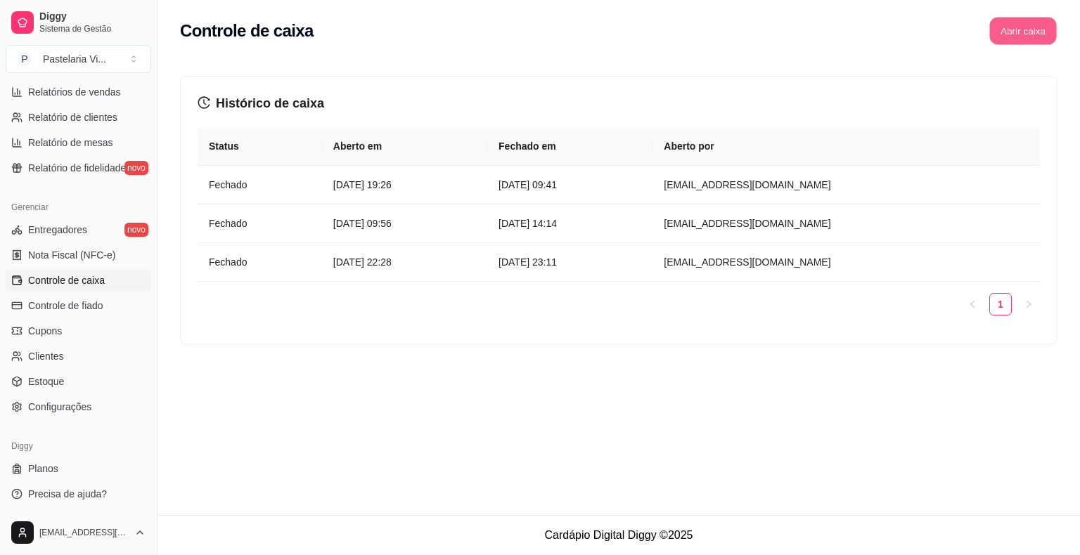
click at [1019, 37] on button "Abrir caixa" at bounding box center [1022, 31] width 67 height 27
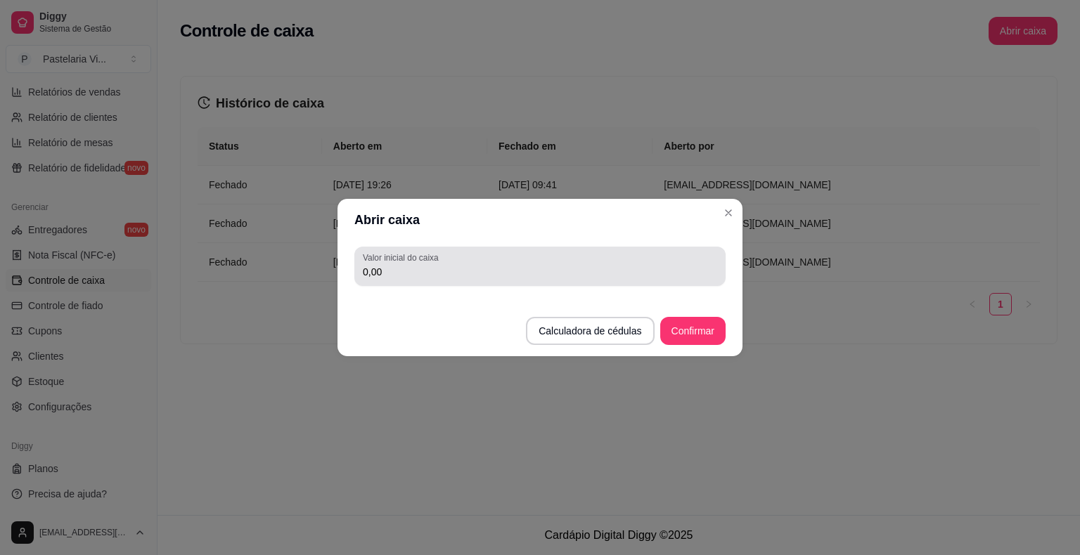
click at [434, 263] on label "Valor inicial do caixa" at bounding box center [403, 258] width 80 height 12
click at [434, 265] on input "0,00" at bounding box center [540, 272] width 354 height 14
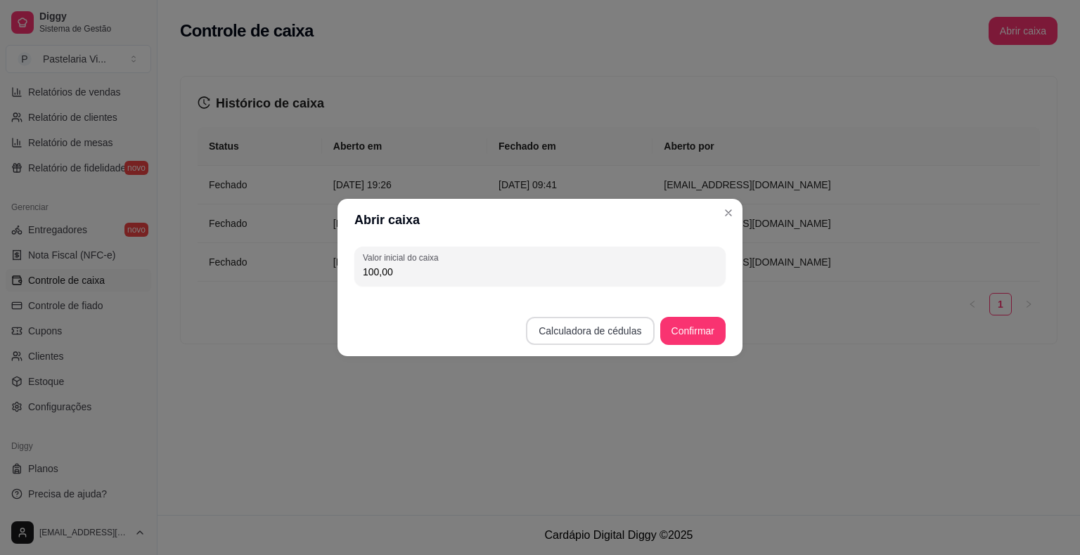
type input "100,00"
click at [637, 323] on button "Calculadora de cédulas" at bounding box center [590, 331] width 124 height 27
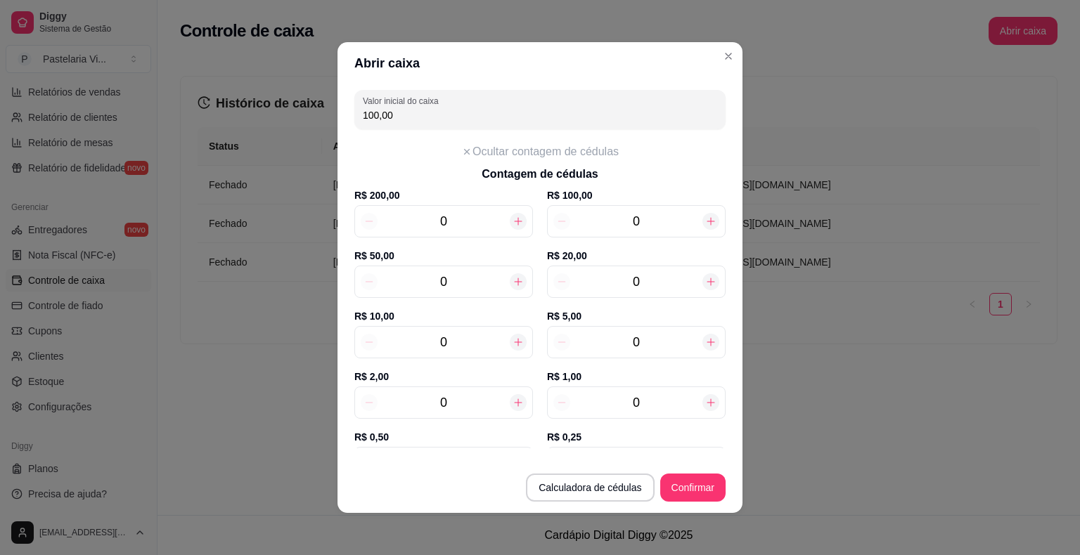
click at [705, 221] on icon at bounding box center [710, 221] width 11 height 11
type input "1"
click at [682, 479] on button "Confirmar" at bounding box center [693, 487] width 64 height 27
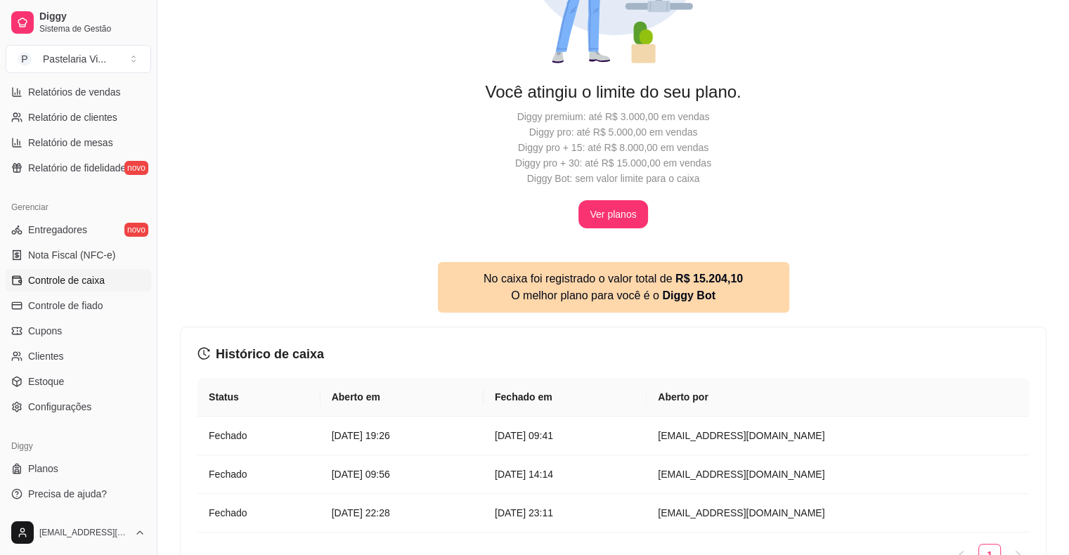
scroll to position [335, 0]
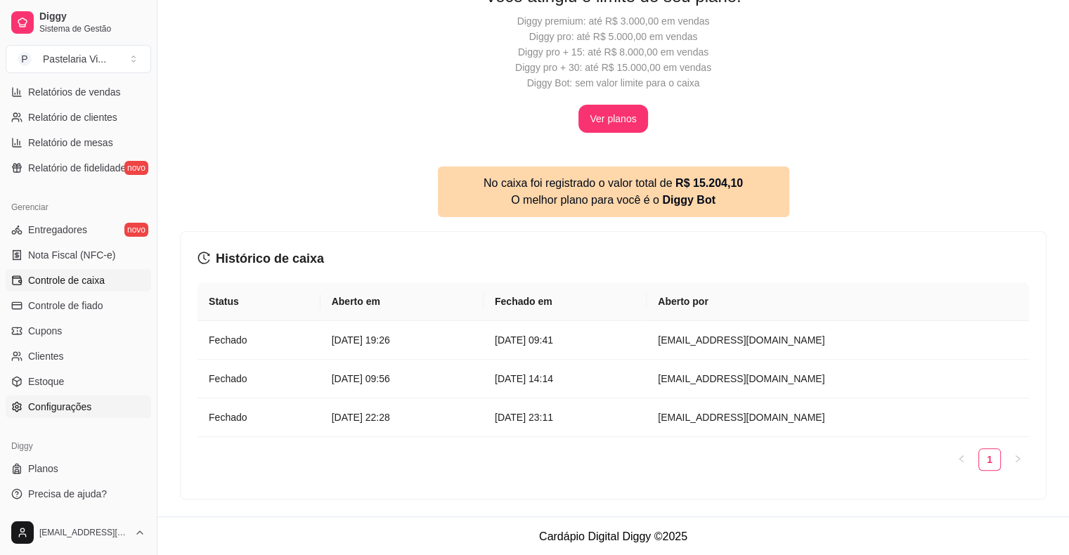
click at [51, 407] on span "Configurações" at bounding box center [59, 407] width 63 height 14
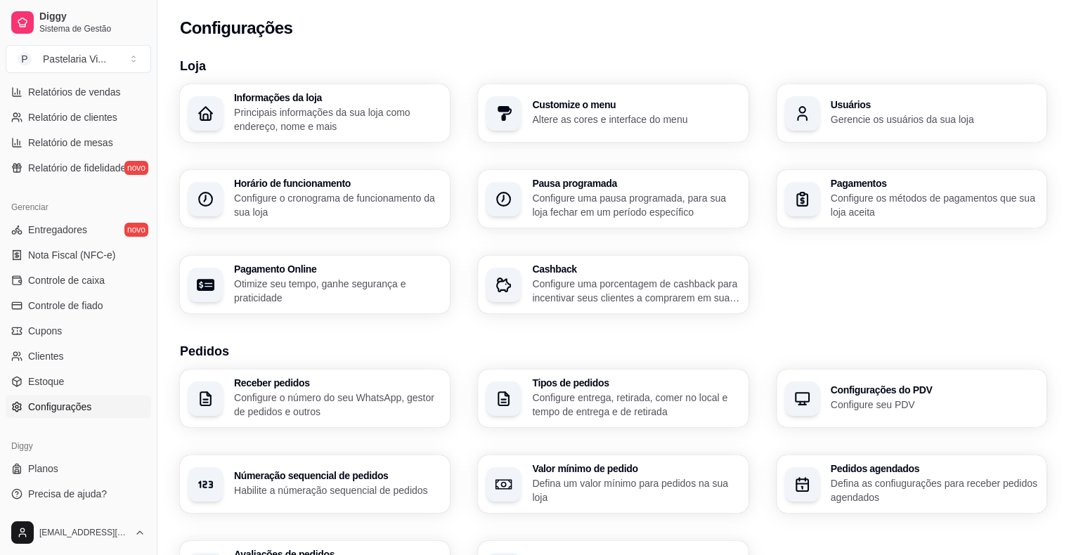
click at [980, 124] on p "Gerencie os usuários da sua loja" at bounding box center [934, 119] width 207 height 14
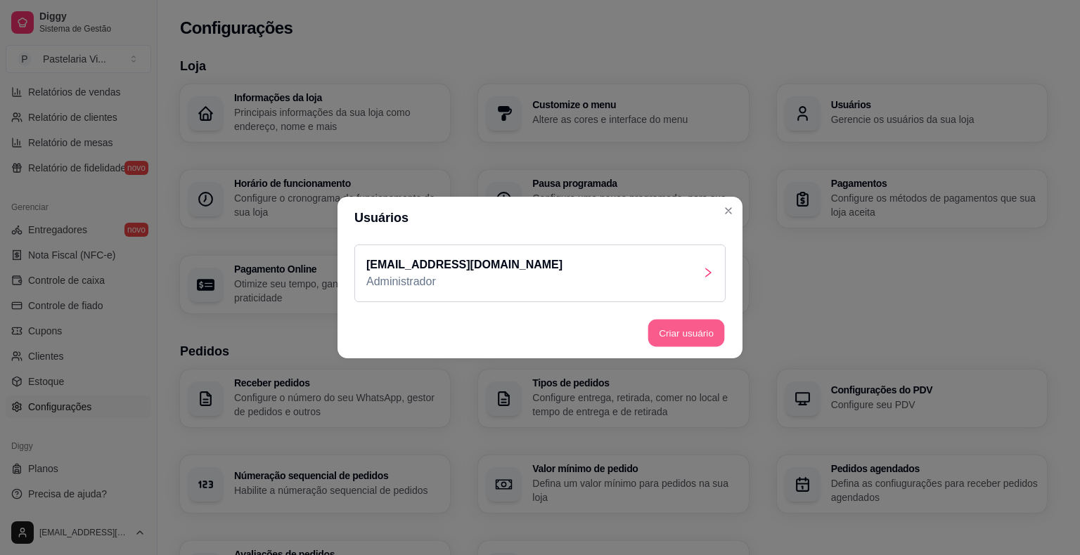
click at [682, 333] on button "Criar usuário" at bounding box center [686, 333] width 77 height 27
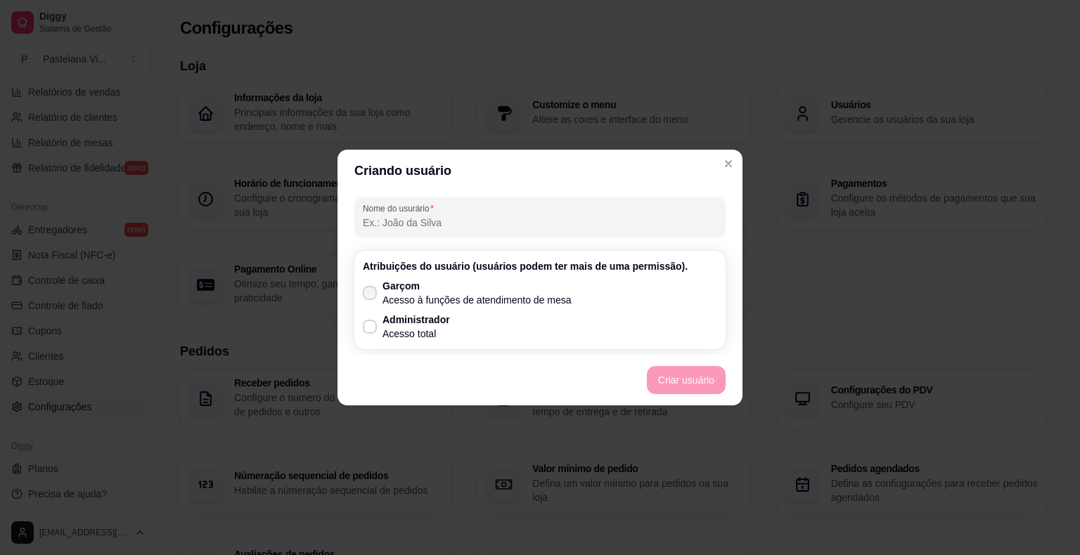
click at [370, 291] on icon at bounding box center [369, 293] width 11 height 8
click at [370, 296] on input "Garçom Acesso à funções de atendimento de mesa" at bounding box center [366, 300] width 9 height 9
checkbox input "true"
click at [692, 378] on button "Criar usuário" at bounding box center [686, 380] width 79 height 28
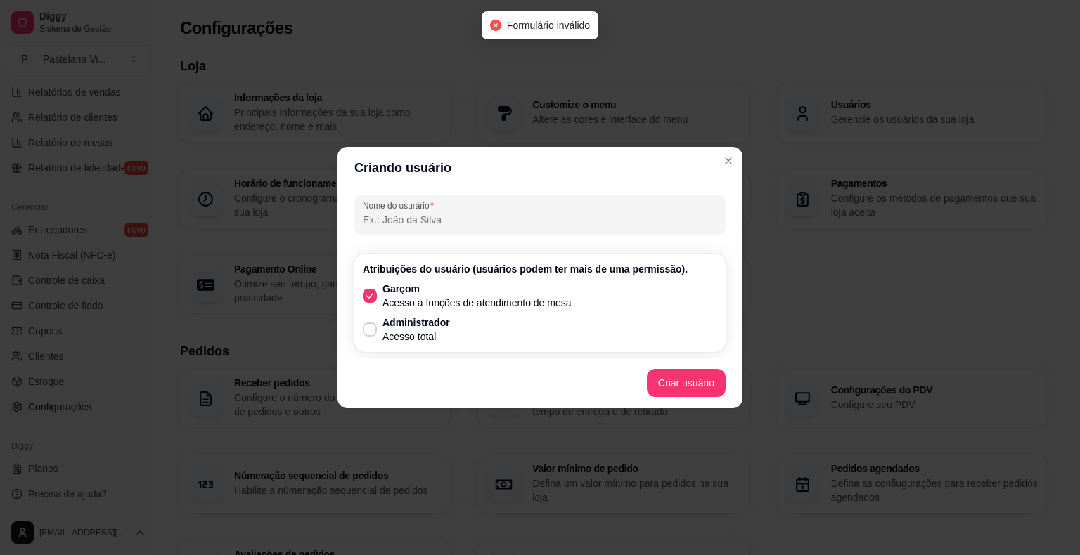
click at [508, 214] on input "Nome do usurário" at bounding box center [540, 220] width 354 height 14
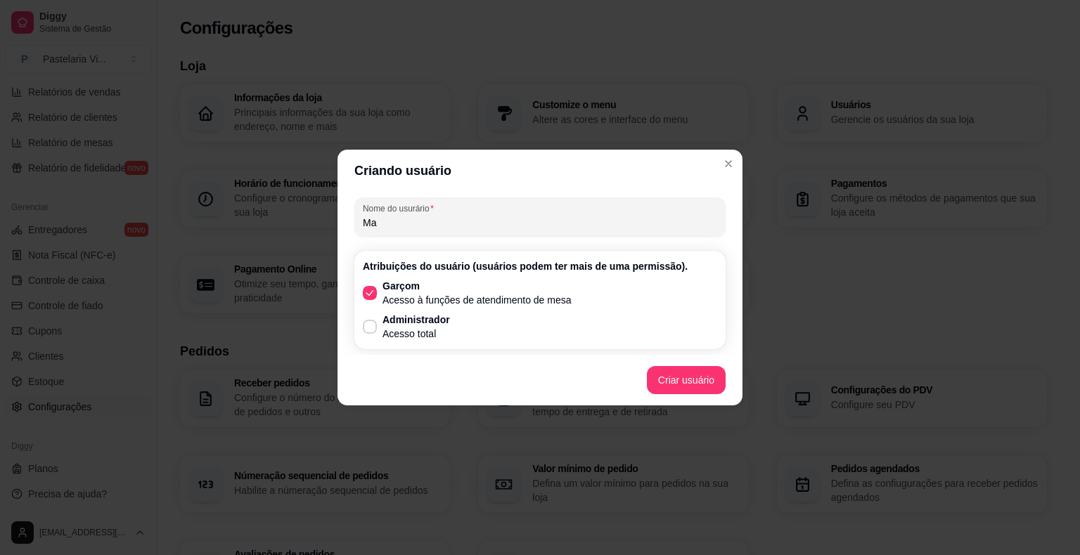
type input "M"
type input "Simone"
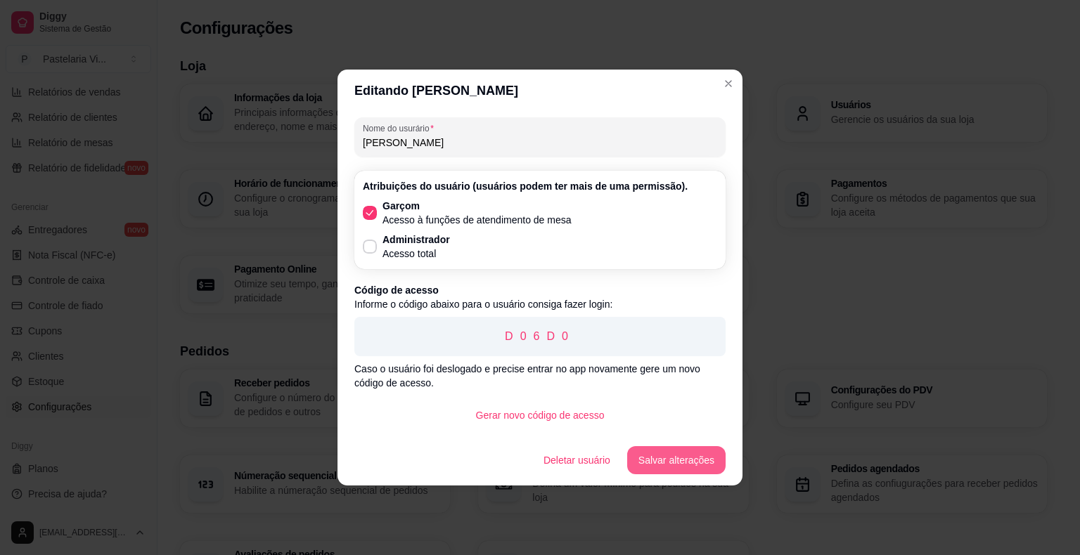
click at [680, 456] on button "Salvar alterações" at bounding box center [676, 460] width 98 height 28
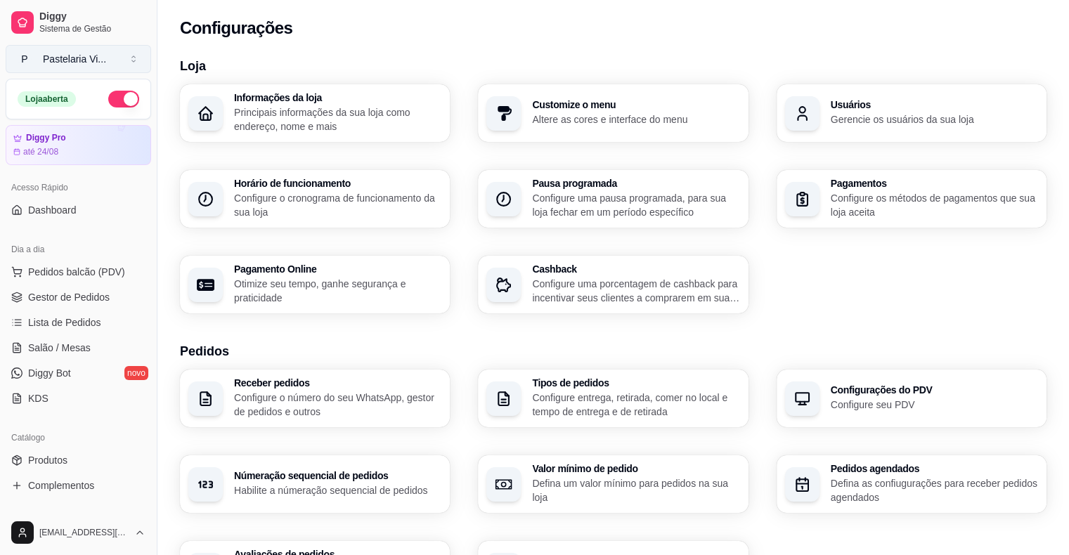
click at [135, 66] on button "P Pastelaria Vi ..." at bounding box center [78, 59] width 145 height 28
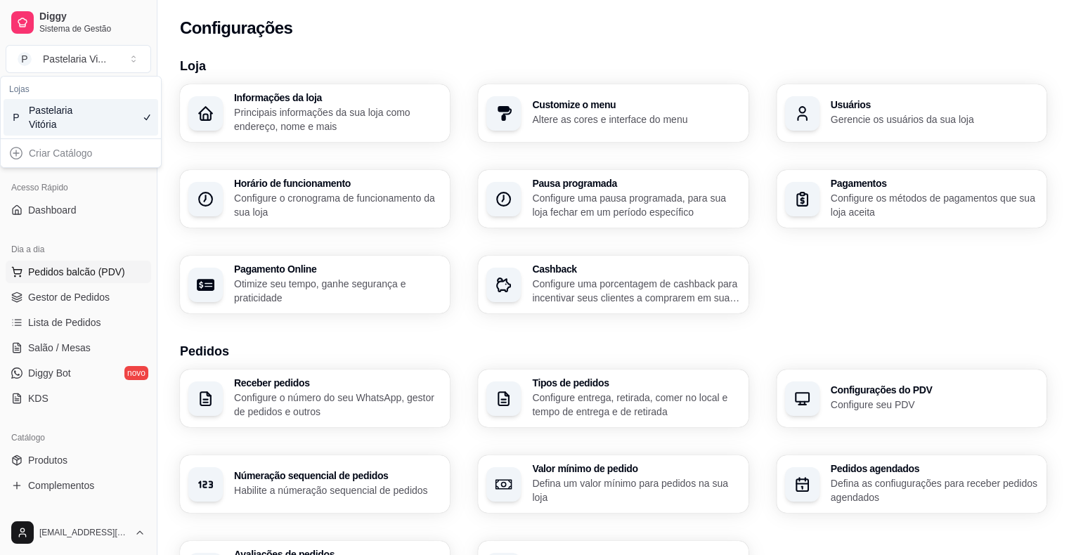
click at [70, 278] on button "Pedidos balcão (PDV)" at bounding box center [78, 272] width 145 height 22
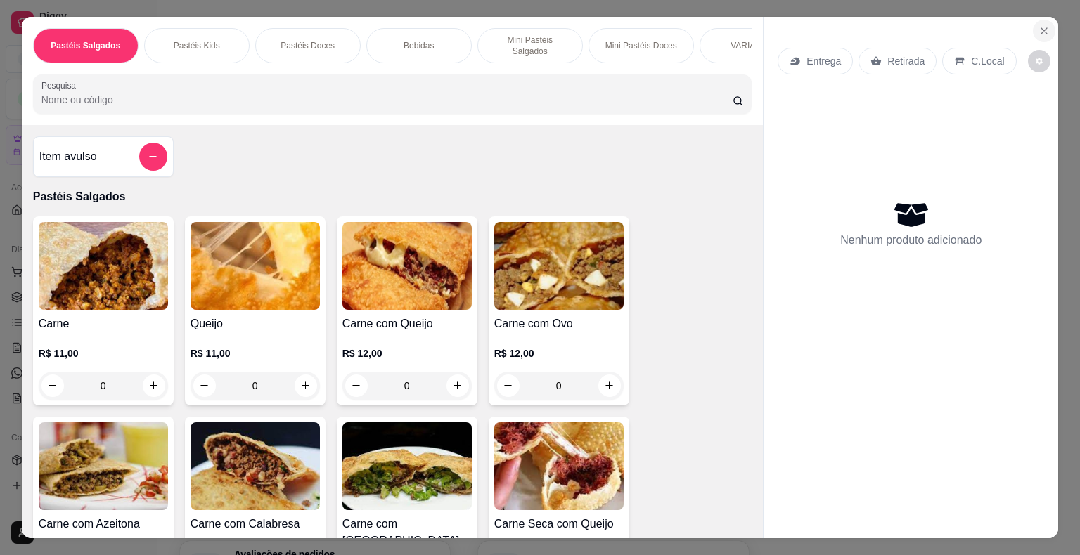
click at [1040, 25] on icon "Close" at bounding box center [1043, 30] width 11 height 11
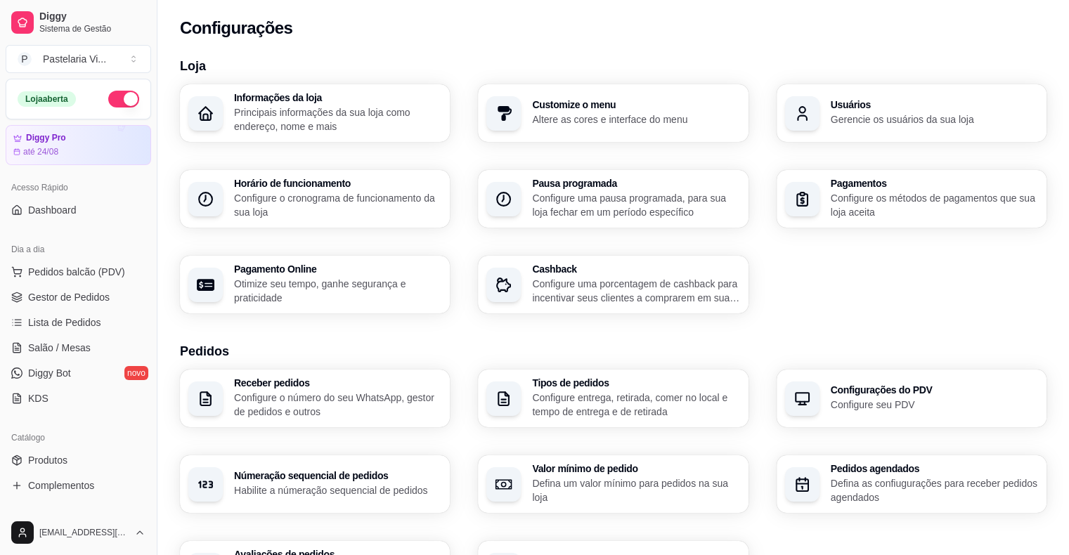
click at [119, 108] on div "Loja aberta" at bounding box center [78, 98] width 144 height 39
click at [110, 99] on button "button" at bounding box center [123, 99] width 31 height 17
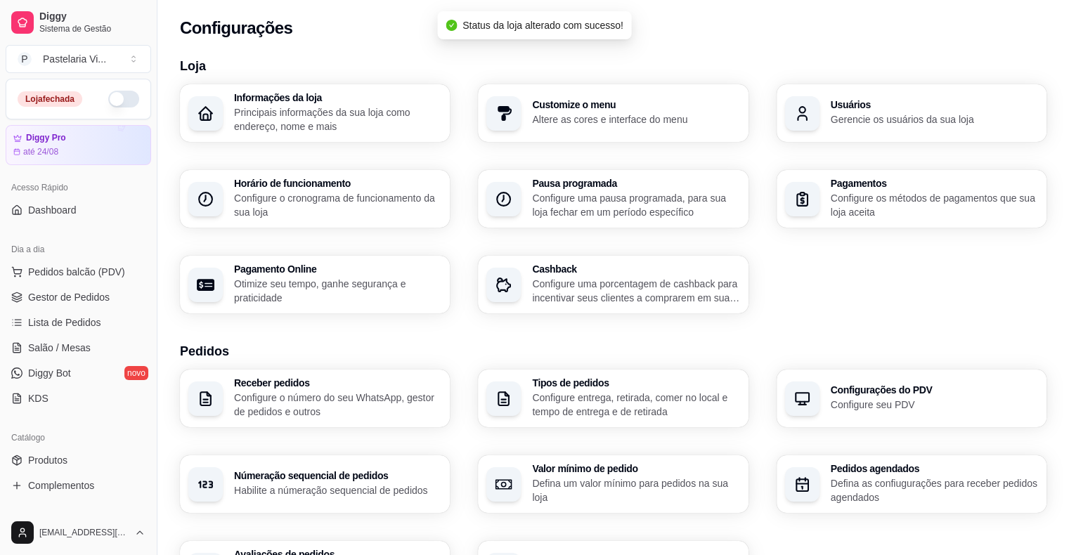
click at [110, 99] on button "button" at bounding box center [123, 99] width 31 height 17
